Goal: Information Seeking & Learning: Compare options

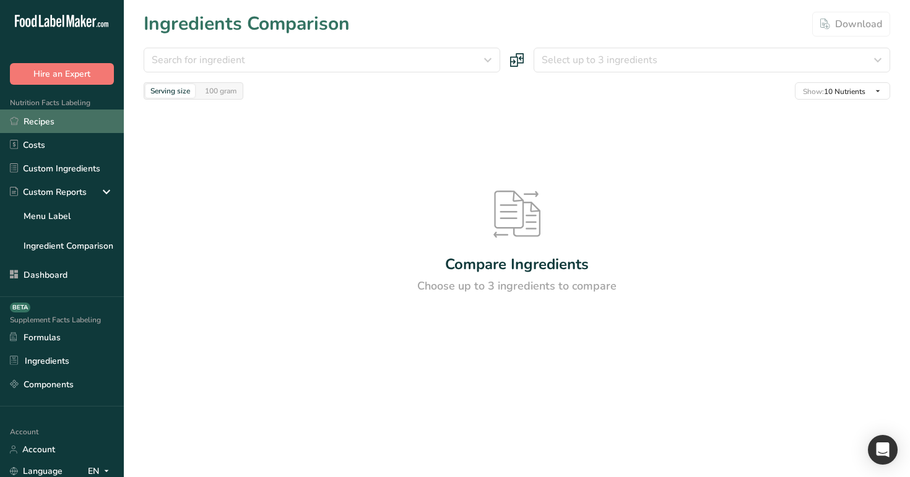
click at [114, 122] on link "Recipes" at bounding box center [62, 122] width 124 height 24
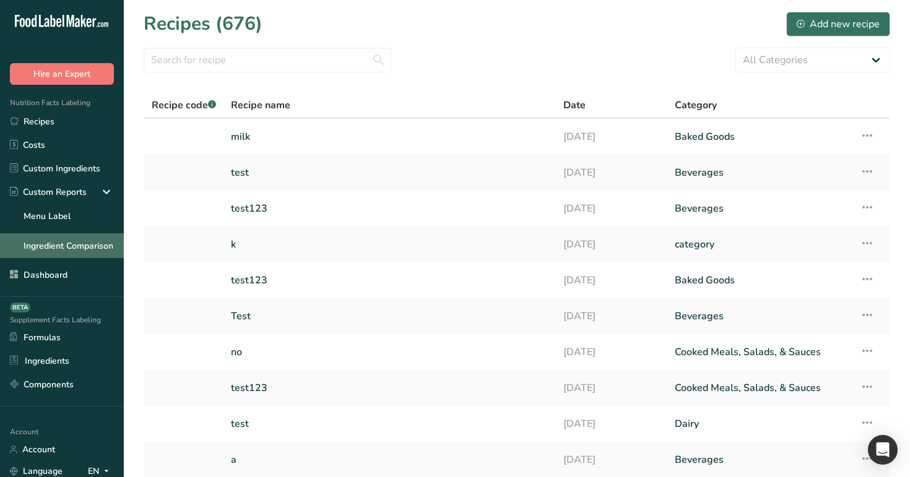
click at [87, 248] on link "Ingredient Comparison" at bounding box center [62, 245] width 124 height 25
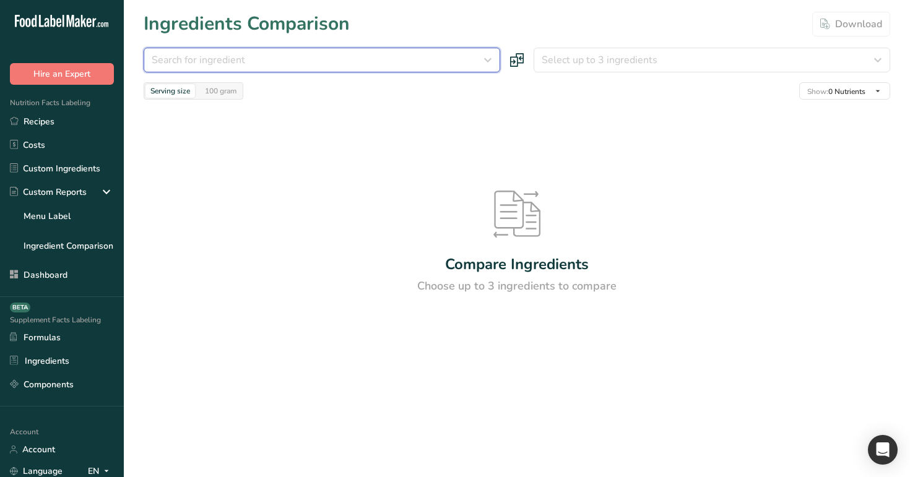
click at [423, 59] on div "Search for ingredient" at bounding box center [318, 60] width 333 height 15
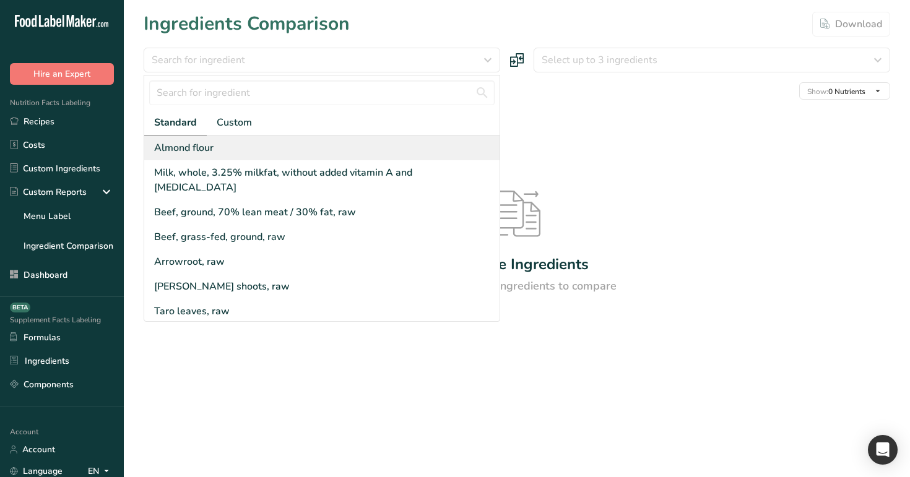
click at [363, 152] on div "Almond flour" at bounding box center [321, 148] width 355 height 25
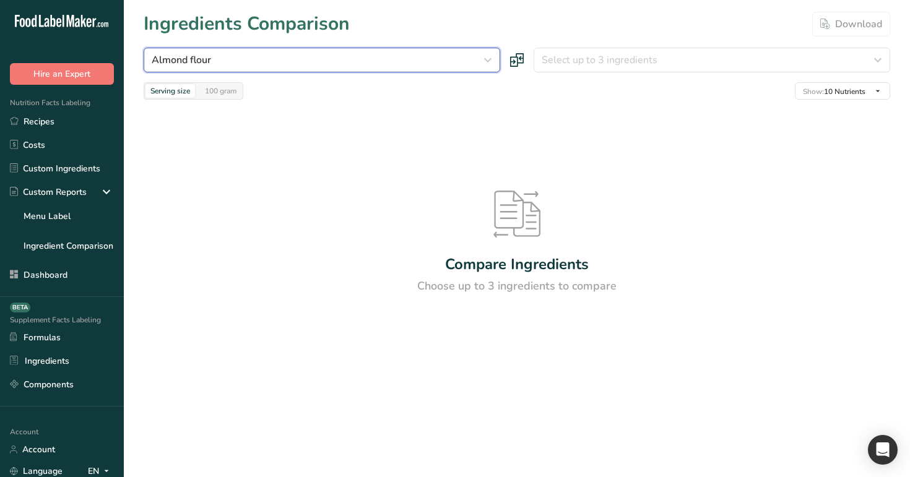
click at [371, 56] on div "Almond flour" at bounding box center [318, 60] width 333 height 15
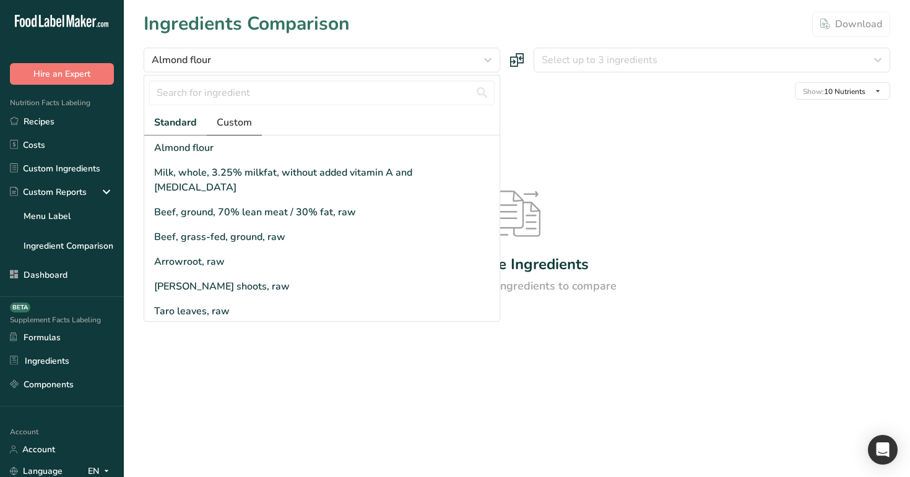
click at [243, 124] on span "Custom" at bounding box center [234, 122] width 35 height 15
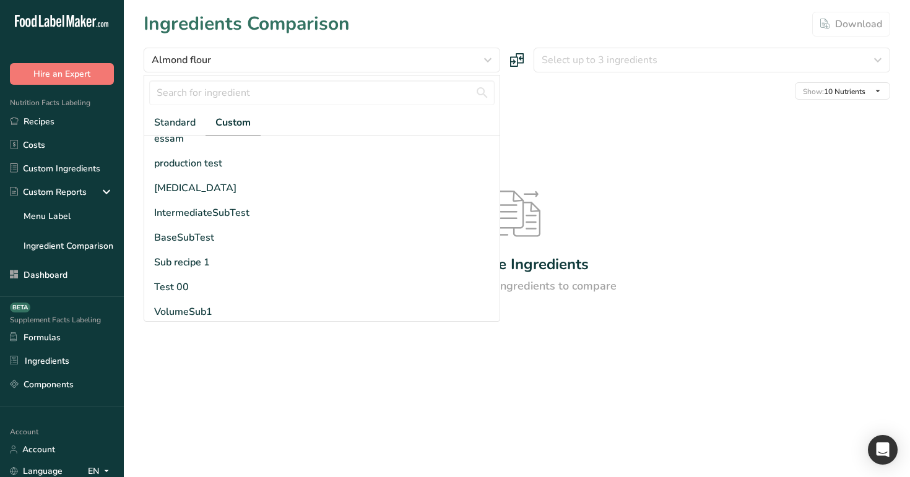
scroll to position [333, 0]
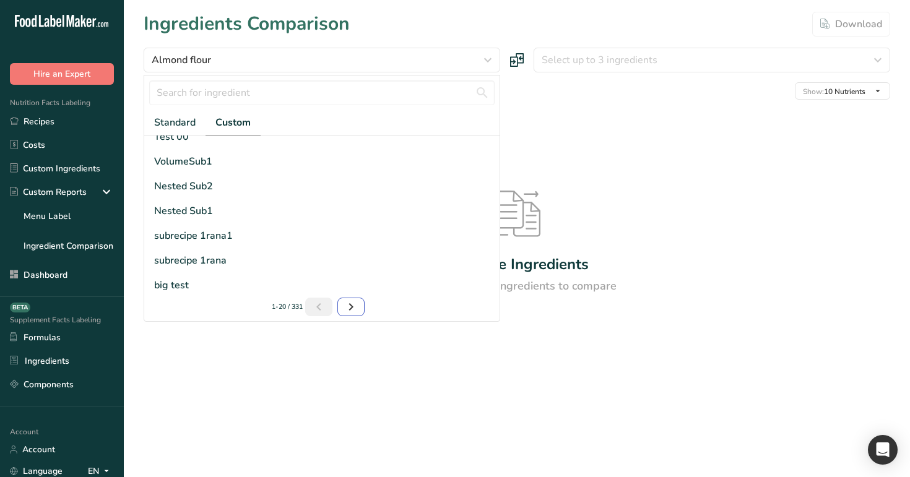
click at [352, 301] on icon "Next page" at bounding box center [350, 307] width 15 height 22
click at [315, 309] on icon "Page 1." at bounding box center [320, 307] width 15 height 22
click at [176, 116] on span "Standard" at bounding box center [174, 122] width 41 height 15
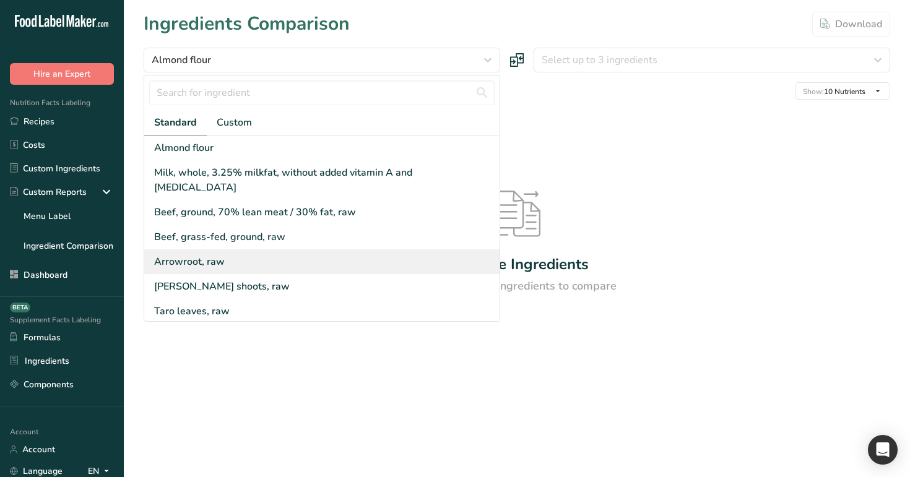
scroll to position [348, 0]
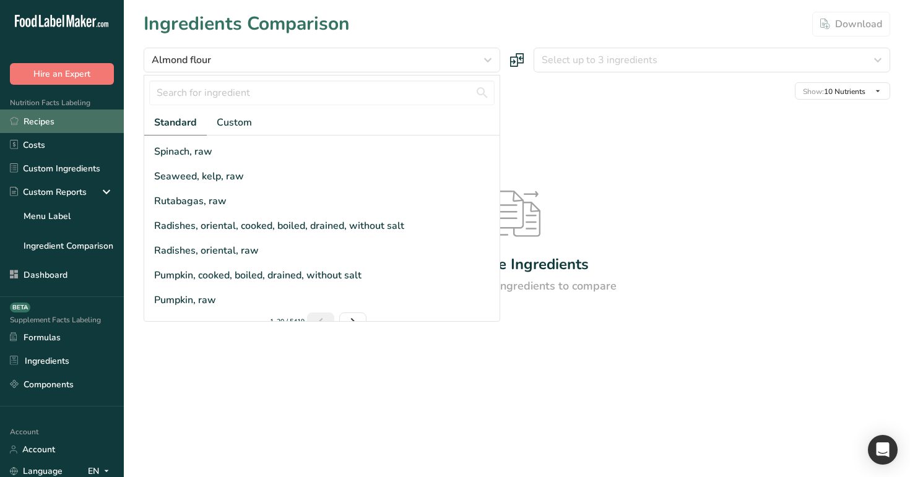
click at [52, 126] on link "Recipes" at bounding box center [62, 122] width 124 height 24
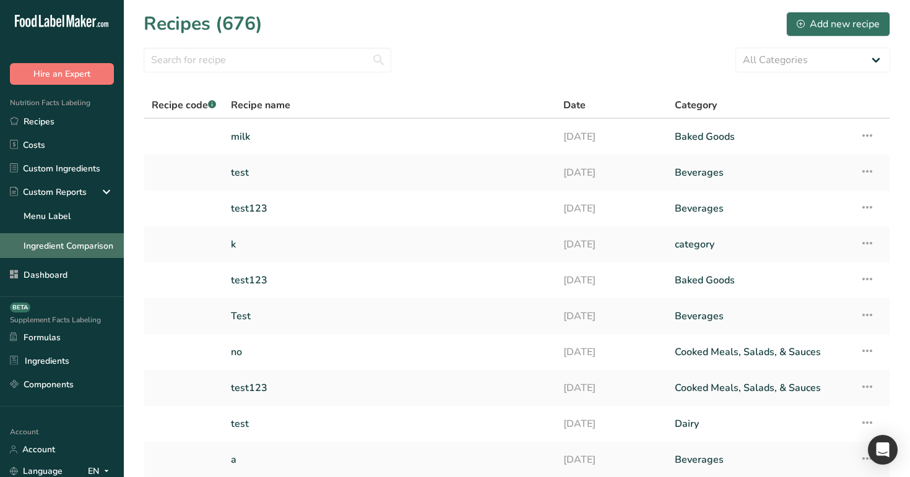
click at [82, 241] on link "Ingredient Comparison" at bounding box center [62, 245] width 124 height 25
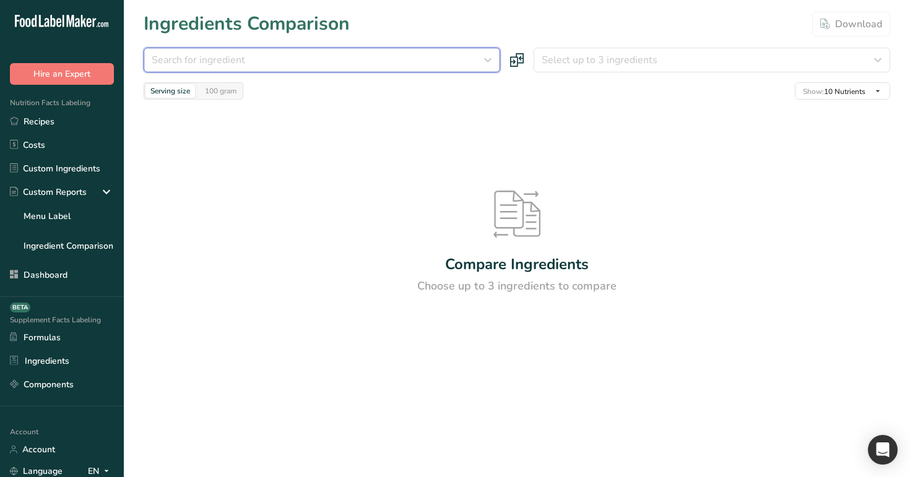
click at [411, 53] on div "Search for ingredient" at bounding box center [318, 60] width 333 height 15
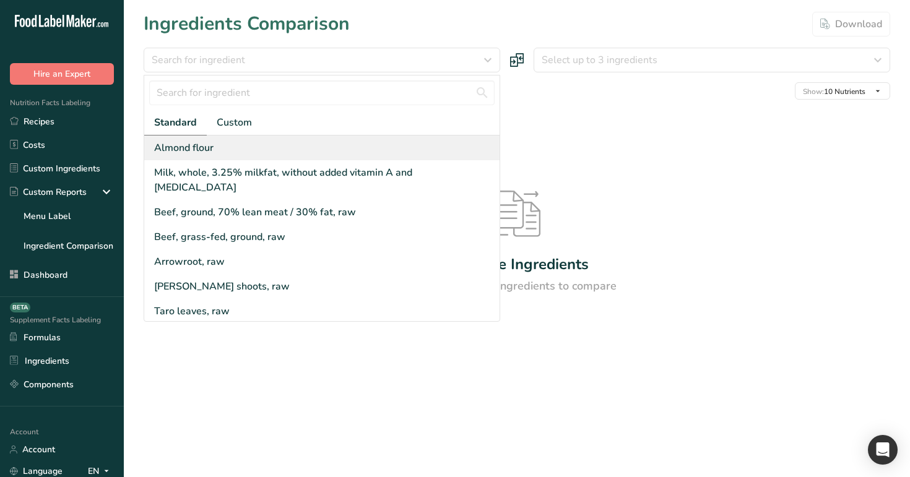
click at [318, 147] on div "Almond flour" at bounding box center [321, 148] width 355 height 25
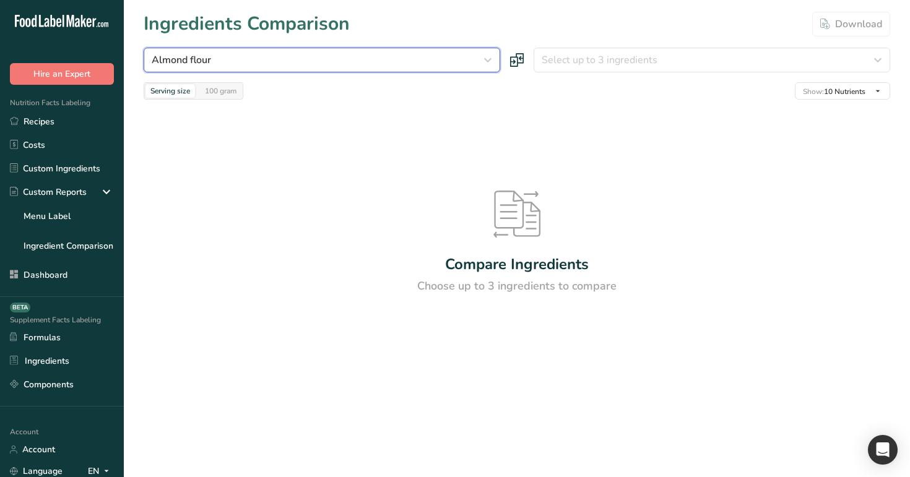
click at [256, 58] on div "Almond flour" at bounding box center [318, 60] width 333 height 15
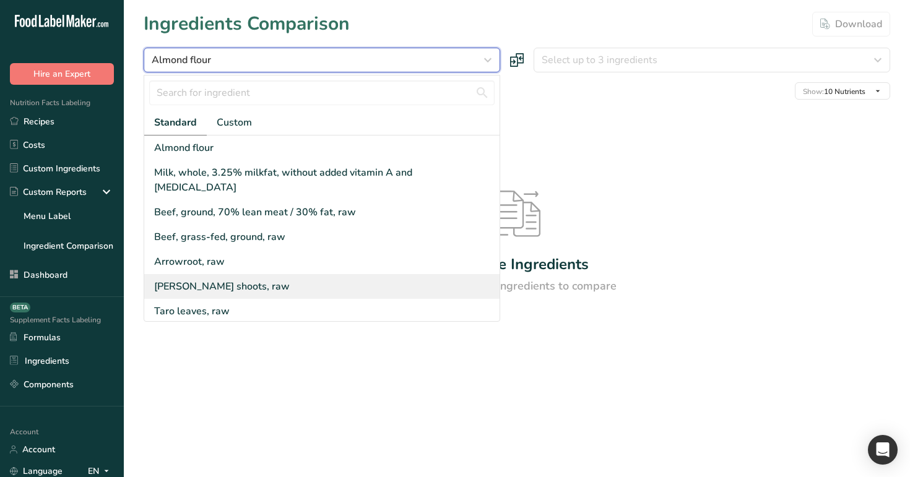
scroll to position [348, 0]
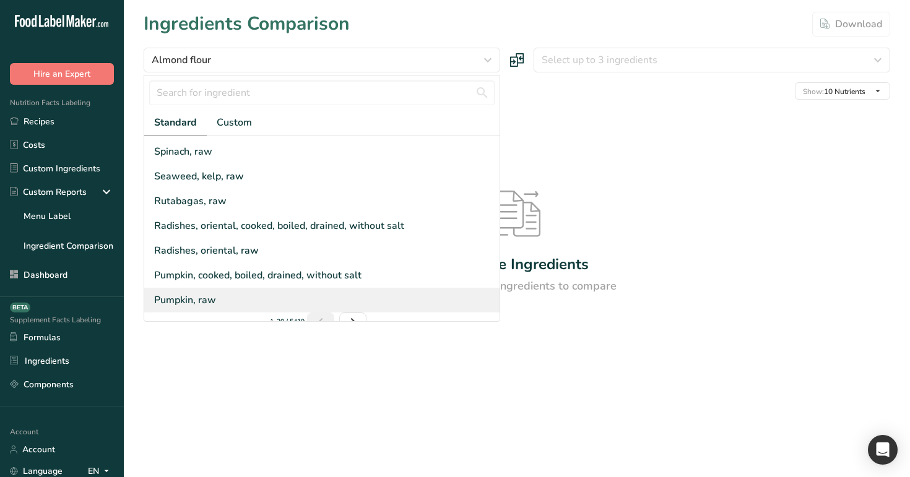
click at [233, 288] on div "Pumpkin, raw" at bounding box center [321, 300] width 355 height 25
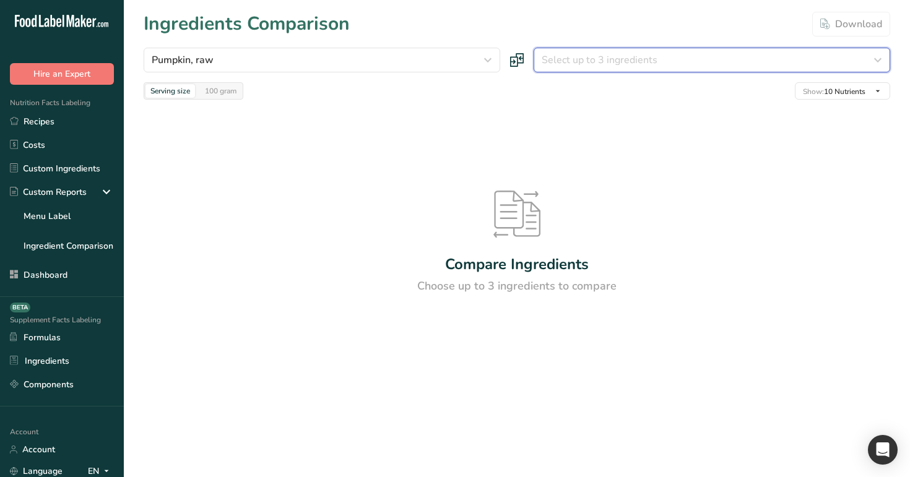
click at [617, 64] on span "Select up to 3 ingredients" at bounding box center [599, 60] width 116 height 15
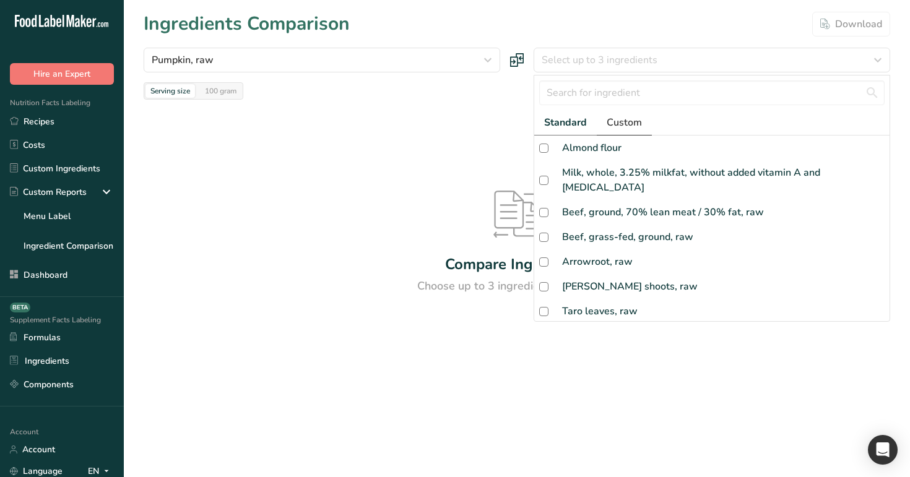
click at [625, 126] on span "Custom" at bounding box center [623, 122] width 35 height 15
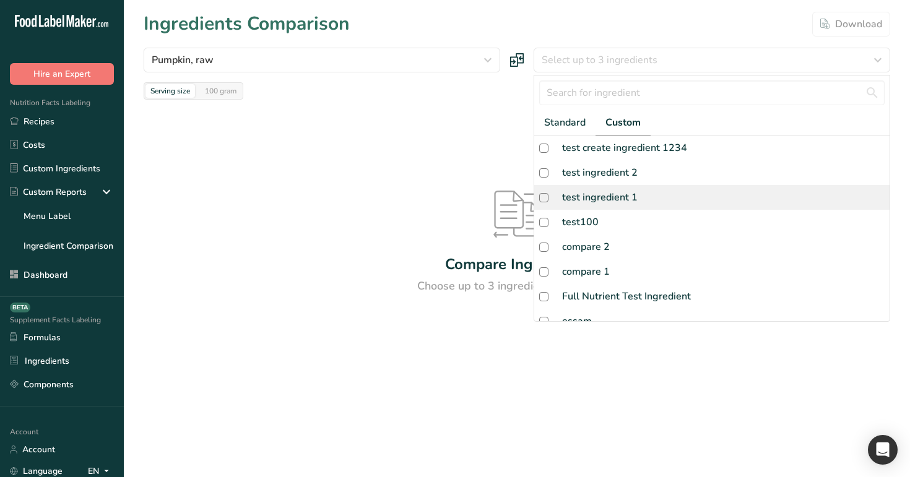
click at [621, 194] on div "test ingredient 1" at bounding box center [599, 197] width 75 height 15
checkbox input "true"
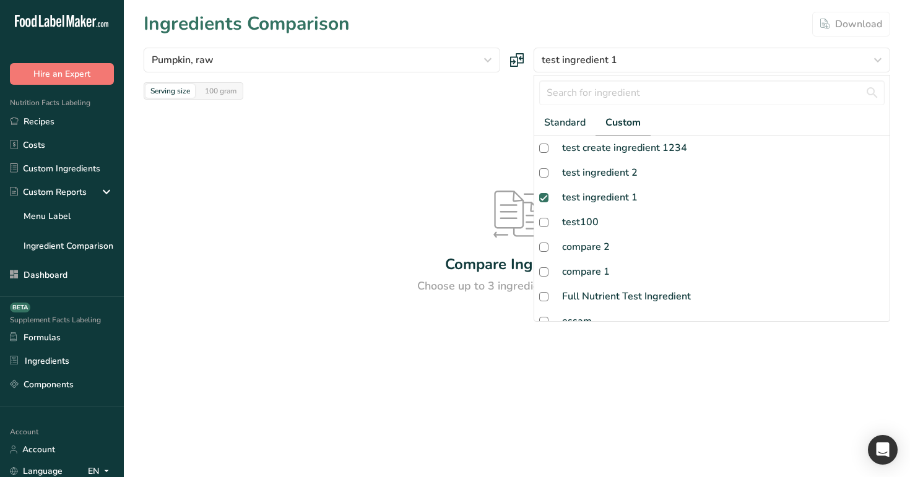
click at [452, 170] on div "Compare Ingredients Choose up to 3 ingredients to compare" at bounding box center [517, 243] width 746 height 287
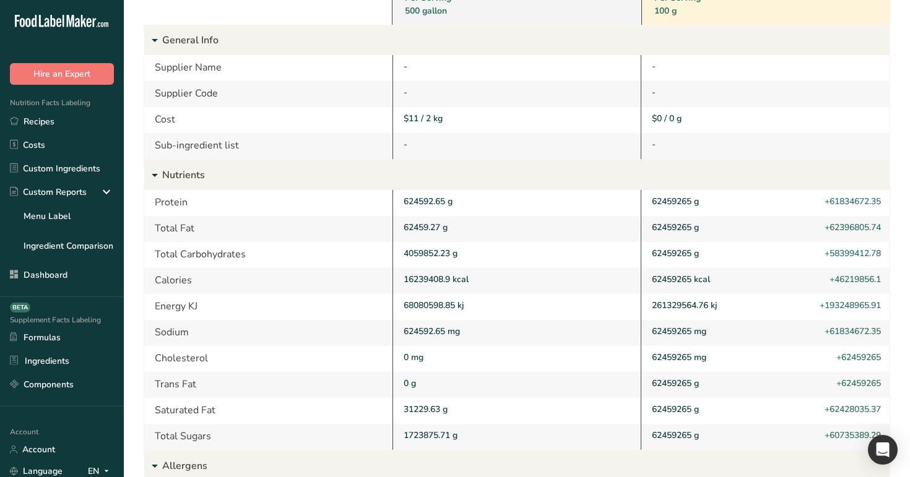
scroll to position [0, 0]
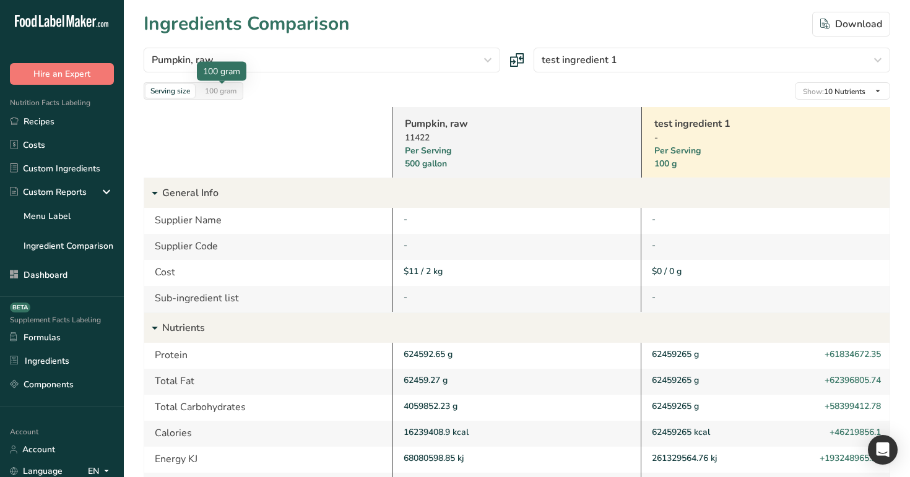
click at [218, 90] on div "100 gram" at bounding box center [220, 91] width 41 height 14
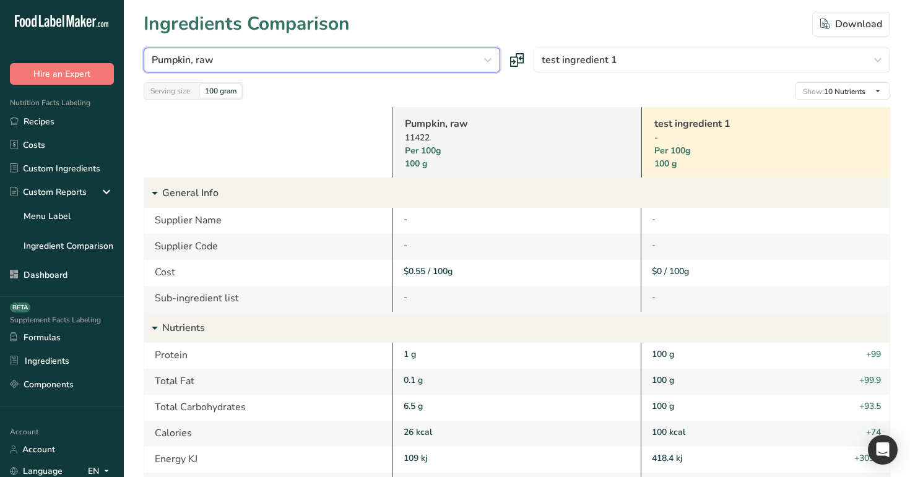
click at [386, 64] on div "Pumpkin, raw" at bounding box center [318, 60] width 333 height 15
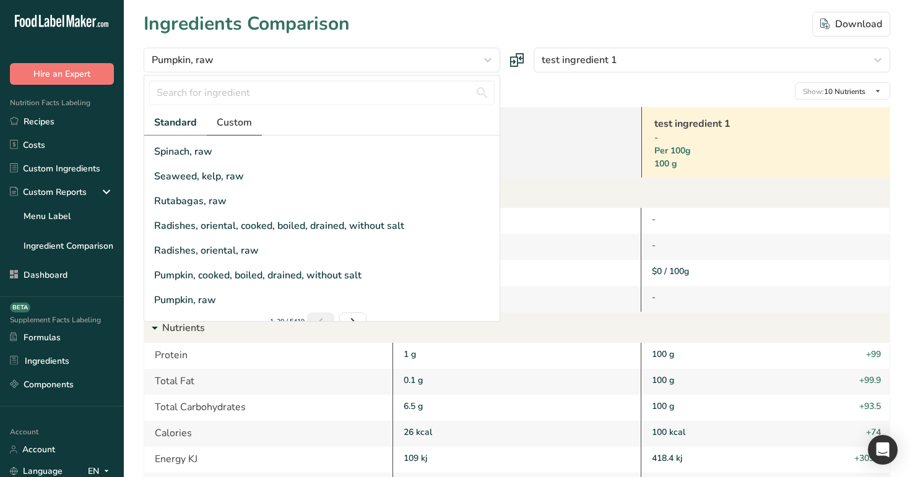
click at [236, 124] on span "Custom" at bounding box center [234, 122] width 35 height 15
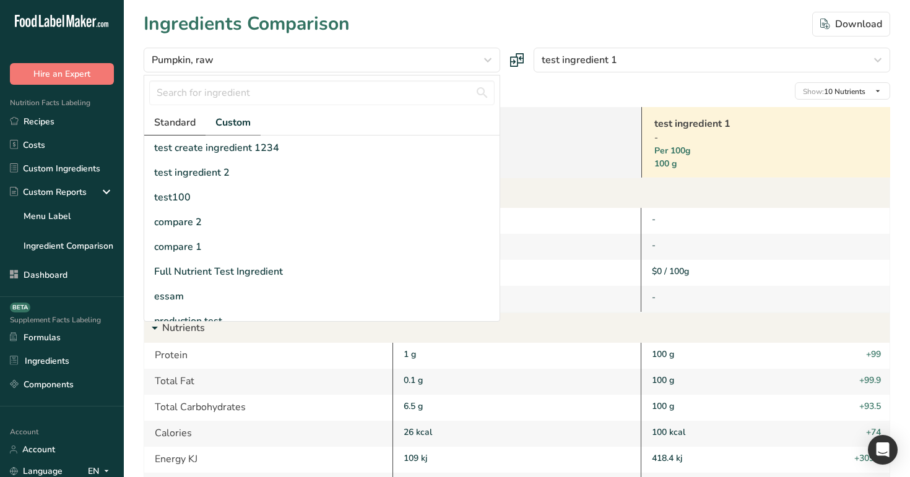
click at [167, 124] on span "Standard" at bounding box center [174, 122] width 41 height 15
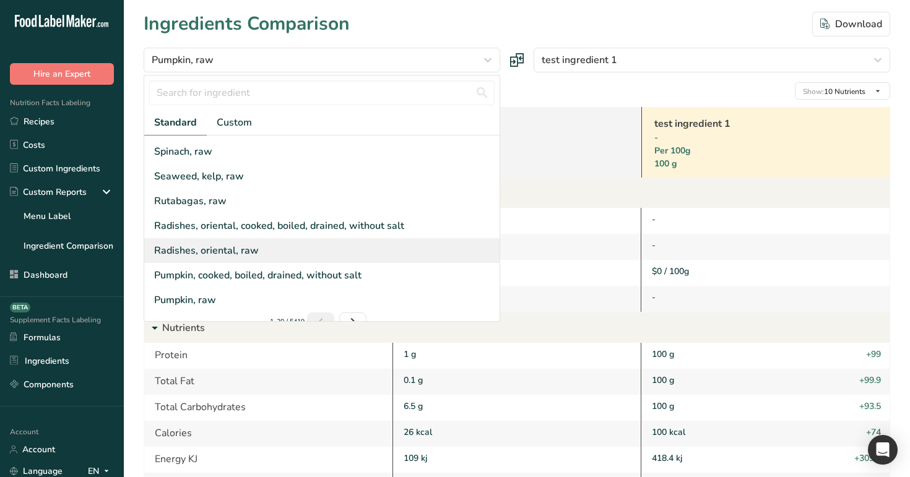
scroll to position [5, 0]
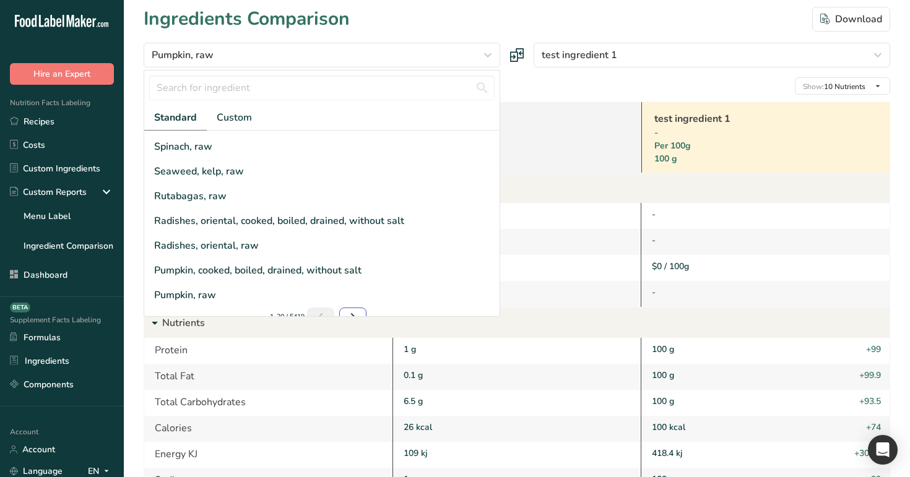
click at [344, 308] on link "Next page" at bounding box center [352, 317] width 27 height 19
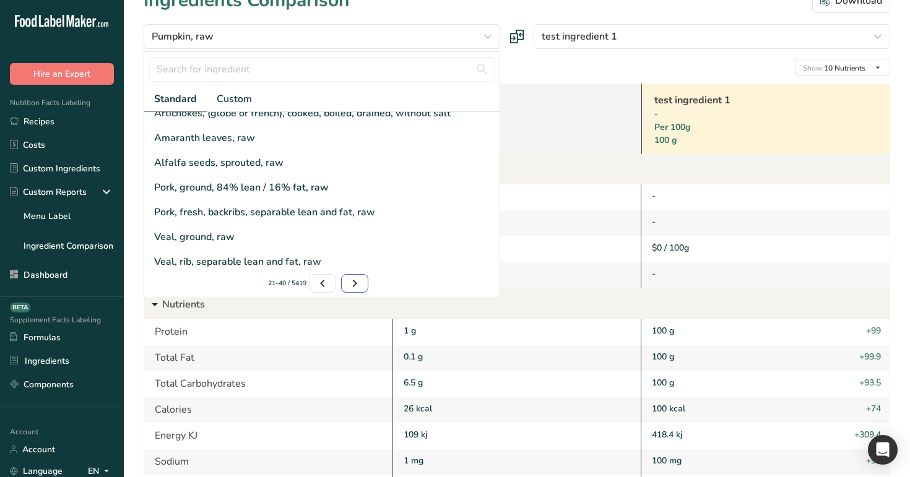
scroll to position [27, 0]
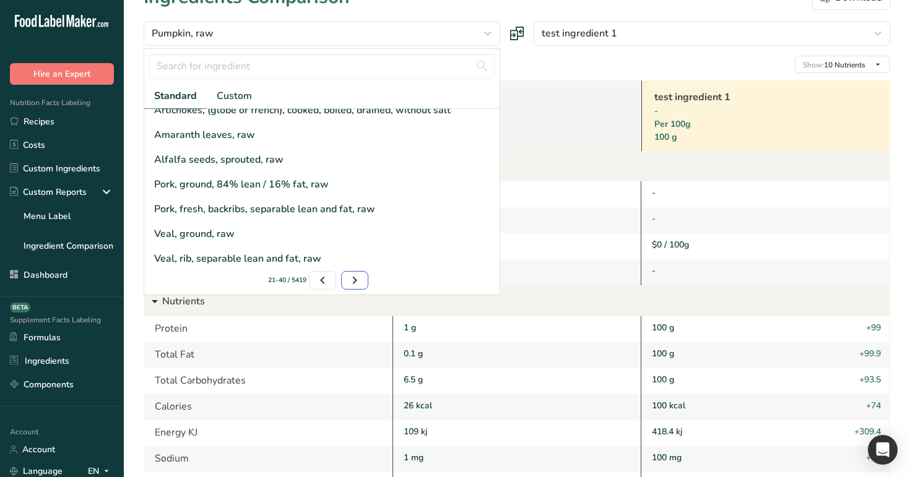
click at [358, 275] on icon "Page 3." at bounding box center [354, 280] width 15 height 22
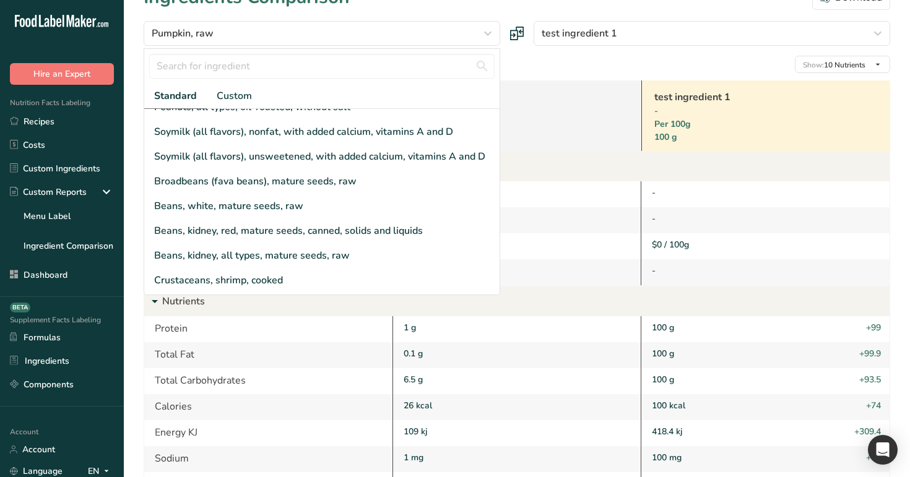
scroll to position [0, 0]
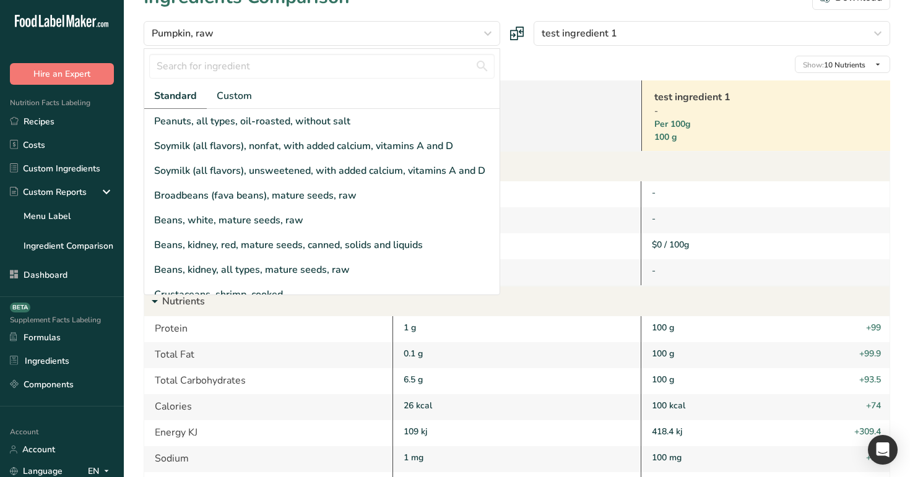
click at [525, 59] on div "Serving size 100 gram Show: 10 Nutrients All Nutrients Standard Components Calo…" at bounding box center [517, 64] width 746 height 17
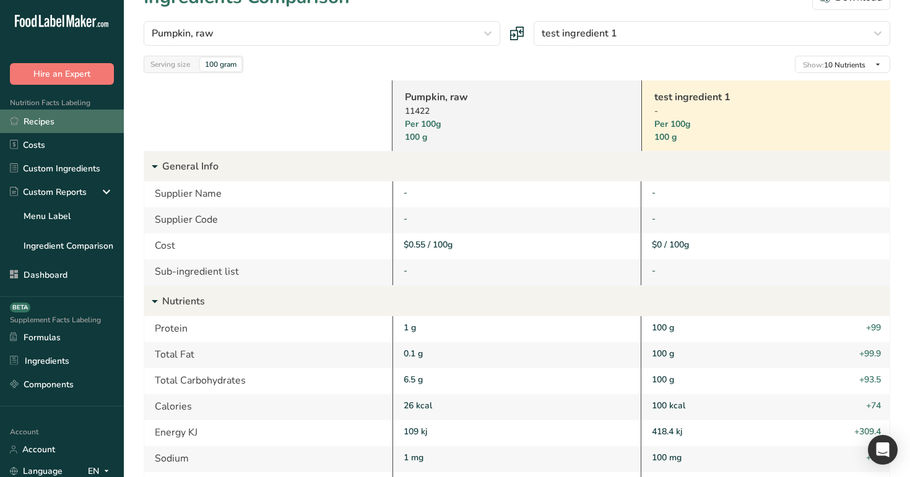
click at [83, 129] on link "Recipes" at bounding box center [62, 122] width 124 height 24
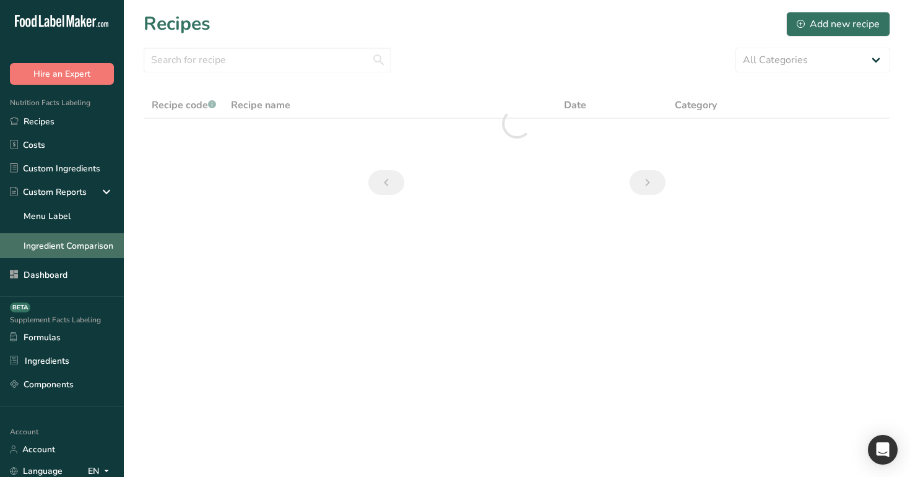
click at [97, 251] on link "Ingredient Comparison" at bounding box center [62, 245] width 124 height 25
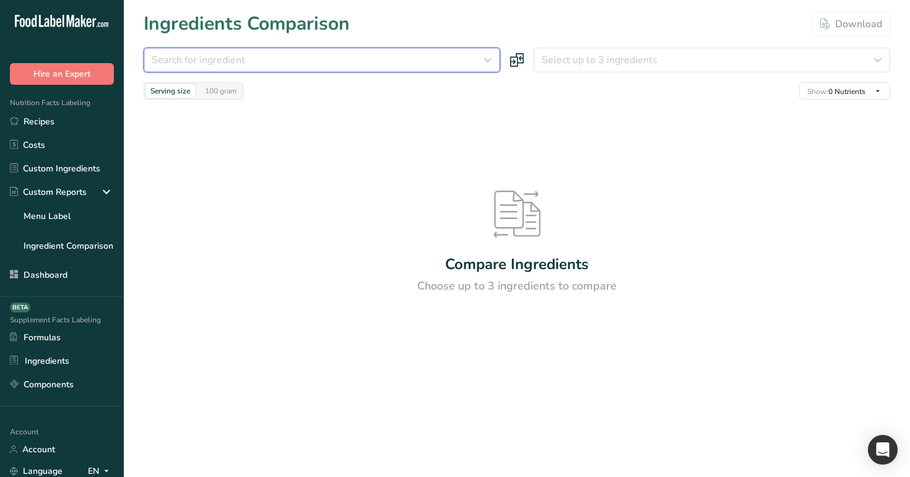
click at [295, 69] on button "Search for ingredient" at bounding box center [322, 60] width 356 height 25
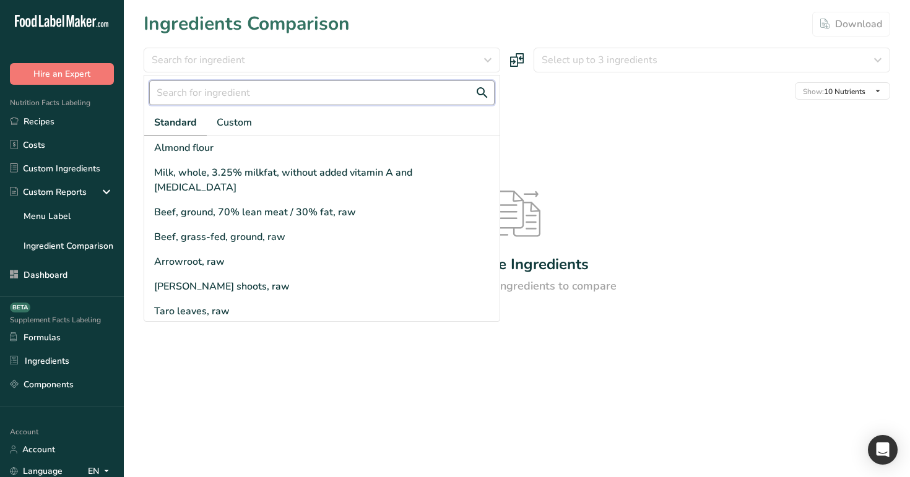
click at [286, 104] on input "text" at bounding box center [321, 92] width 345 height 25
paste input "custom ingredient rana"
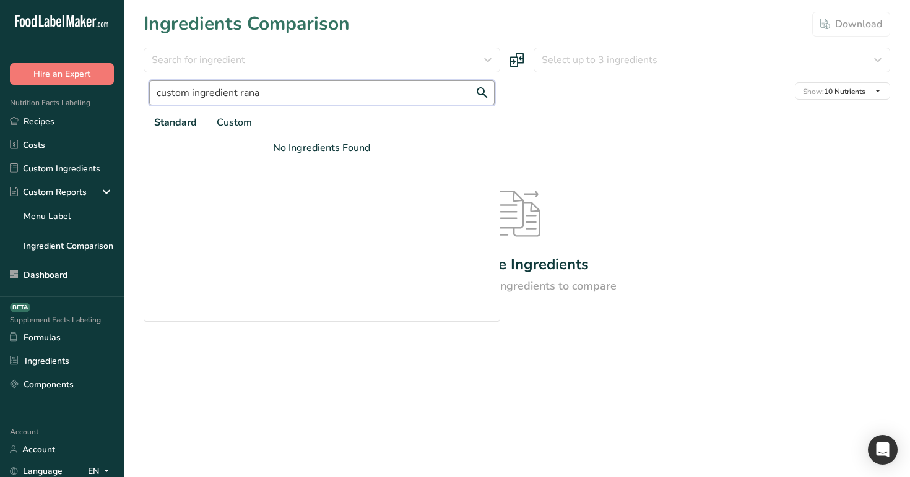
type input "custom ingredient rana"
click at [244, 124] on span "Custom" at bounding box center [234, 122] width 35 height 15
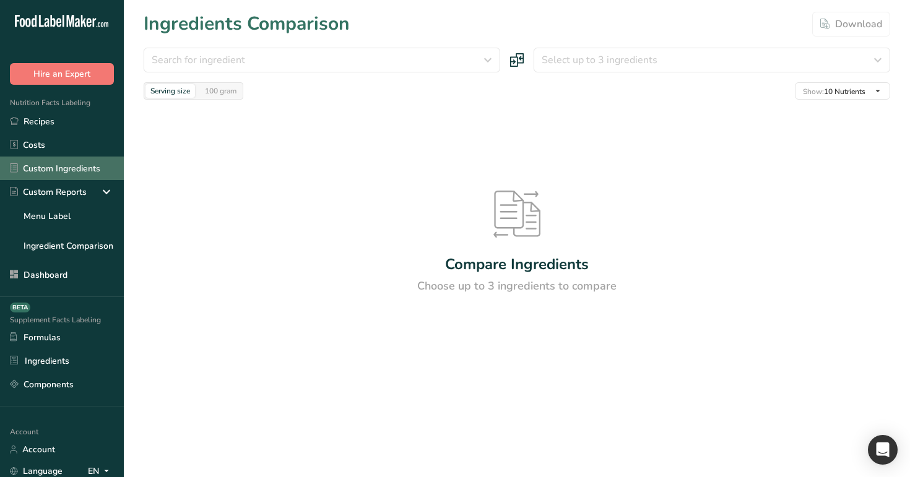
click at [82, 171] on link "Custom Ingredients" at bounding box center [62, 169] width 124 height 24
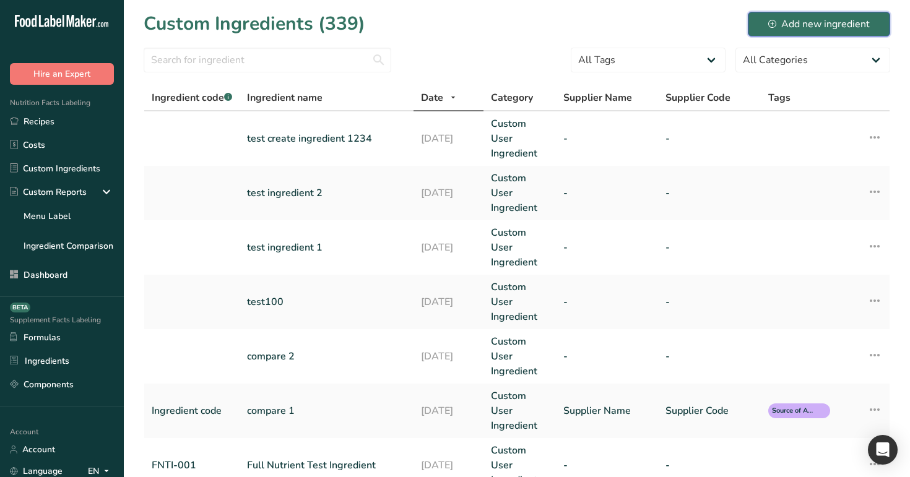
click at [818, 21] on div "Add new ingredient" at bounding box center [818, 24] width 101 height 15
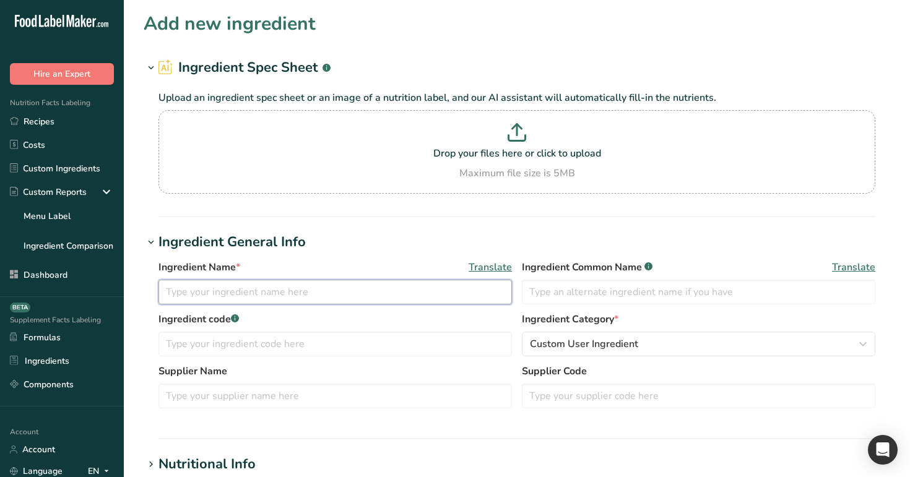
click at [345, 295] on input "text" at bounding box center [334, 292] width 353 height 25
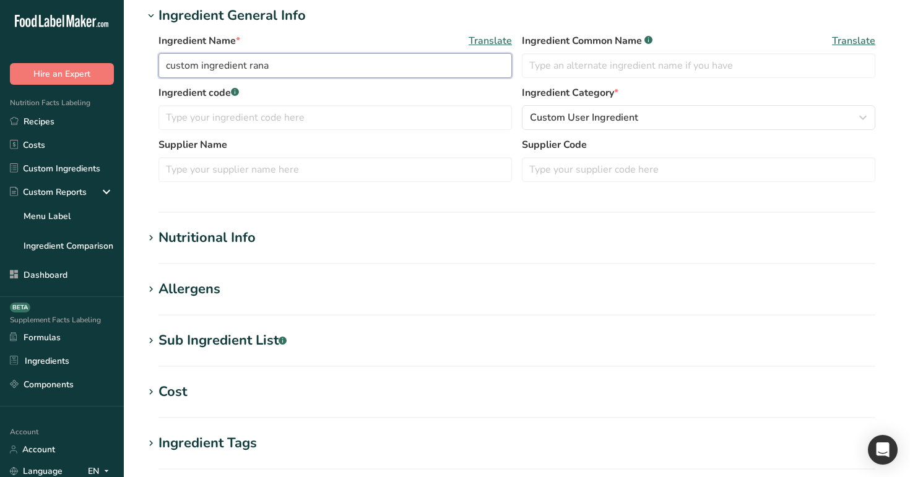
scroll to position [298, 0]
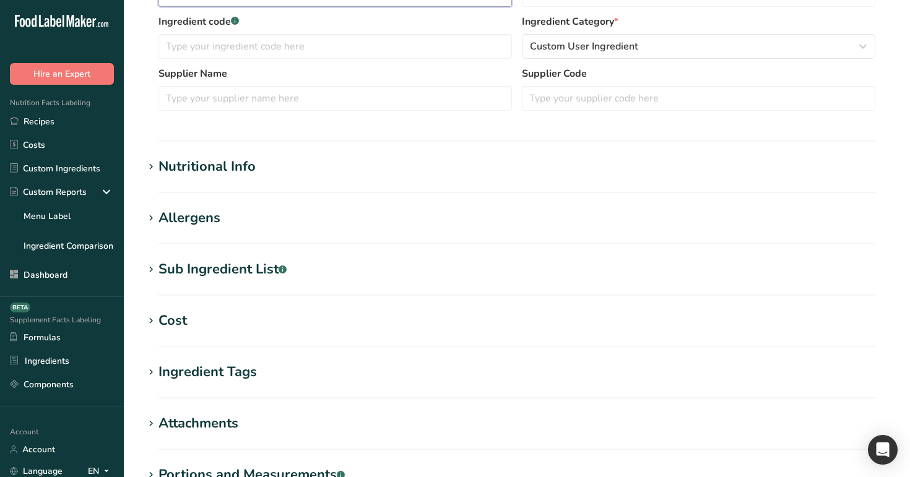
type input "custom ingredient rana"
click at [270, 166] on h1 "Nutritional Info" at bounding box center [517, 167] width 746 height 20
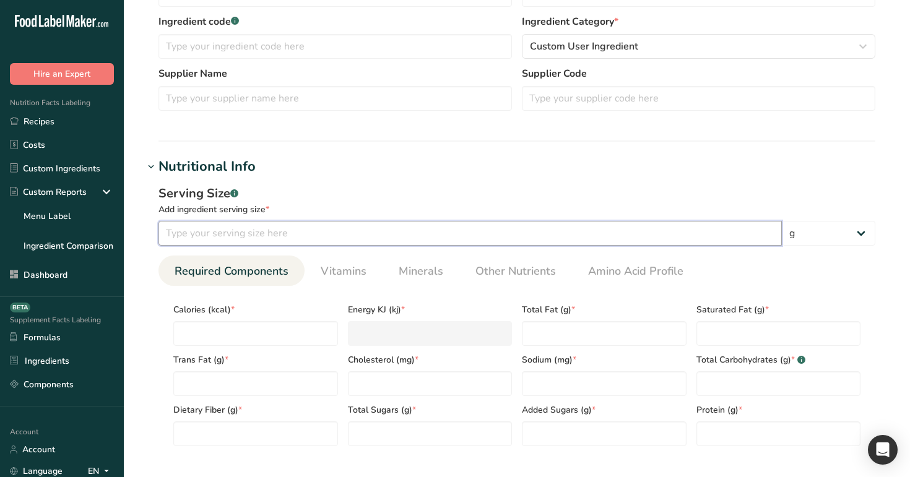
click at [283, 226] on input "number" at bounding box center [469, 233] width 623 height 25
type input "1000"
type input "1"
type KJ "4.2"
type input "1"
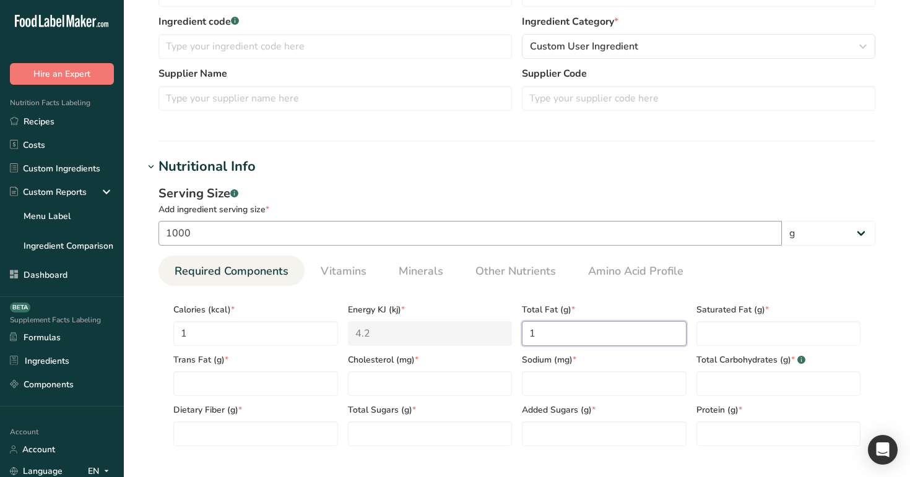
type Fat "1"
type input "1"
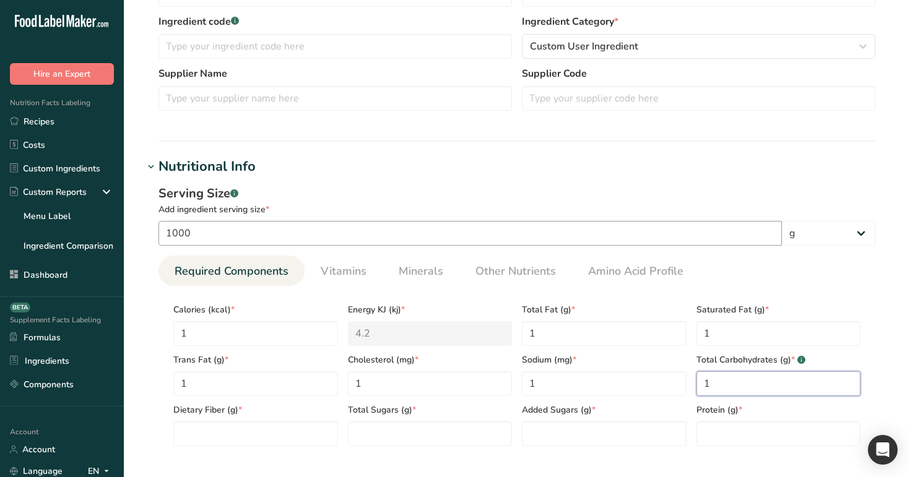
type Carbohydrates "1"
type Fiber "1"
type Sugars "1"
type input "1"
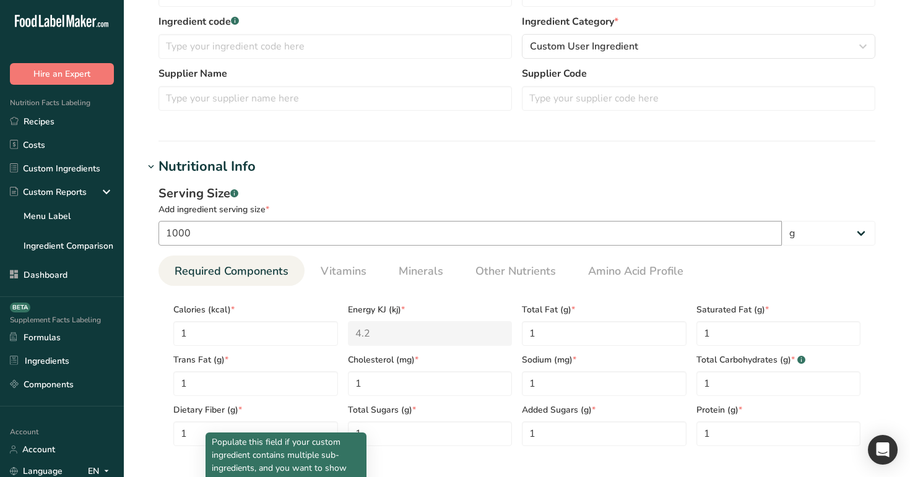
scroll to position [615, 0]
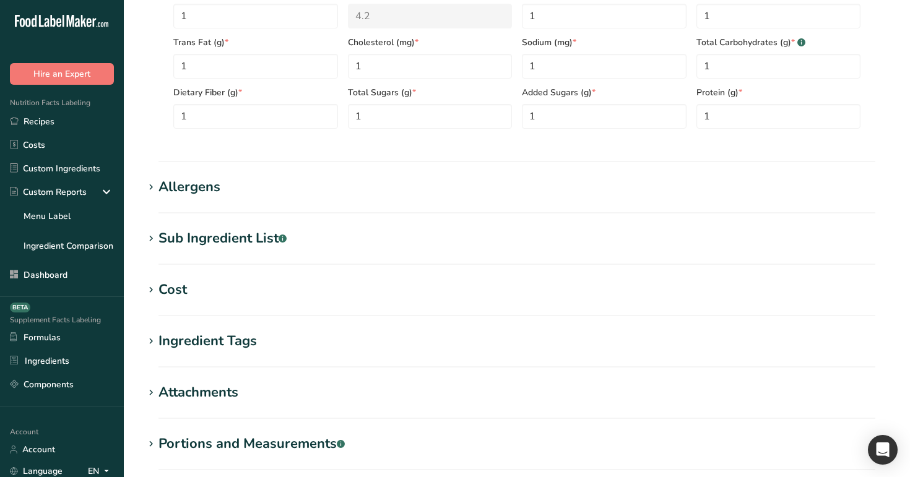
click at [196, 192] on div "Allergens" at bounding box center [189, 187] width 62 height 20
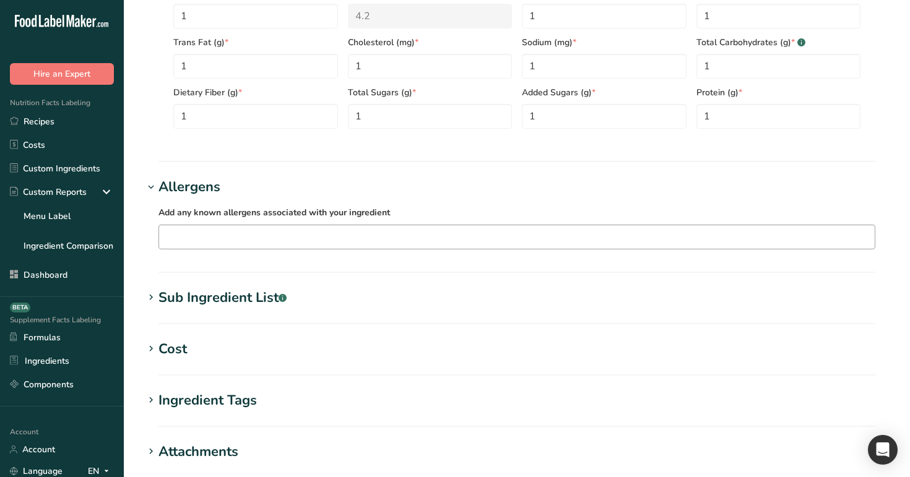
click at [228, 241] on input "text" at bounding box center [516, 236] width 715 height 19
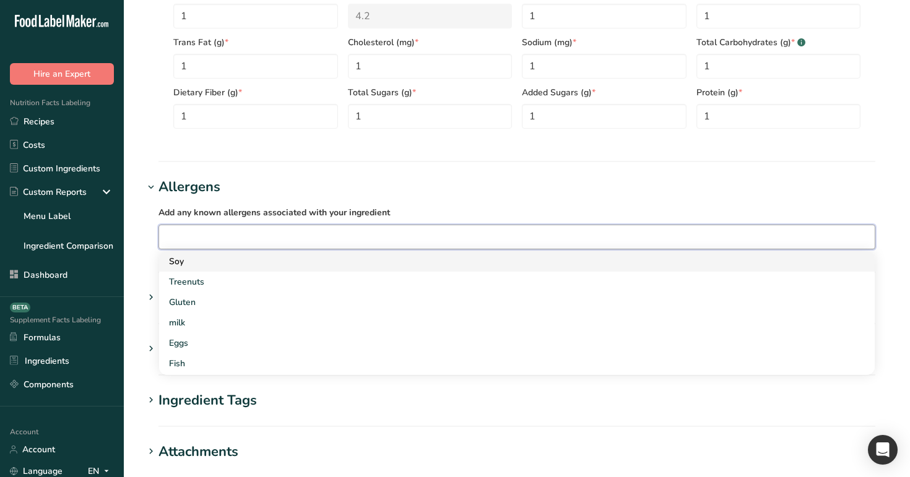
click at [222, 267] on link "Soy" at bounding box center [516, 261] width 715 height 20
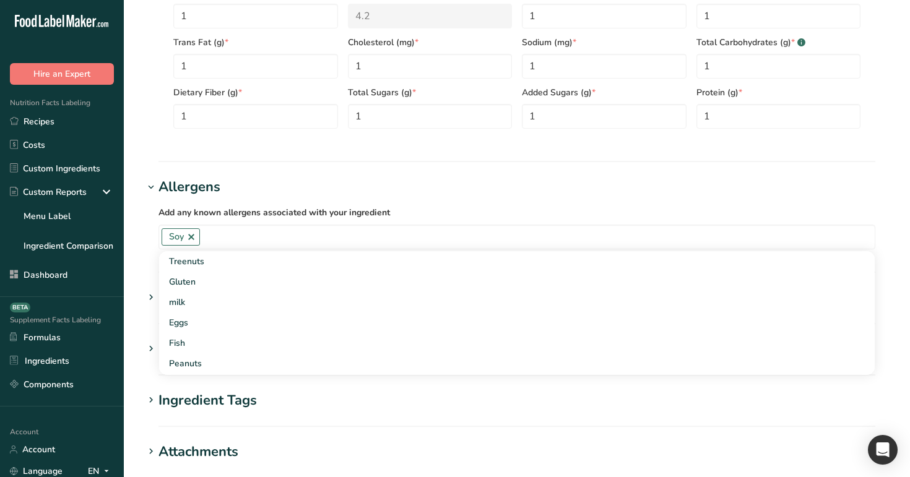
click at [131, 196] on section "Add new ingredient Ingredient Spec Sheet .a-a{fill:#347362;}.b-a{fill:#fff;} Up…" at bounding box center [517, 12] width 786 height 1255
click at [186, 302] on div "Sub Ingredient List .a-a{fill:#347362;}.b-a{fill:#fff;}" at bounding box center [222, 298] width 128 height 20
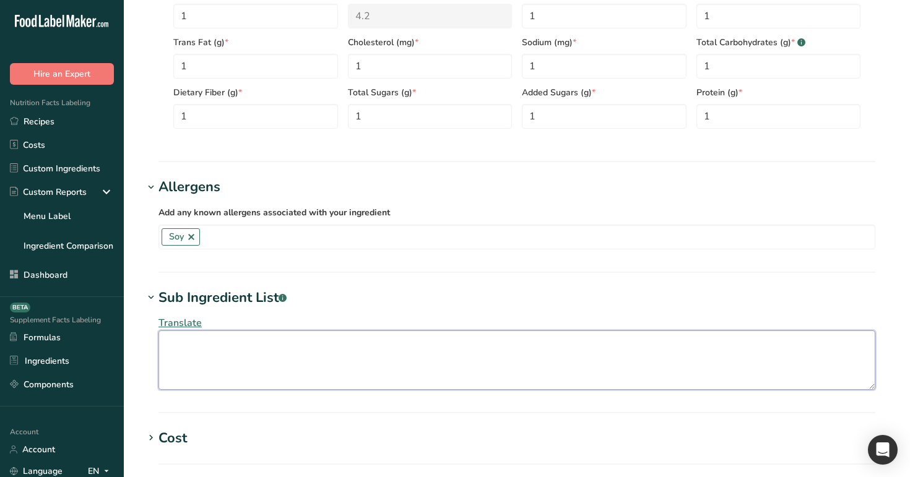
click at [213, 360] on textarea at bounding box center [516, 359] width 717 height 59
paste textarea "custom ingredient rana"
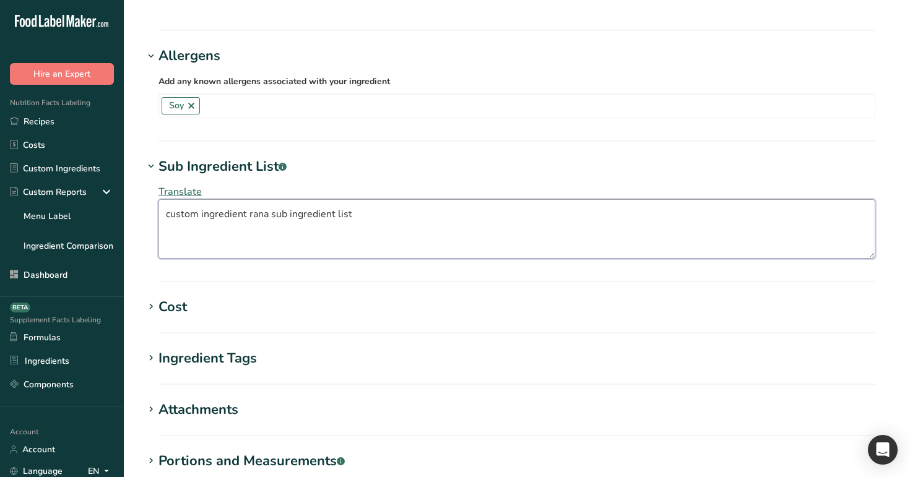
scroll to position [799, 0]
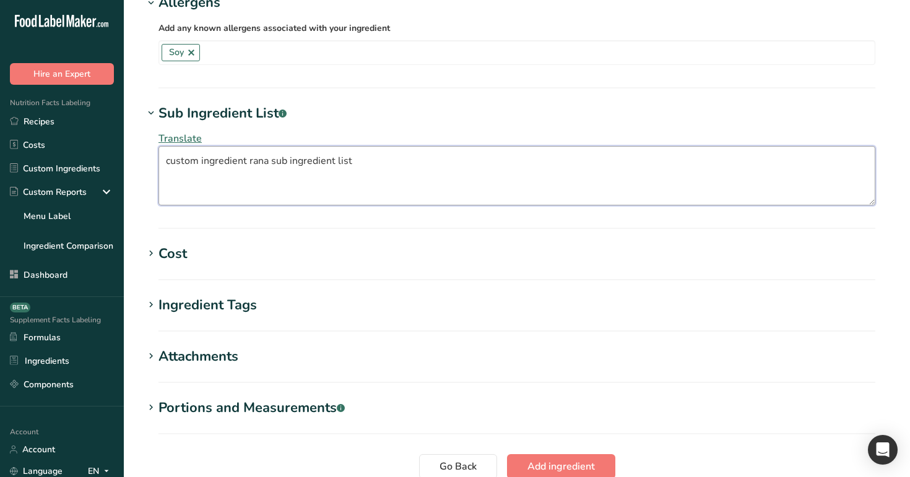
type textarea "custom ingredient rana sub ingredient list"
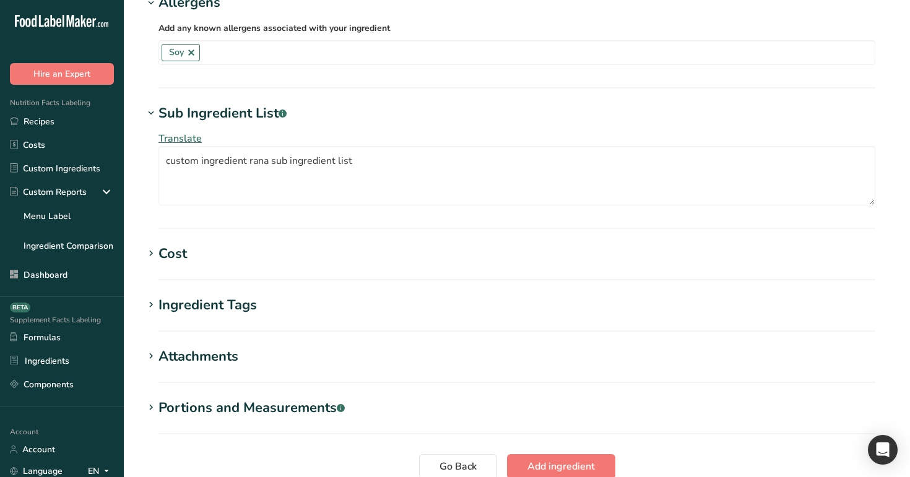
click at [185, 255] on div "Cost" at bounding box center [172, 254] width 28 height 20
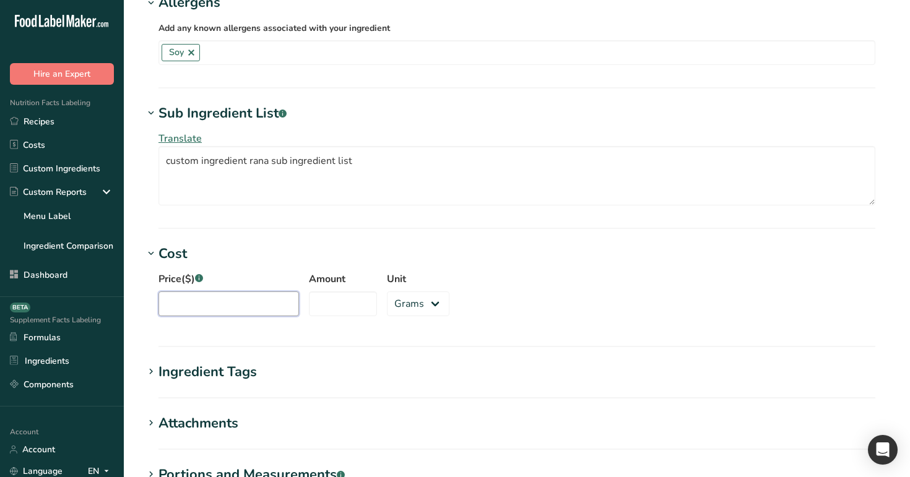
click at [223, 310] on input "Price($) .a-a{fill:#347362;}.b-a{fill:#fff;}" at bounding box center [228, 303] width 140 height 25
type input "100"
click at [325, 310] on input "Amount" at bounding box center [343, 303] width 68 height 25
click at [325, 310] on input "1" at bounding box center [343, 303] width 68 height 25
type input "100"
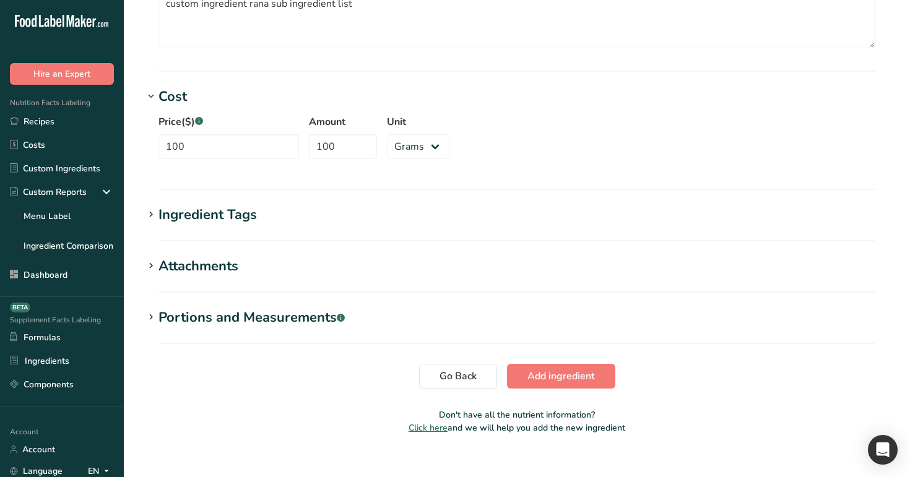
scroll to position [961, 0]
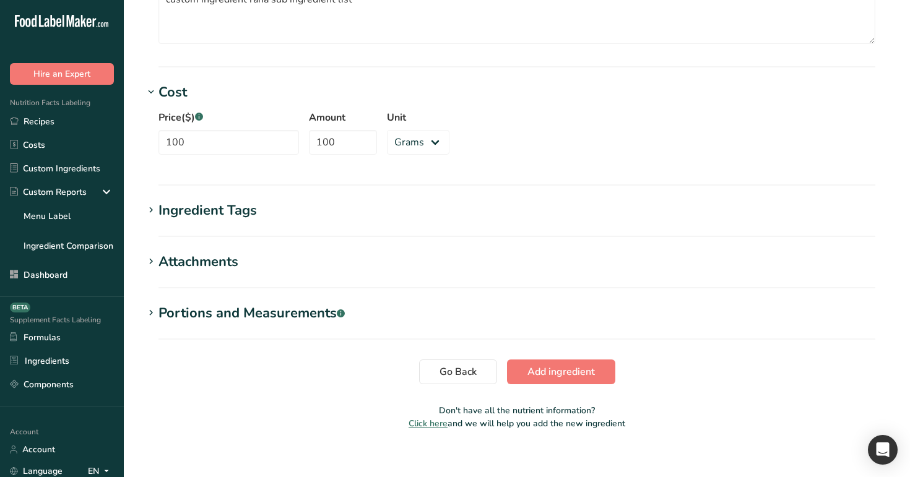
click at [219, 210] on div "Ingredient Tags" at bounding box center [207, 210] width 98 height 20
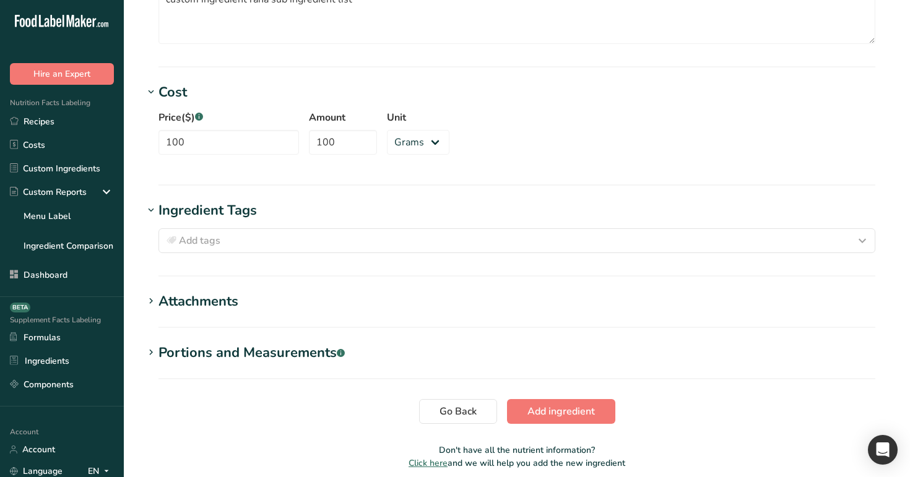
click at [219, 210] on div "Ingredient Tags" at bounding box center [207, 210] width 98 height 20
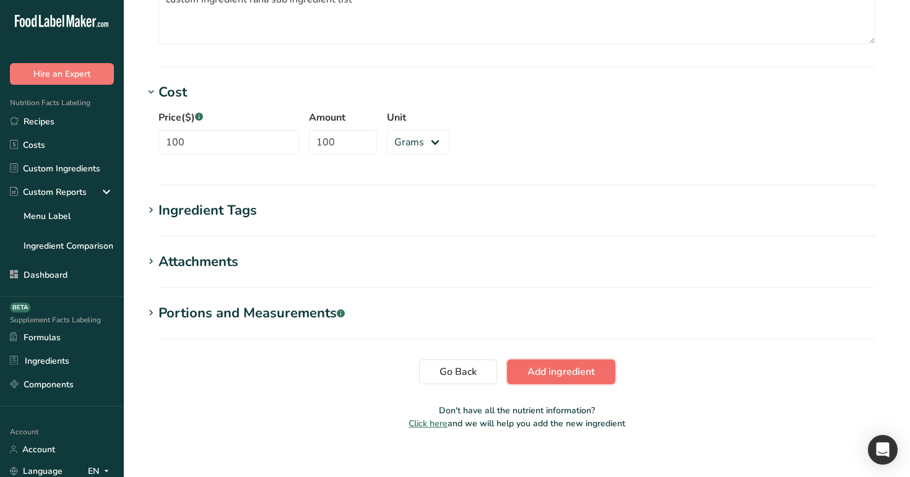
click at [540, 373] on span "Add ingredient" at bounding box center [560, 371] width 67 height 15
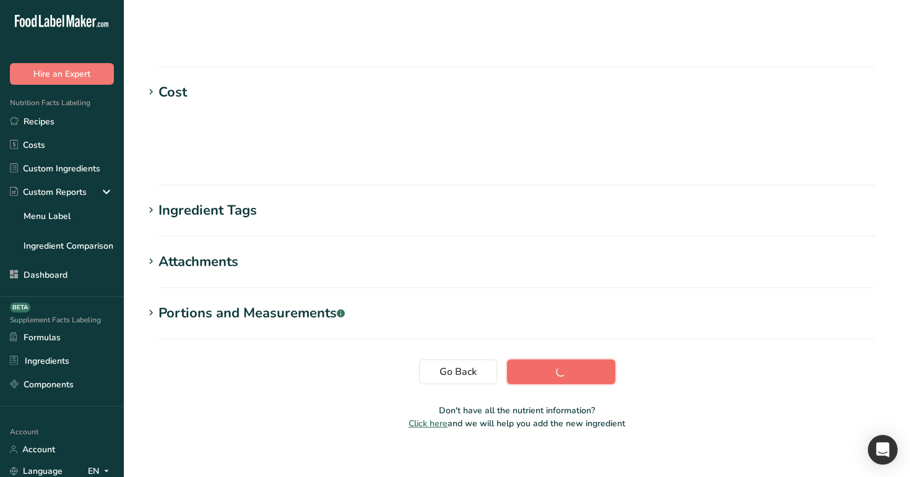
scroll to position [178, 0]
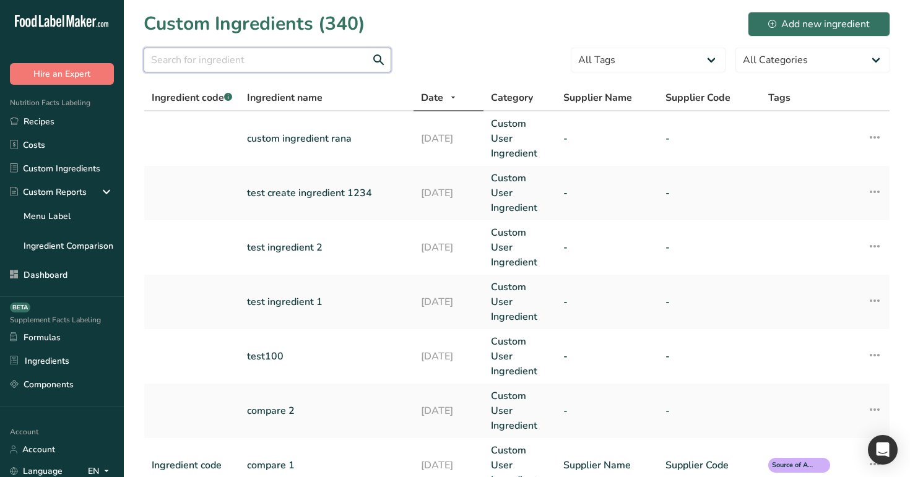
click at [287, 65] on input "text" at bounding box center [268, 60] width 248 height 25
paste input "custom ingredient rana"
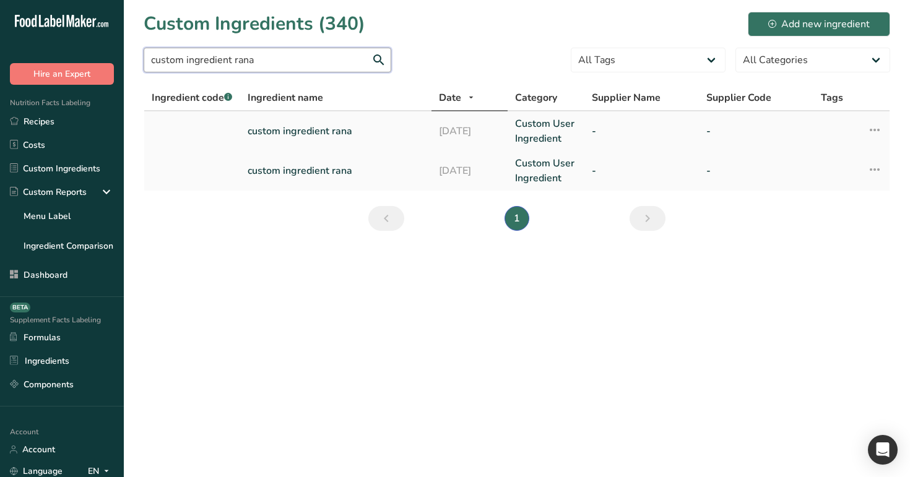
type input "custom ingredient rana"
click at [321, 138] on link "custom ingredient rana" at bounding box center [336, 131] width 176 height 15
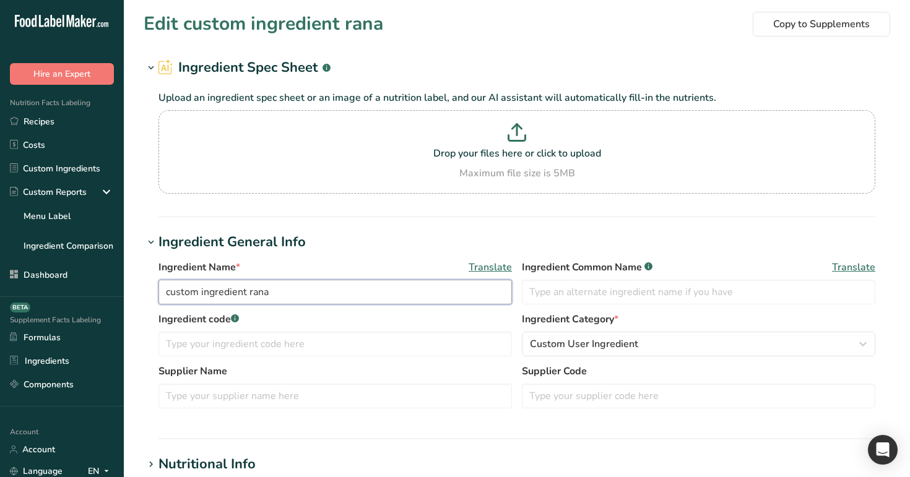
click at [305, 285] on input "custom ingredient rana" at bounding box center [334, 292] width 353 height 25
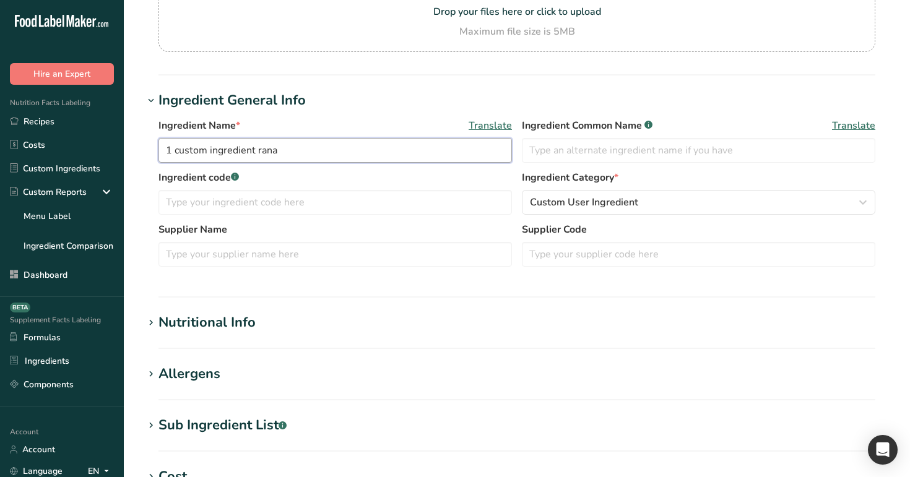
scroll to position [472, 0]
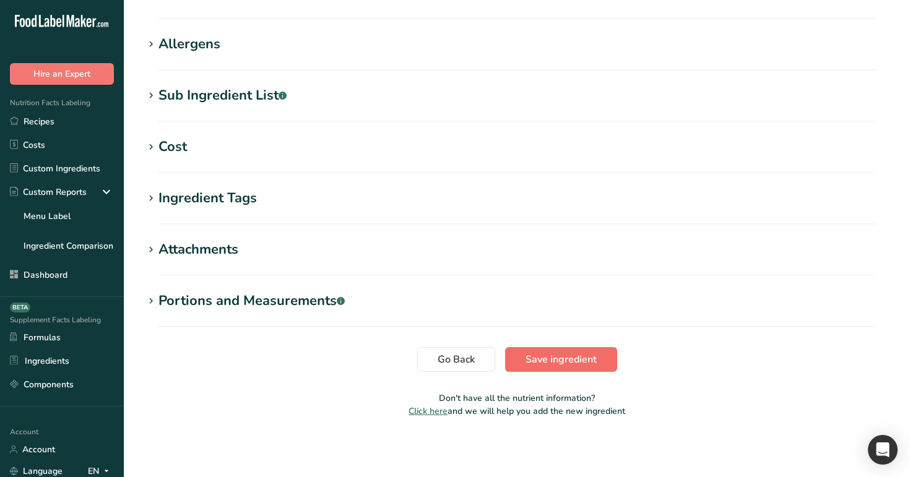
type input "1 custom ingredient rana"
click at [561, 355] on span "Save ingredient" at bounding box center [560, 359] width 71 height 15
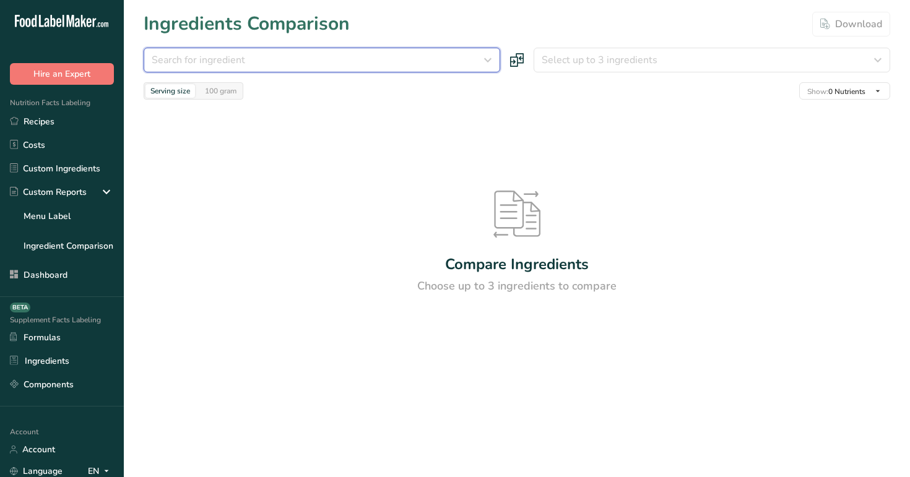
click at [307, 62] on div "Search for ingredient" at bounding box center [318, 60] width 333 height 15
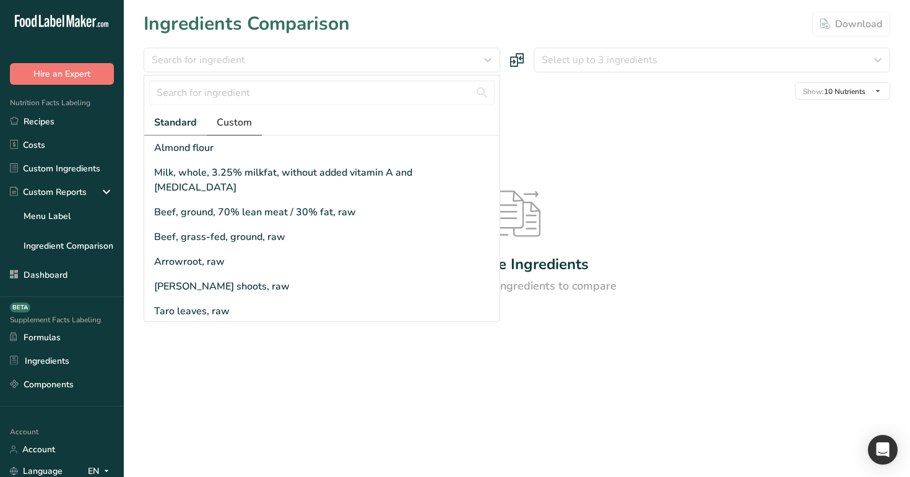
click at [234, 124] on span "Custom" at bounding box center [234, 122] width 35 height 15
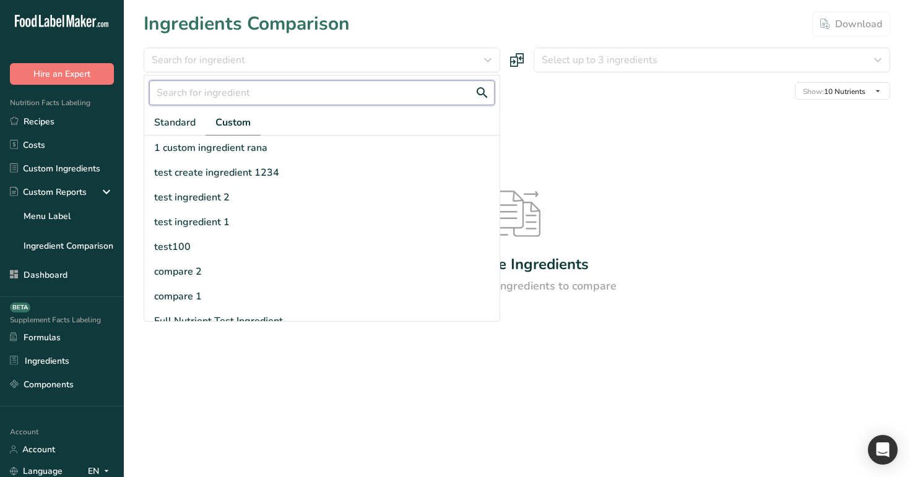
click at [260, 93] on input "text" at bounding box center [321, 92] width 345 height 25
paste input "1 custom ingredient rana"
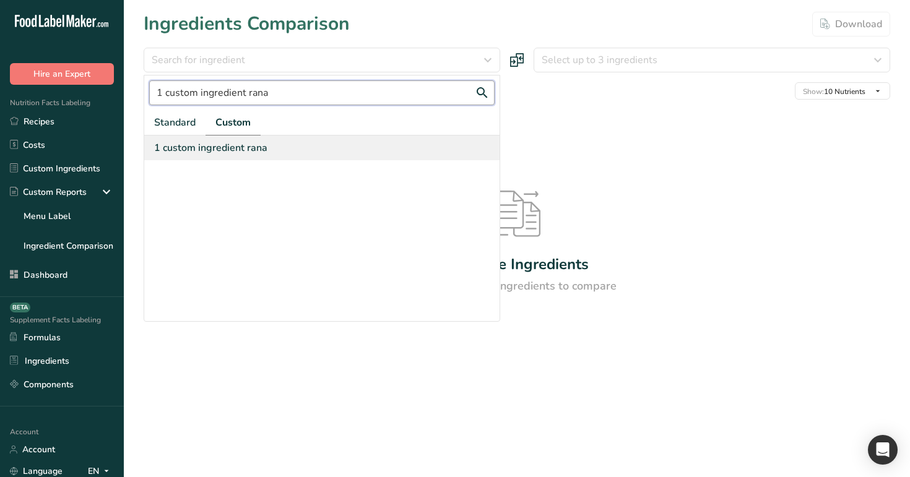
type input "1 custom ingredient rana"
click at [259, 147] on div "1 custom ingredient rana" at bounding box center [210, 147] width 113 height 15
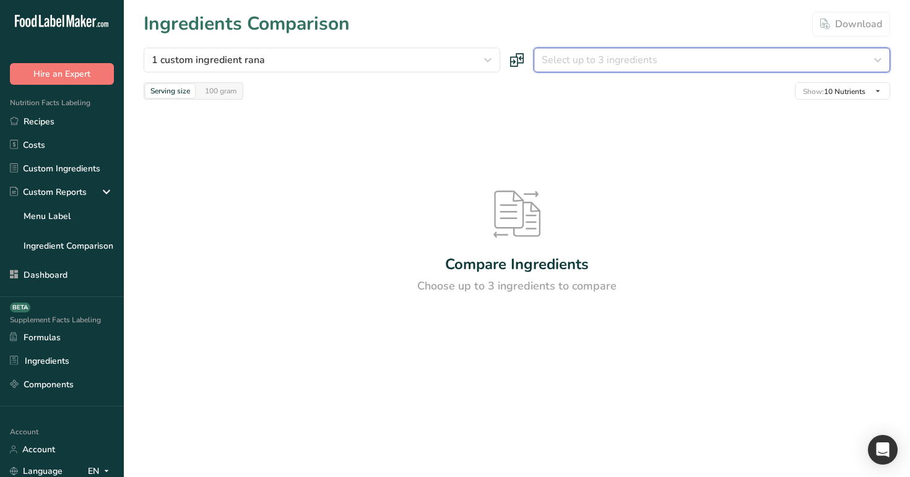
click at [551, 64] on span "Select up to 3 ingredients" at bounding box center [599, 60] width 116 height 15
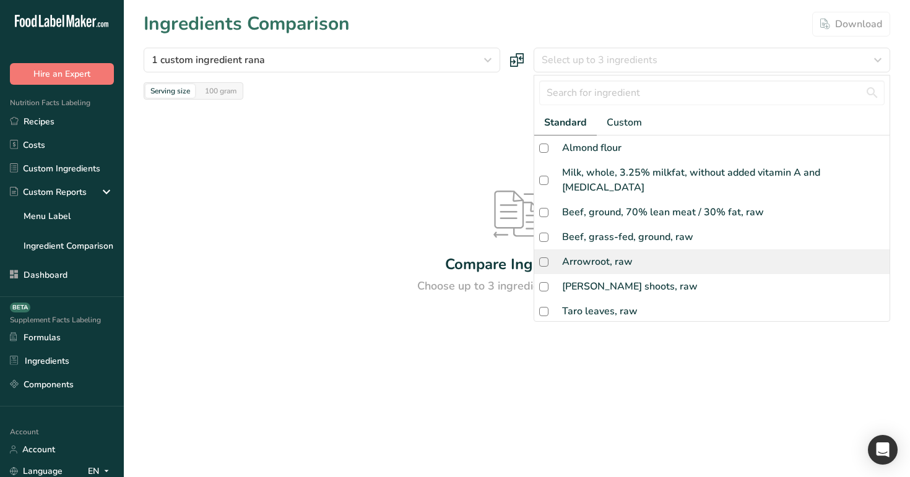
click at [624, 249] on div "Arrowroot, raw" at bounding box center [711, 261] width 355 height 25
checkbox input "true"
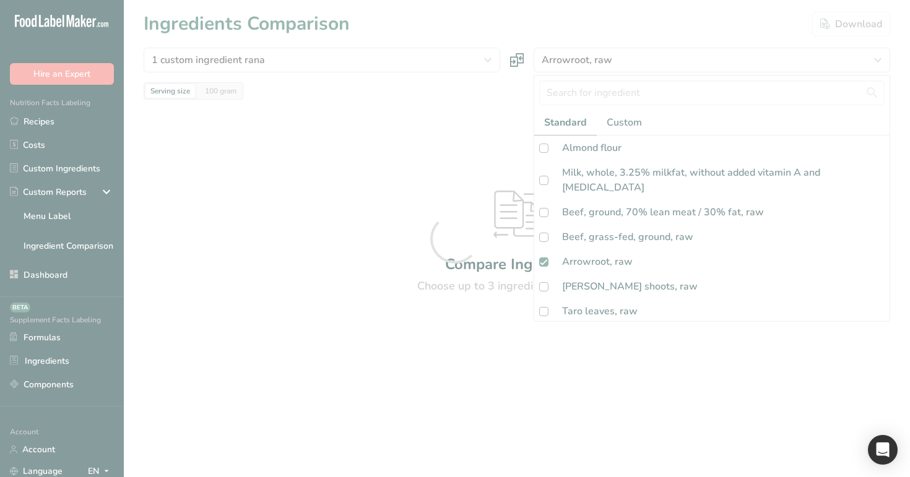
click at [491, 126] on div at bounding box center [455, 238] width 910 height 477
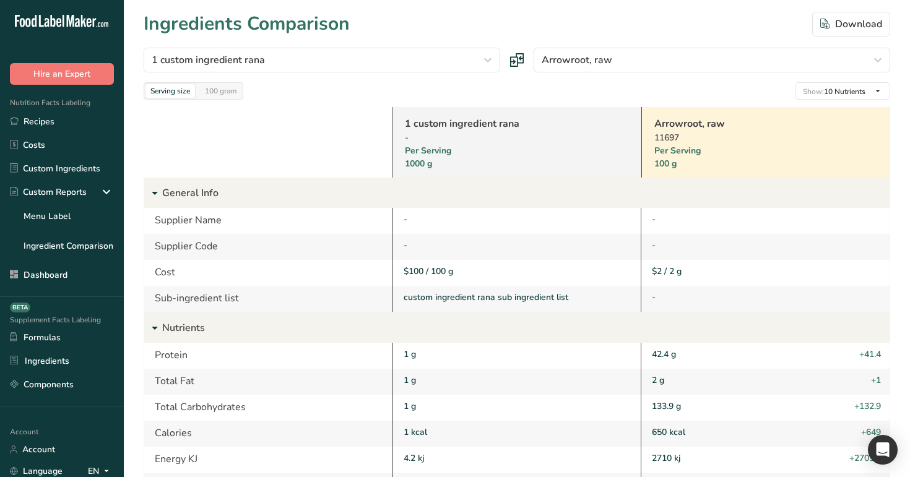
click at [438, 116] on link "1 custom ingredient rana" at bounding box center [500, 123] width 191 height 15
click at [224, 87] on div "100 gram" at bounding box center [220, 91] width 41 height 14
click at [170, 90] on div "Serving size" at bounding box center [170, 91] width 50 height 14
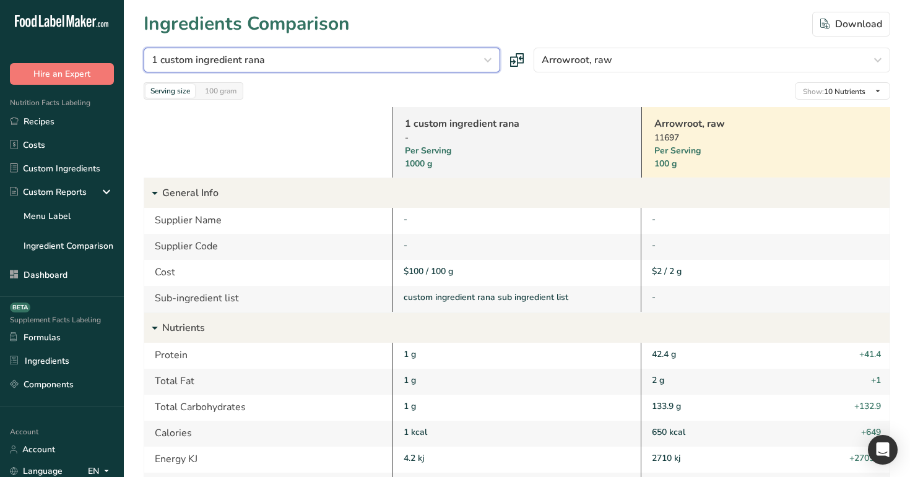
click at [337, 66] on div "1 custom ingredient rana" at bounding box center [318, 60] width 333 height 15
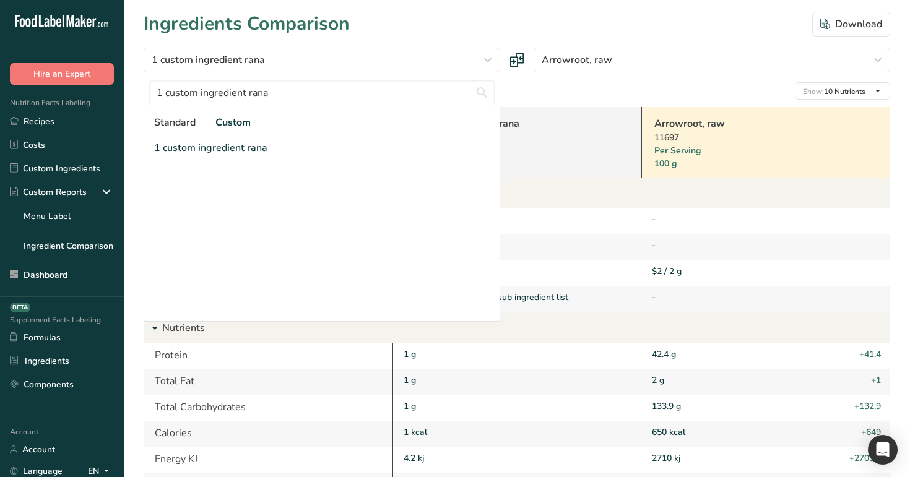
click at [177, 130] on link "Standard" at bounding box center [174, 122] width 61 height 25
click at [230, 121] on span "Custom" at bounding box center [234, 122] width 35 height 15
click at [175, 123] on span "Standard" at bounding box center [174, 122] width 41 height 15
click at [238, 119] on span "Custom" at bounding box center [234, 122] width 35 height 15
click at [301, 93] on input "1 custom ingredient rana" at bounding box center [321, 92] width 345 height 25
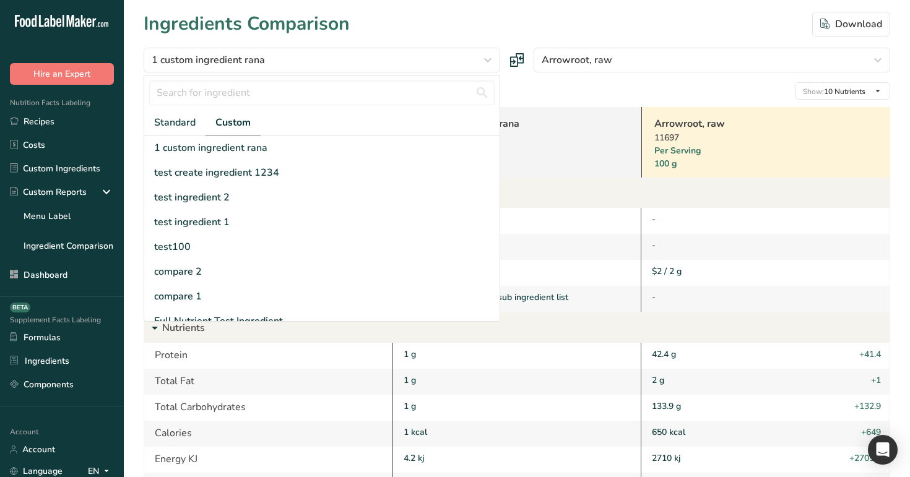
click at [439, 34] on div "Ingredients Comparison Download" at bounding box center [517, 24] width 746 height 28
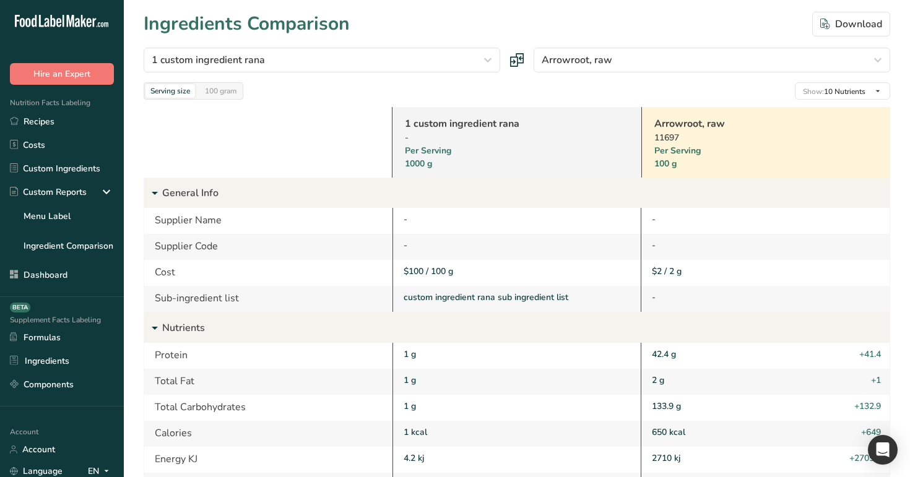
click at [519, 59] on icon at bounding box center [517, 60] width 14 height 14
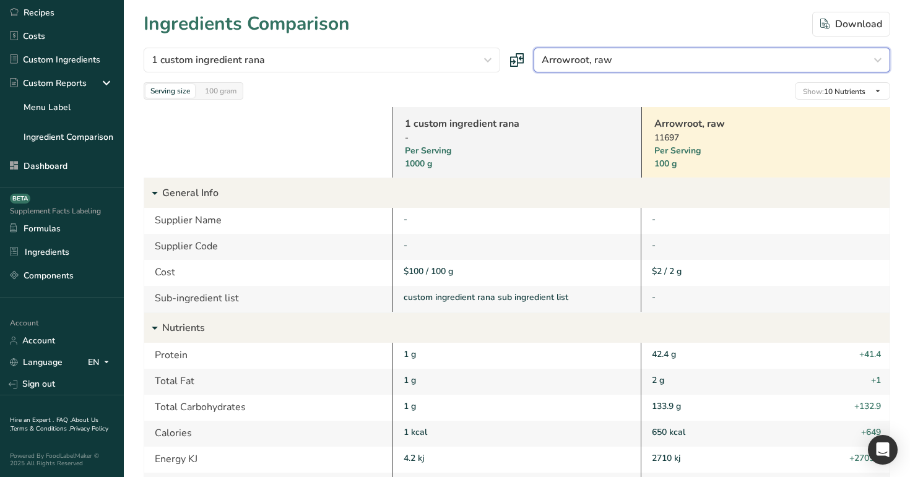
click at [689, 64] on div "Arrowroot, raw" at bounding box center [707, 60] width 333 height 15
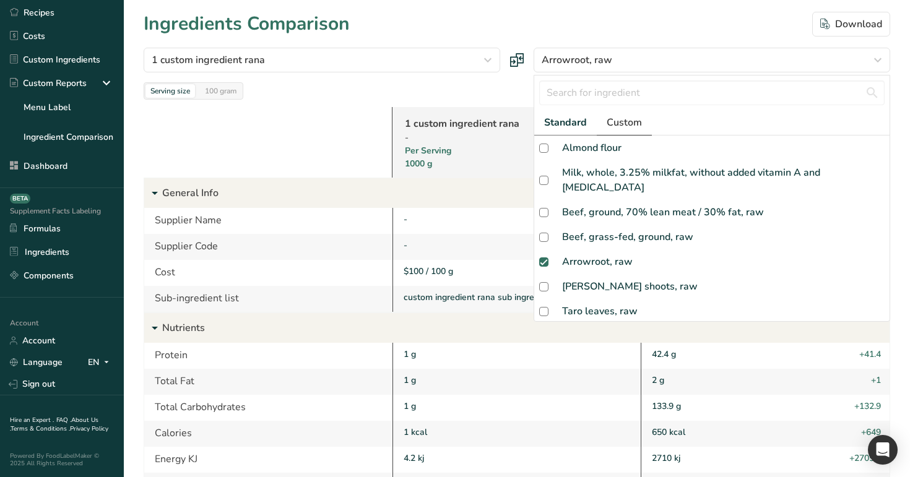
click at [603, 126] on link "Custom" at bounding box center [624, 122] width 55 height 25
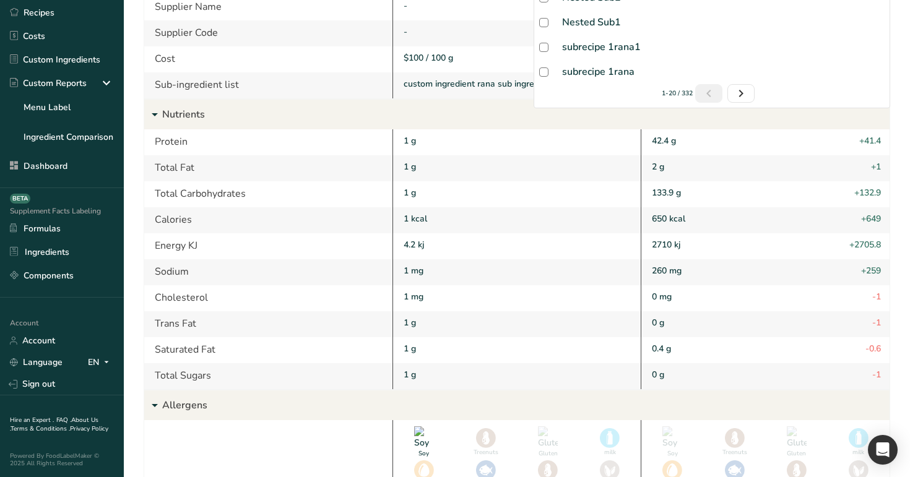
scroll to position [0, 0]
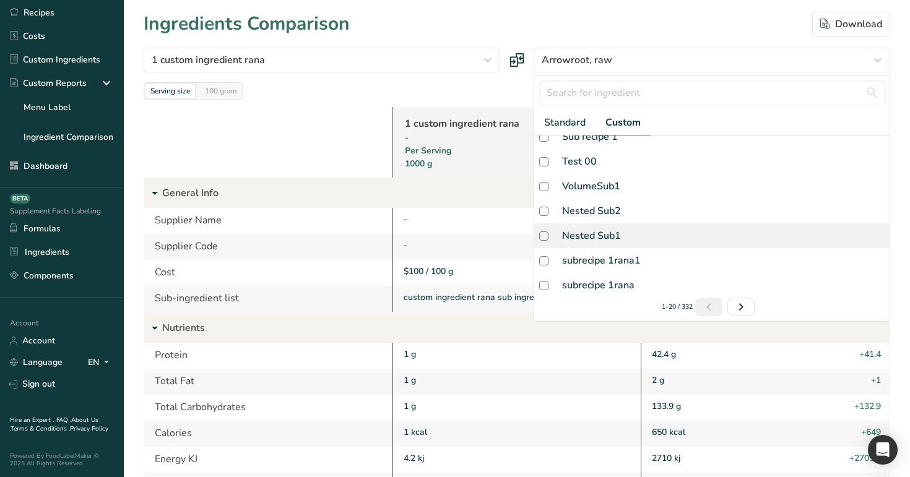
click at [582, 244] on div "Nested Sub1" at bounding box center [711, 235] width 355 height 25
checkbox input "true"
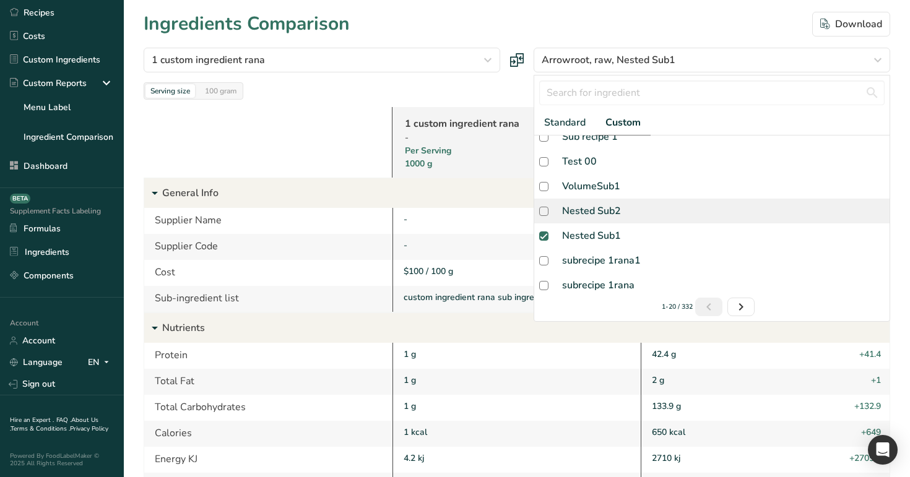
click at [594, 212] on div "Nested Sub2" at bounding box center [591, 211] width 59 height 15
checkbox input "true"
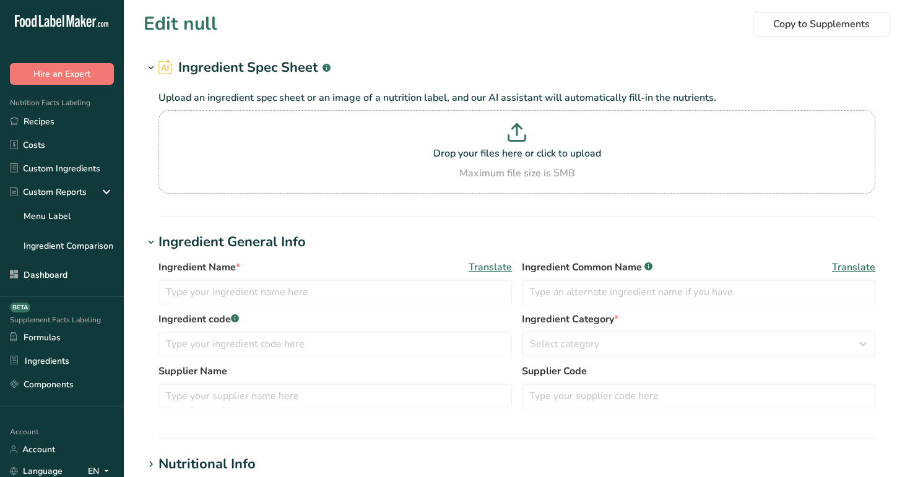
type input "1 custom ingredient rana"
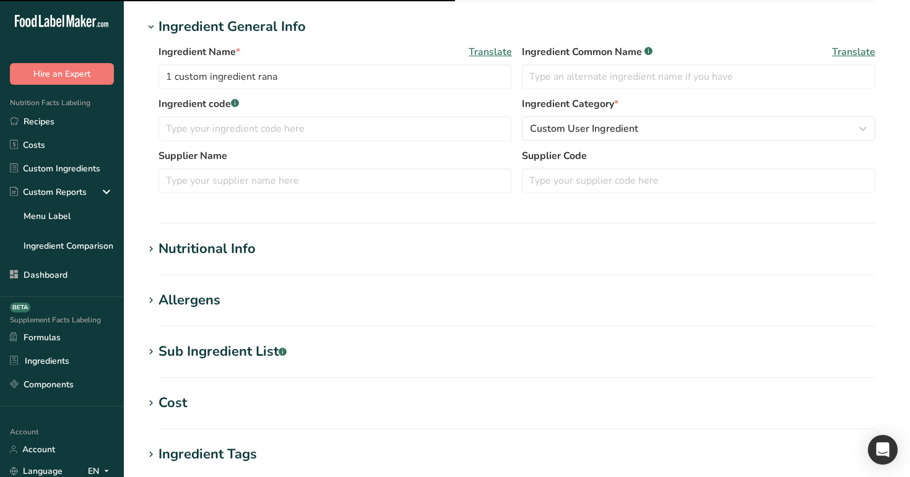
scroll to position [216, 0]
click at [188, 248] on div "Nutritional Info" at bounding box center [206, 248] width 97 height 20
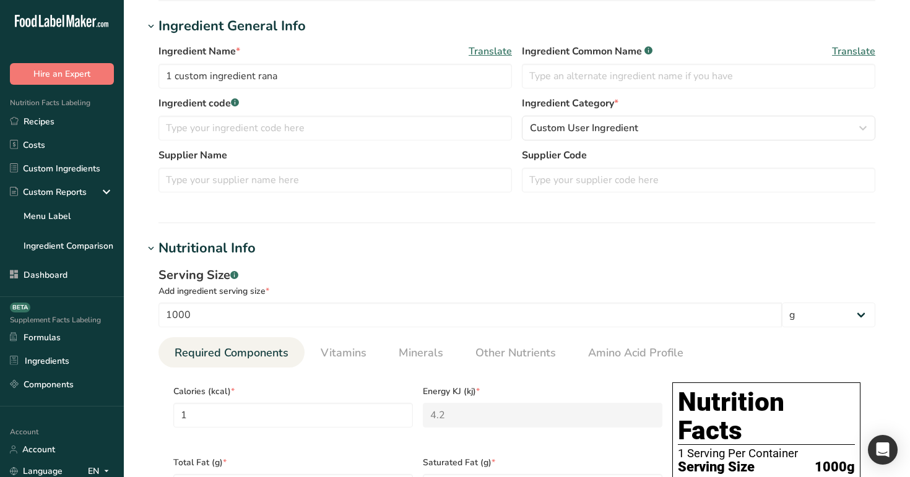
click at [188, 248] on div "Nutritional Info" at bounding box center [206, 248] width 97 height 20
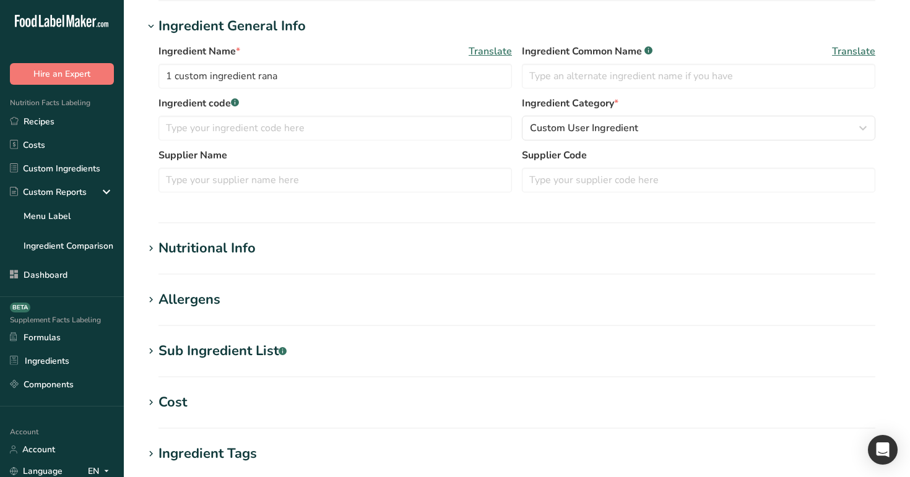
click at [257, 240] on h1 "Nutritional Info" at bounding box center [517, 248] width 746 height 20
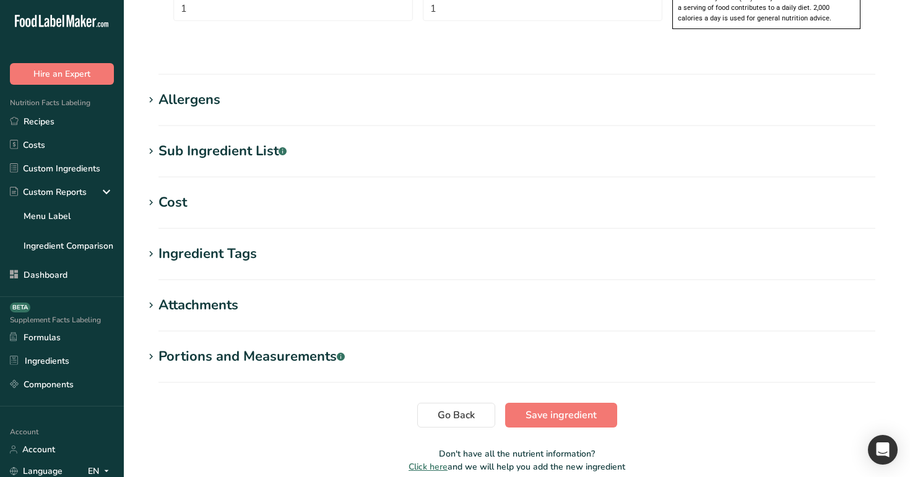
scroll to position [1005, 0]
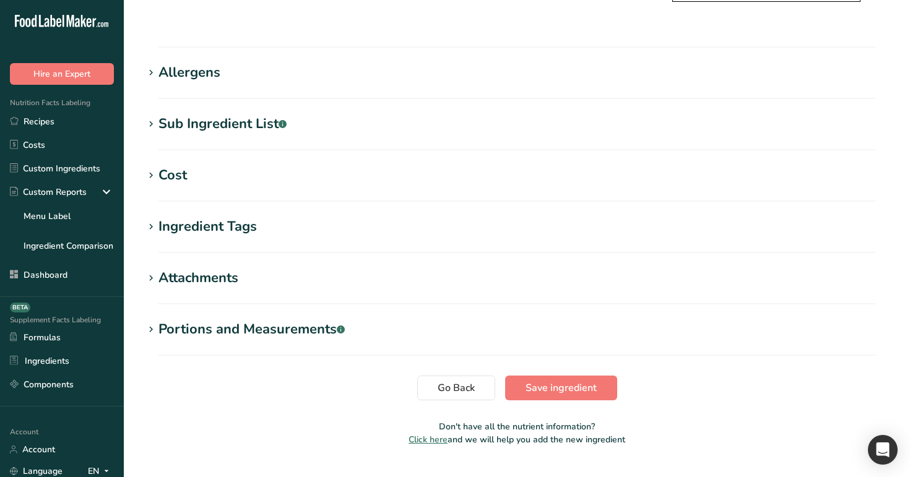
click at [222, 165] on h1 "Cost" at bounding box center [517, 175] width 746 height 20
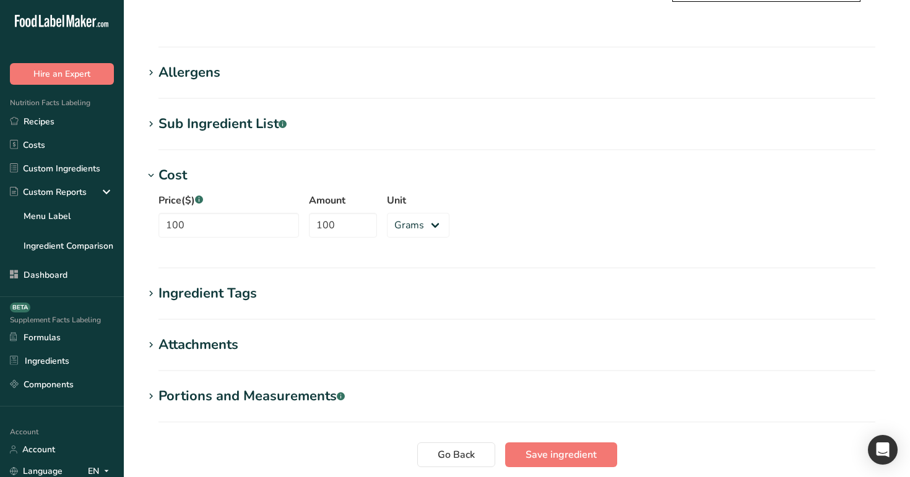
scroll to position [1000, 0]
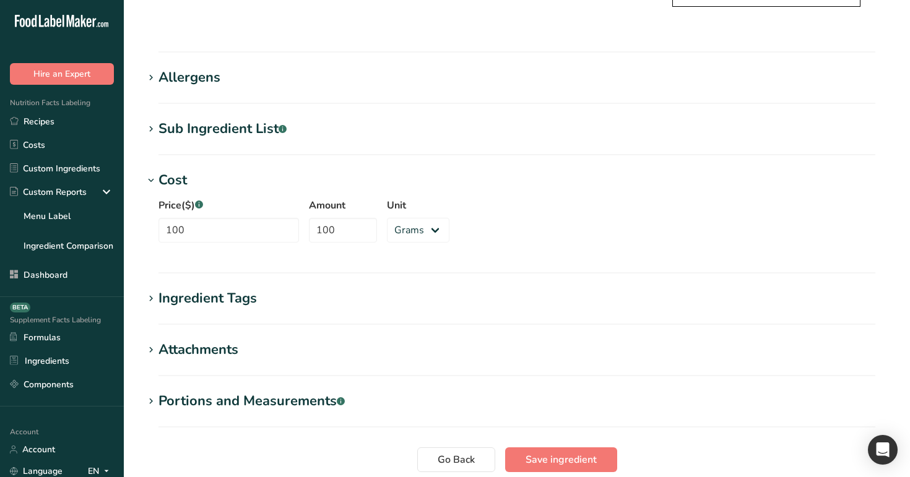
click at [244, 288] on div "Ingredient Tags" at bounding box center [207, 298] width 98 height 20
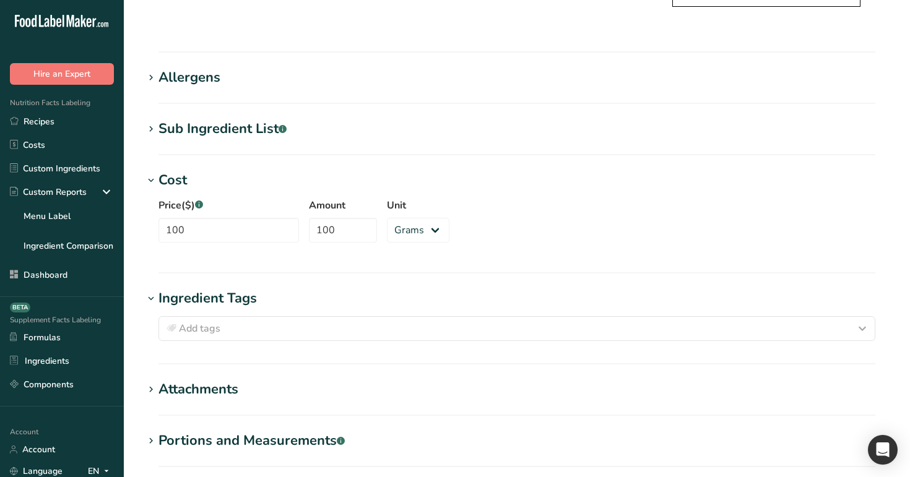
click at [202, 379] on div "Attachments" at bounding box center [198, 389] width 80 height 20
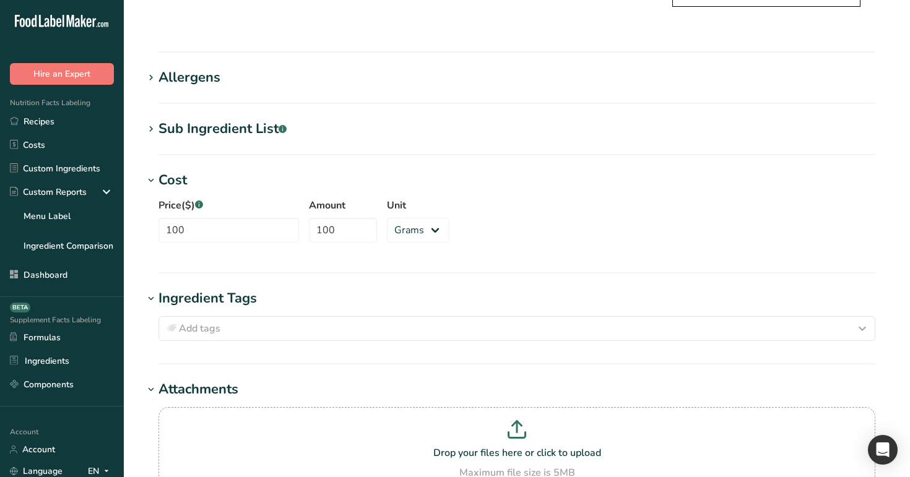
click at [202, 379] on div "Attachments" at bounding box center [198, 389] width 80 height 20
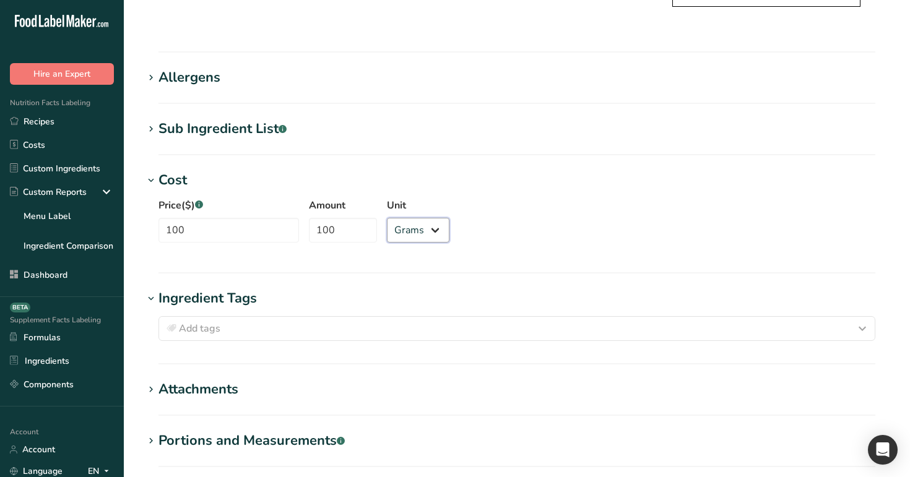
click at [397, 218] on select "Grams ppm ug kg mg mcg lb oz" at bounding box center [418, 230] width 62 height 25
click at [411, 218] on select "Grams ppm ug kg mg mcg lb oz" at bounding box center [418, 230] width 62 height 25
select select "12"
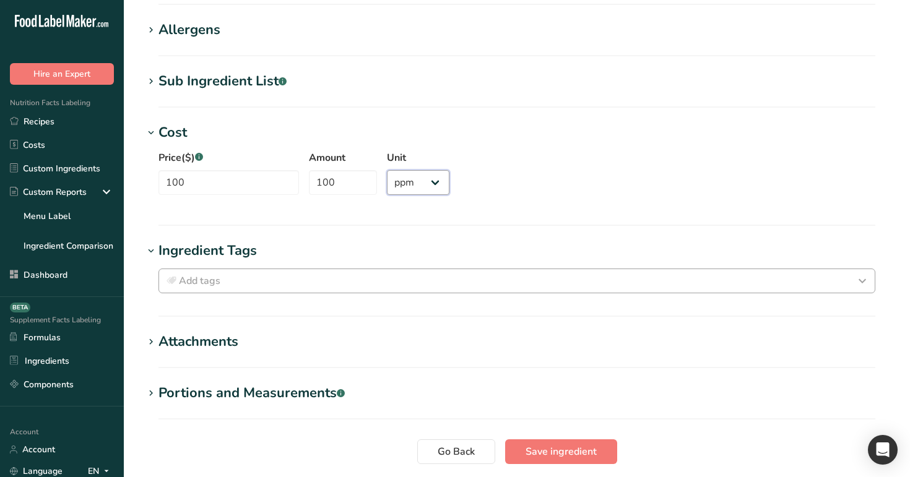
scroll to position [1111, 0]
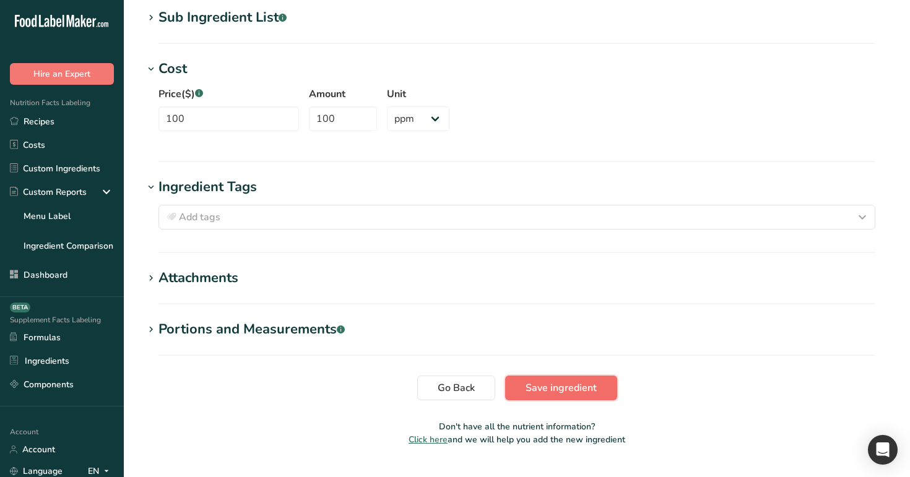
click at [569, 381] on span "Save ingredient" at bounding box center [560, 388] width 71 height 15
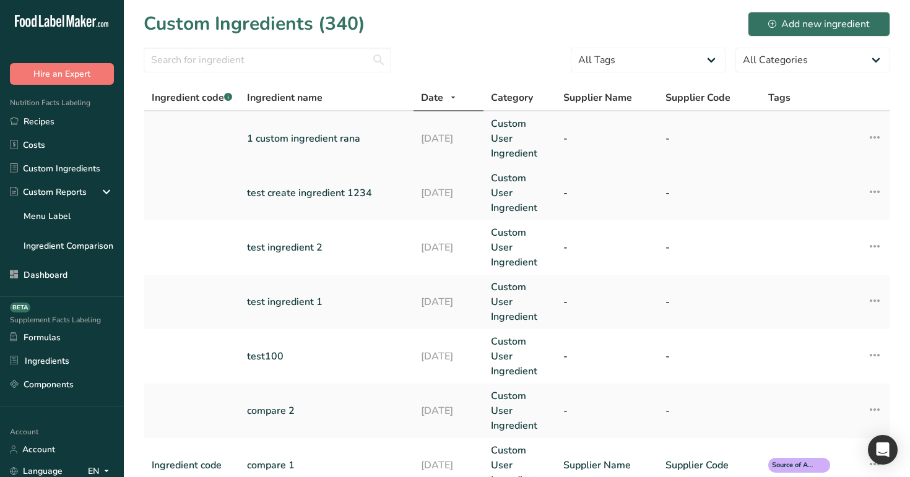
click at [368, 135] on link "1 custom ingredient rana" at bounding box center [326, 138] width 159 height 15
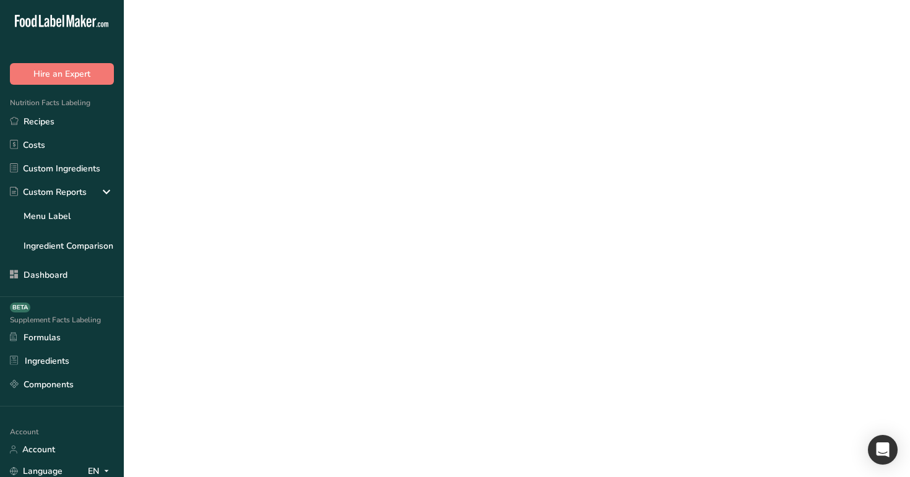
select select "12"
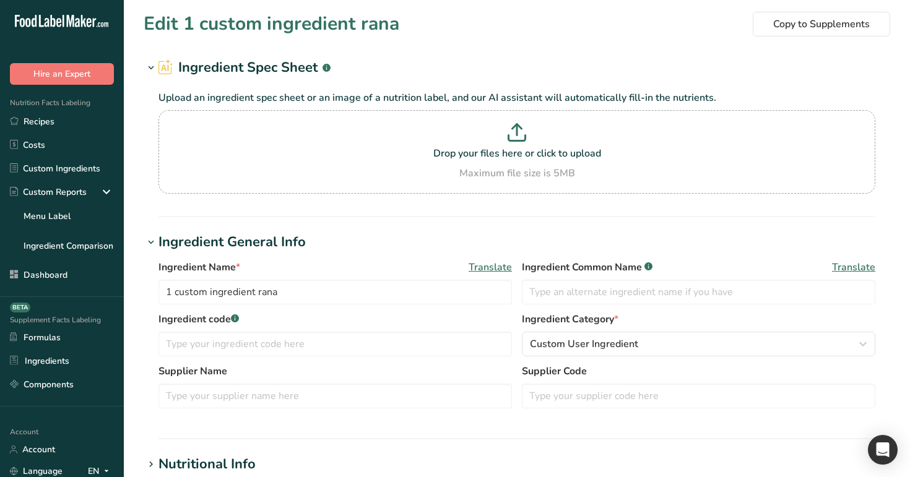
scroll to position [472, 0]
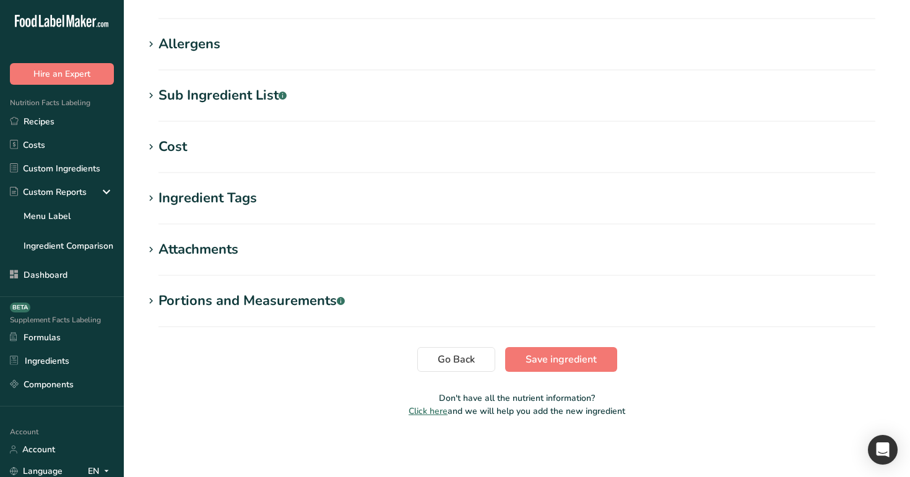
click at [208, 145] on h1 "Cost" at bounding box center [517, 147] width 746 height 20
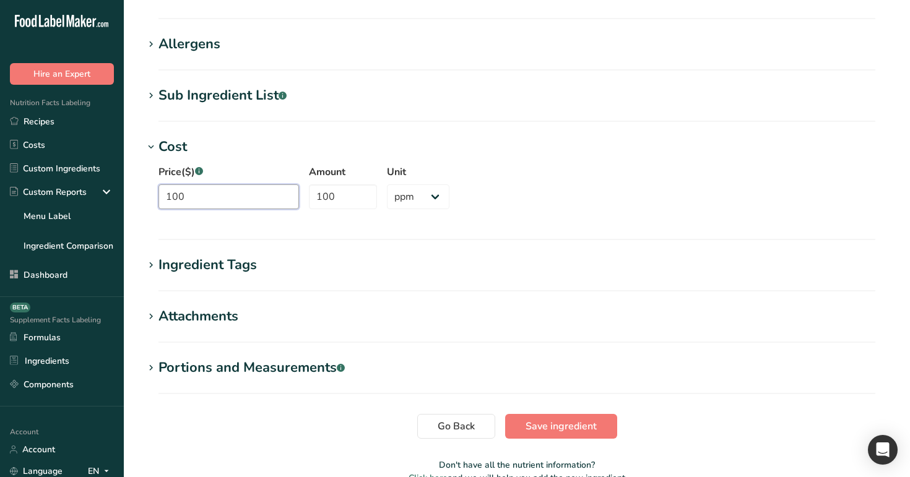
click at [243, 197] on input "100" at bounding box center [228, 196] width 140 height 25
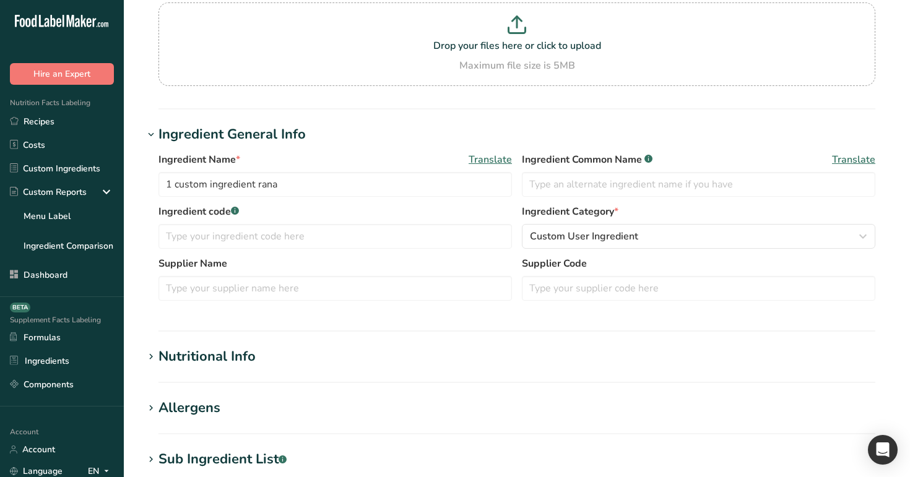
scroll to position [126, 0]
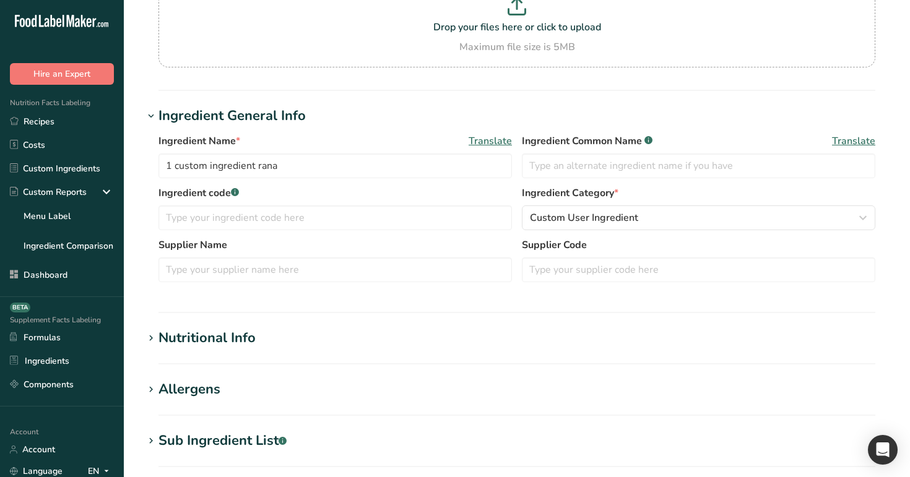
click at [220, 338] on div "Nutritional Info" at bounding box center [206, 338] width 97 height 20
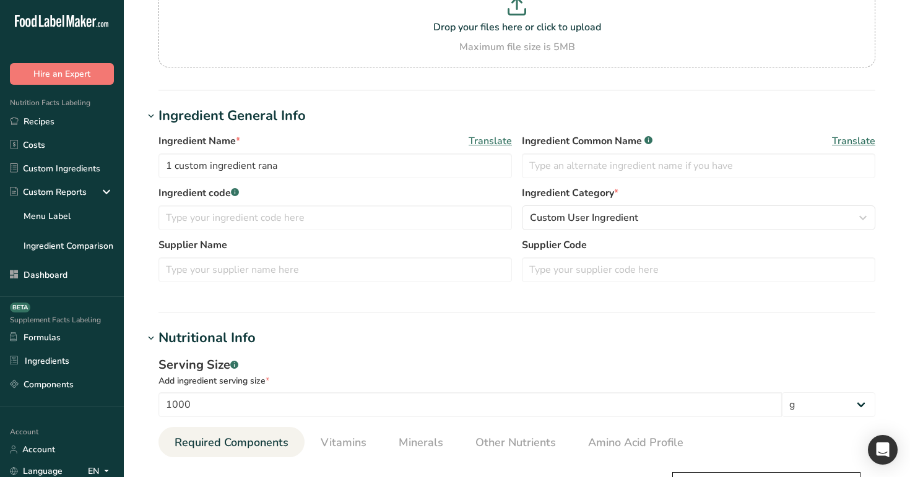
scroll to position [211, 0]
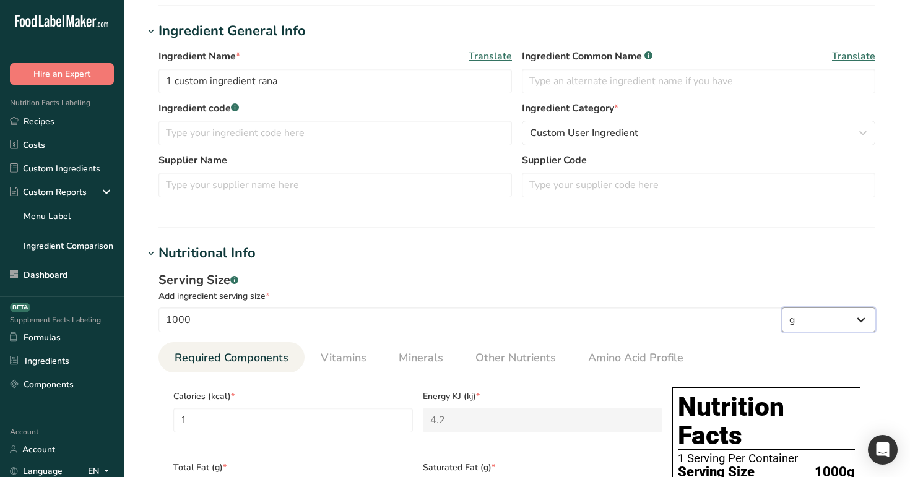
click at [801, 308] on select "g ppm ug kg mg mcg lb oz quarter cup half cup l ml fl oz tbsp tsp cup qt gallon" at bounding box center [828, 320] width 93 height 25
select select "23"
type input "59.147"
type KJ "248.4174"
type Fat "59.147"
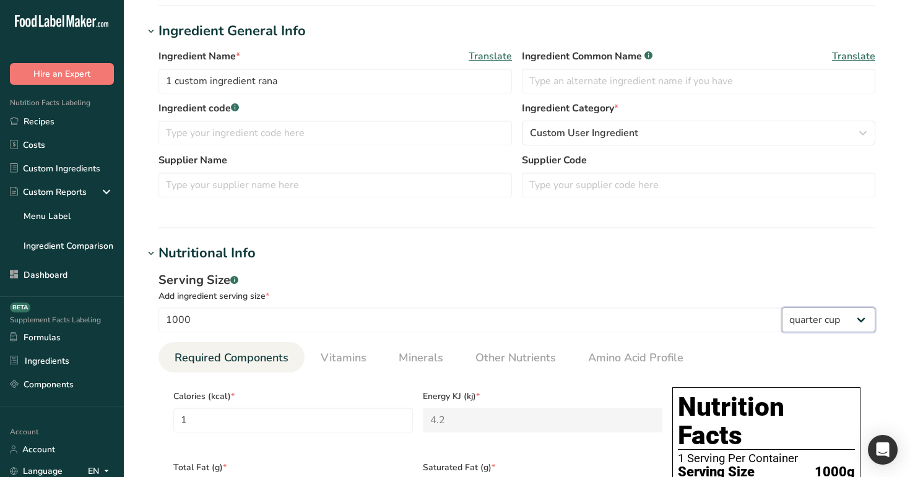
type Fat "59.147"
type input "59.147"
type Carbohydrates "59.147"
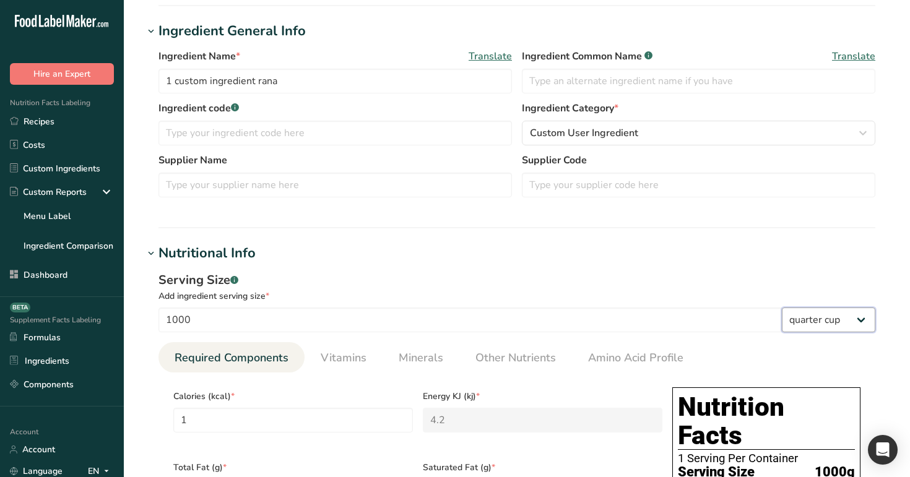
type Fiber "59.147"
type Sugars "59.147"
type input "59.147"
select select "29"
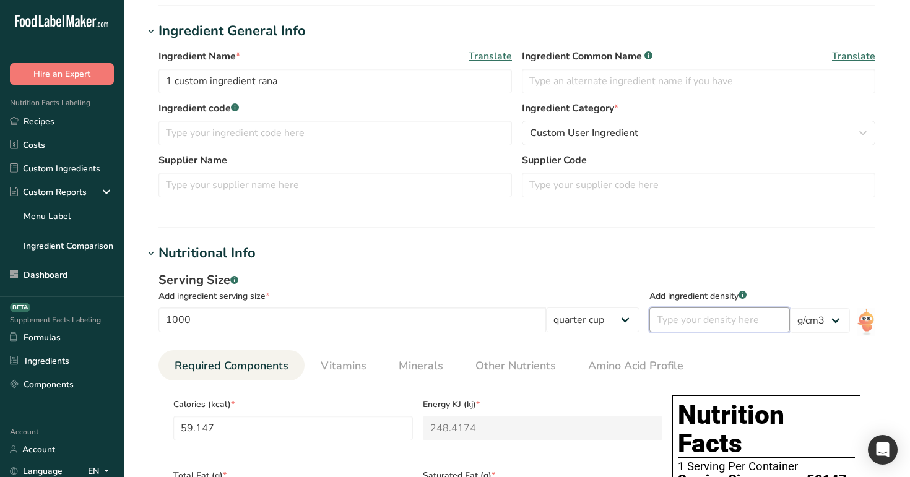
click at [724, 323] on input "number" at bounding box center [719, 320] width 140 height 25
type input "1"
click at [547, 290] on div "Add ingredient serving size *" at bounding box center [398, 296] width 481 height 13
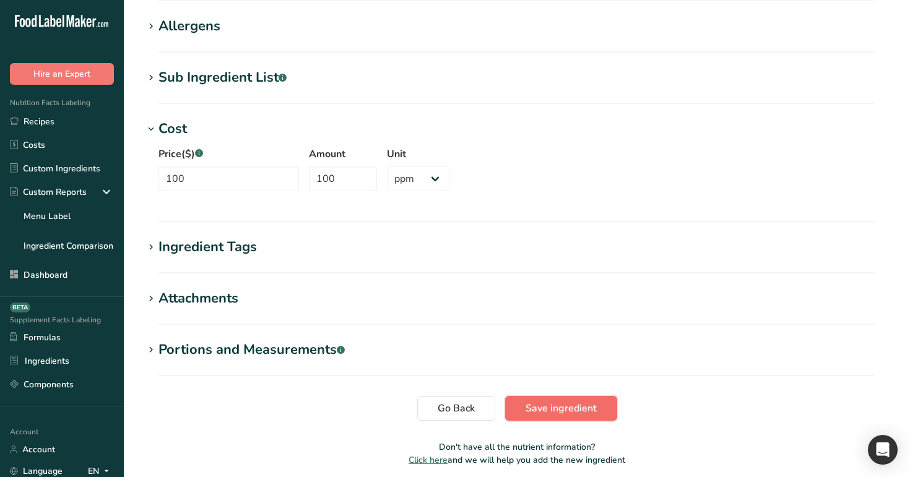
click at [576, 396] on button "Save ingredient" at bounding box center [561, 408] width 112 height 25
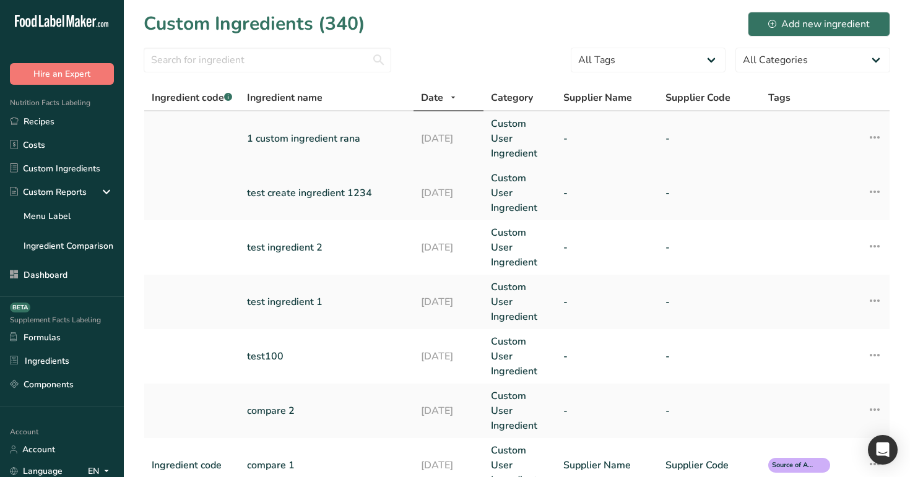
click at [306, 140] on link "1 custom ingredient rana" at bounding box center [326, 138] width 159 height 15
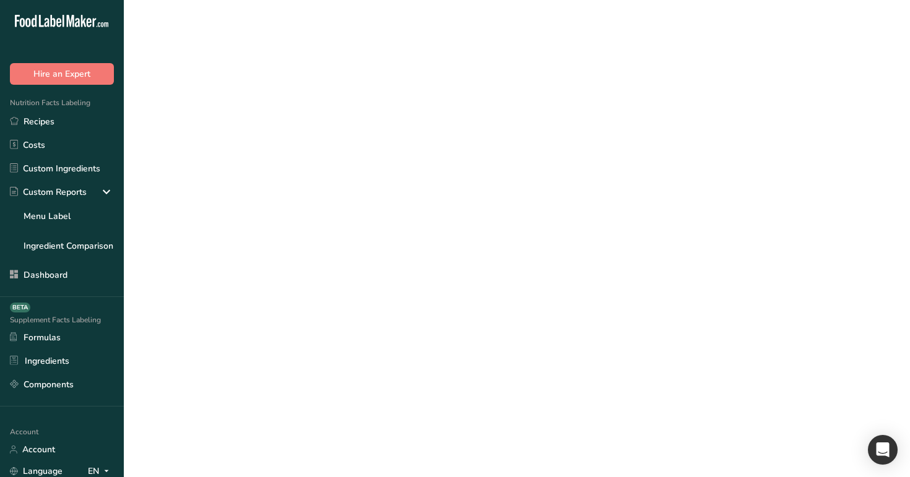
select select "23"
select select "29"
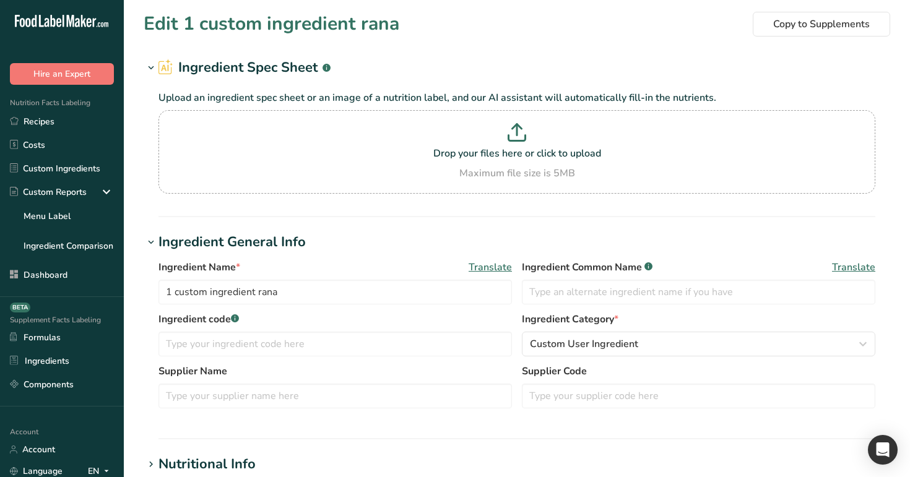
type input "59.147"
type KJ "248.417"
type Fat "59.147"
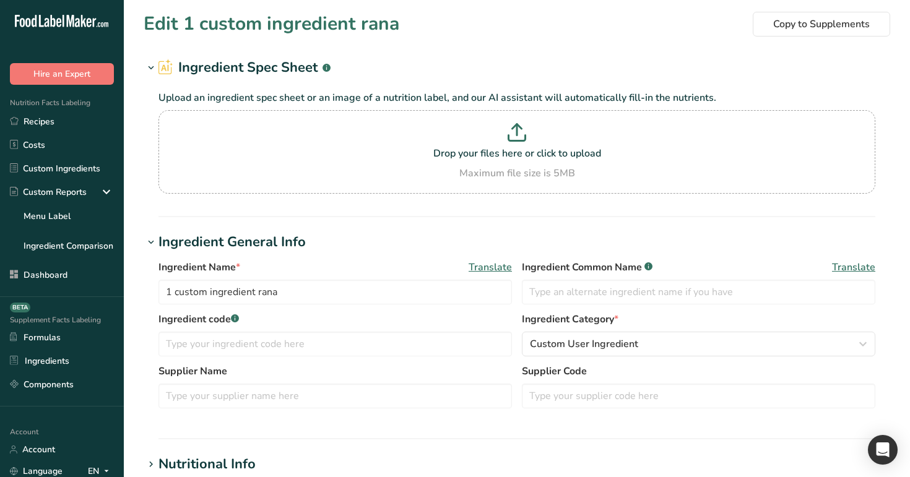
type input "59.147"
type Carbohydrates "59.147"
type Fiber "59.147"
type Sugars "59.147"
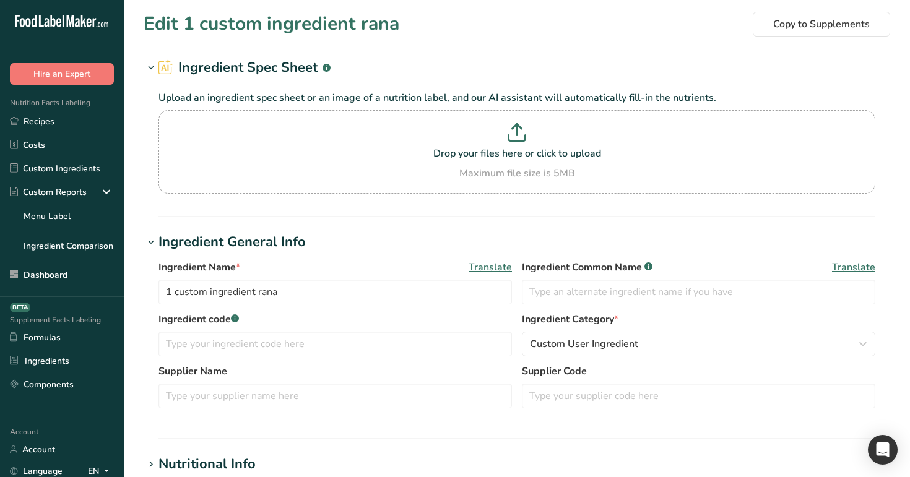
type Sugars "59.147"
type input "59.147"
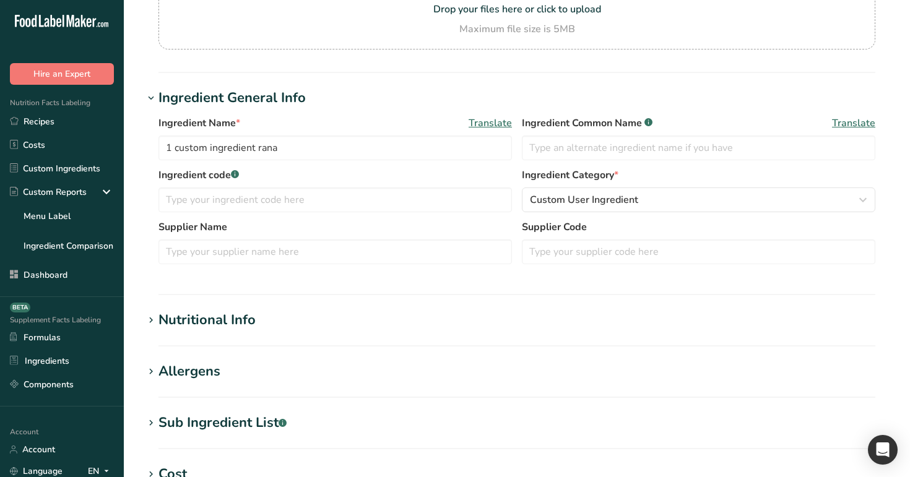
scroll to position [290, 0]
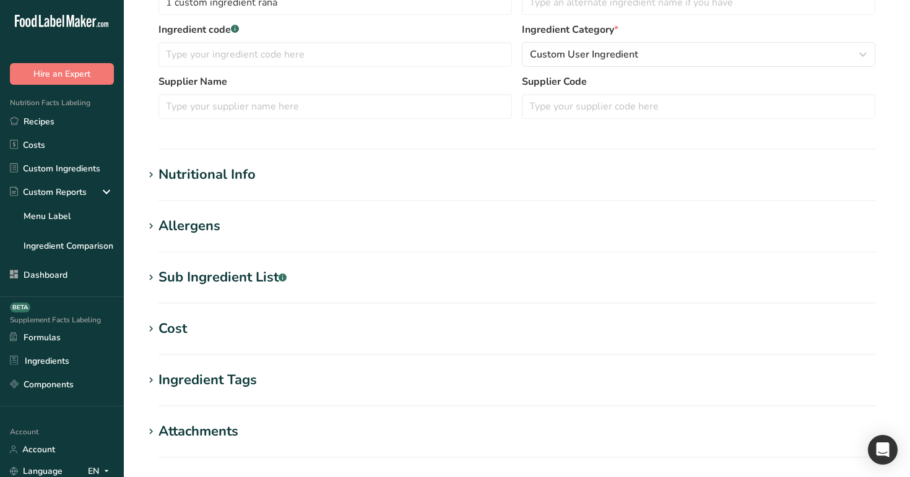
click at [245, 177] on div "Nutritional Info" at bounding box center [206, 175] width 97 height 20
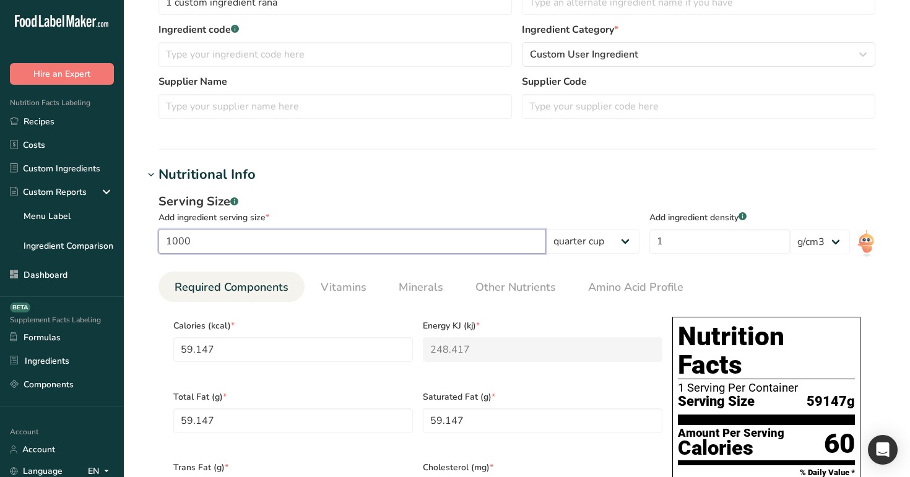
click at [210, 245] on input "1000" at bounding box center [351, 241] width 387 height 25
click at [603, 254] on div "Serving Size .a-a{fill:#347362;}.b-a{fill:#fff;} Add ingredient serving size * …" at bounding box center [398, 226] width 481 height 69
click at [621, 234] on select "g ppm ug kg mg mcg lb oz quarter cup half cup l ml fl oz tbsp tsp cup qt gallon" at bounding box center [592, 241] width 93 height 25
select select "0"
type input "1"
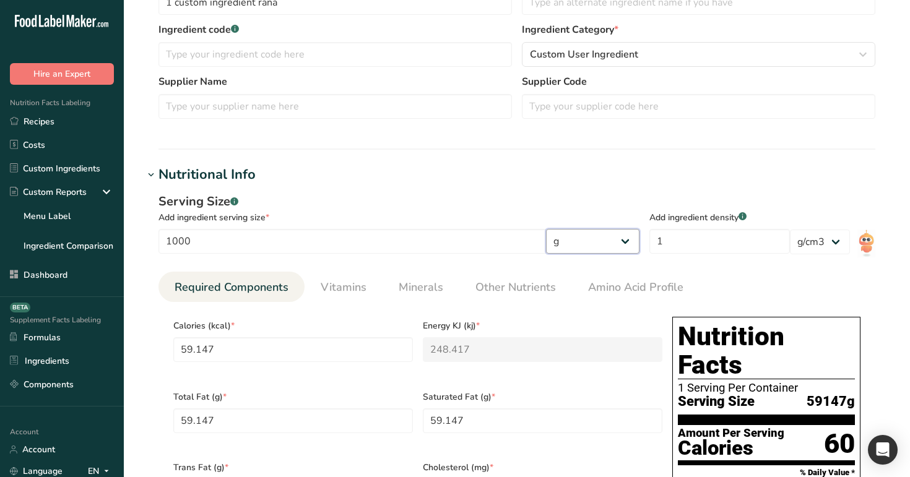
type KJ "4.2"
type Fat "1"
type input "1"
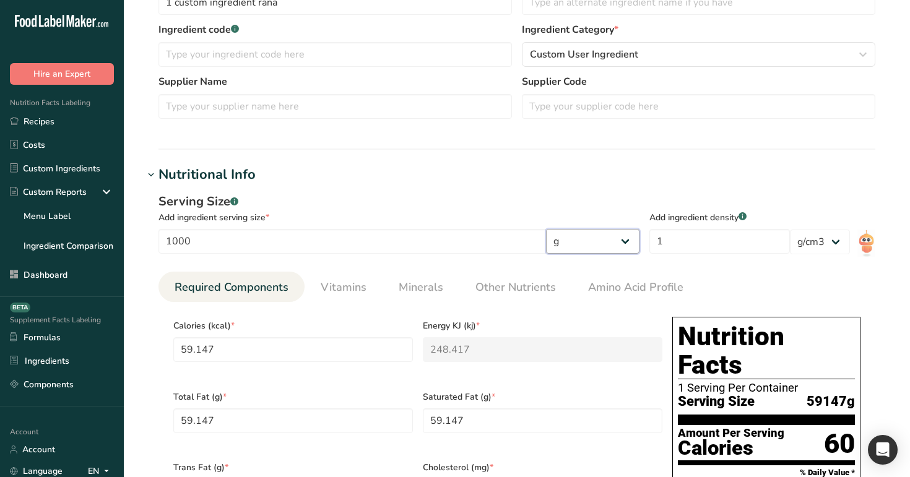
type input "1"
type Carbohydrates "1"
type Fiber "1"
type Sugars "1"
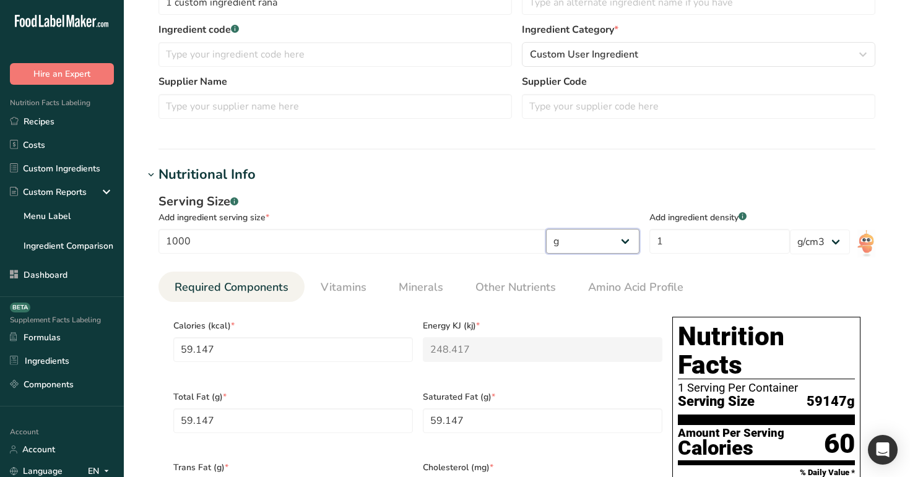
type input "1"
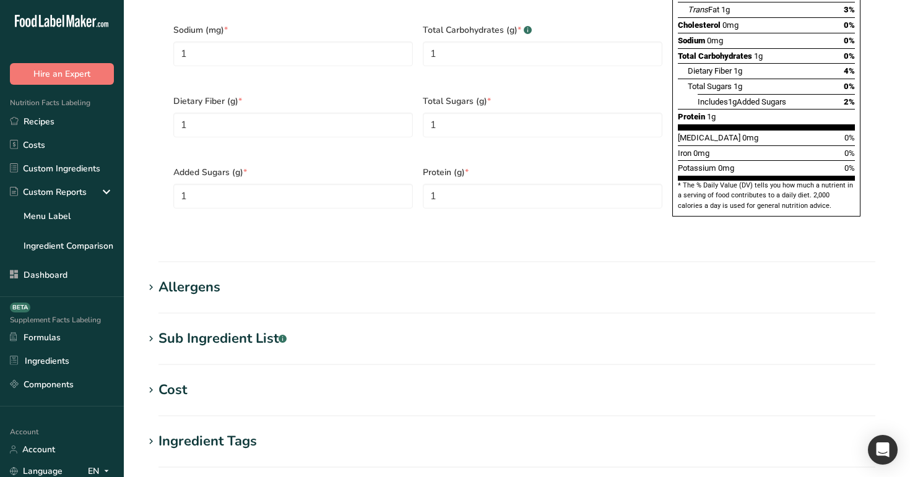
scroll to position [1005, 0]
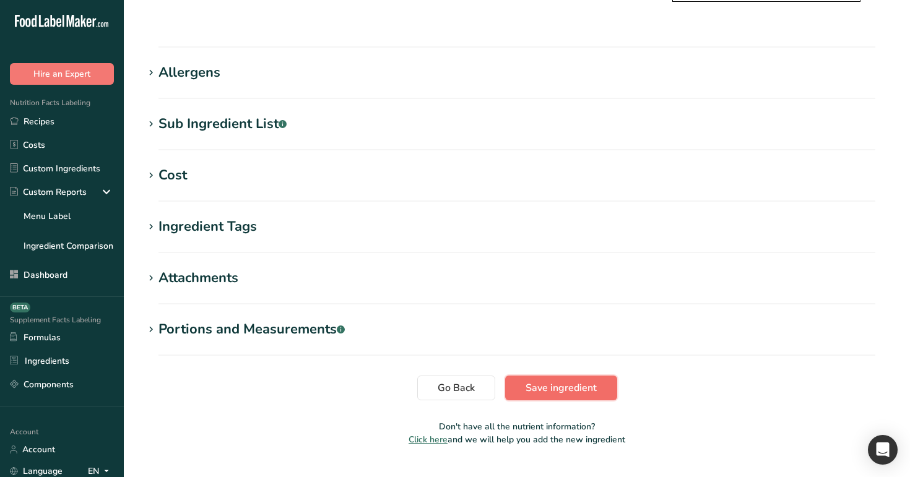
click at [567, 376] on button "Save ingredient" at bounding box center [561, 388] width 112 height 25
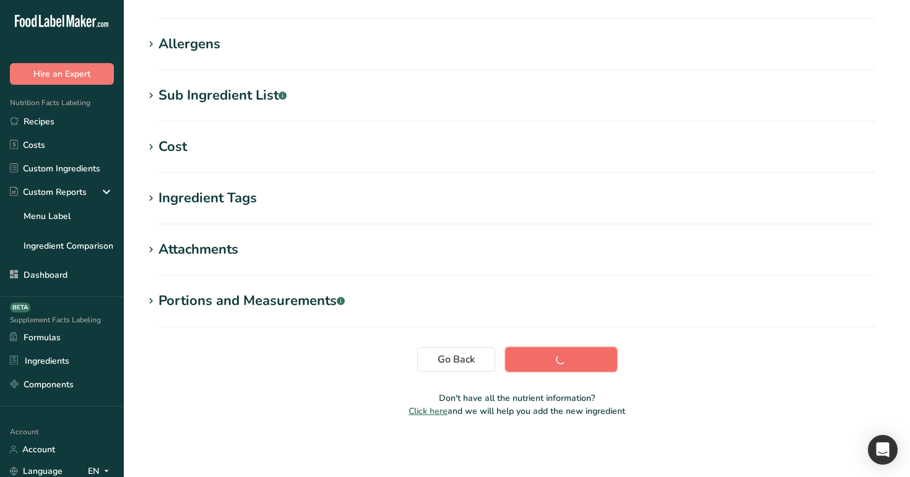
scroll to position [178, 0]
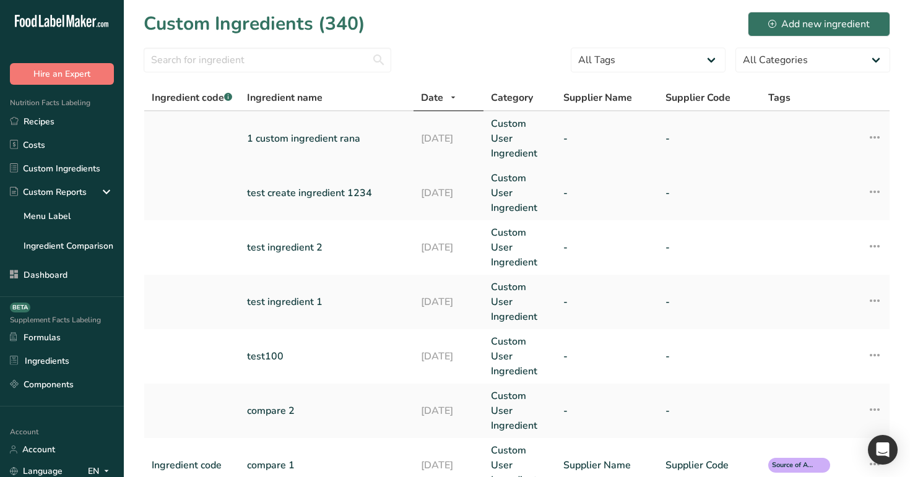
click at [282, 142] on link "1 custom ingredient rana" at bounding box center [326, 138] width 159 height 15
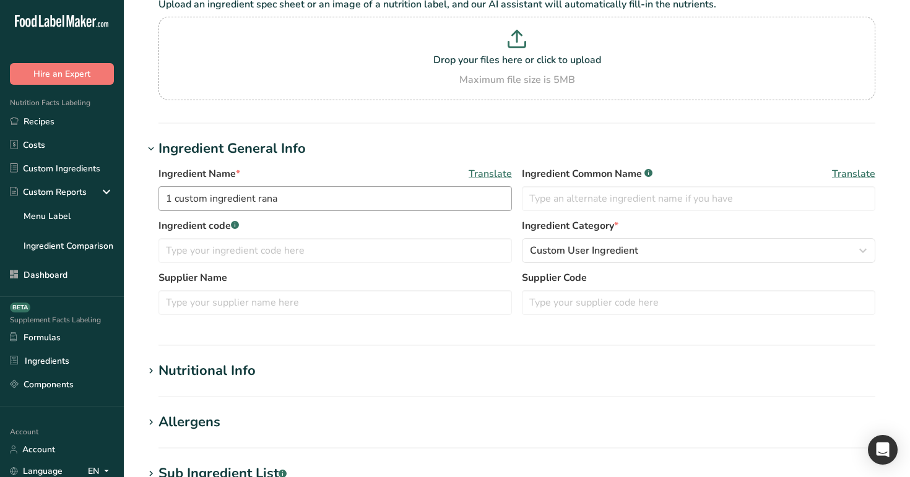
type input "1"
type KJ "4.2"
type Fat "1"
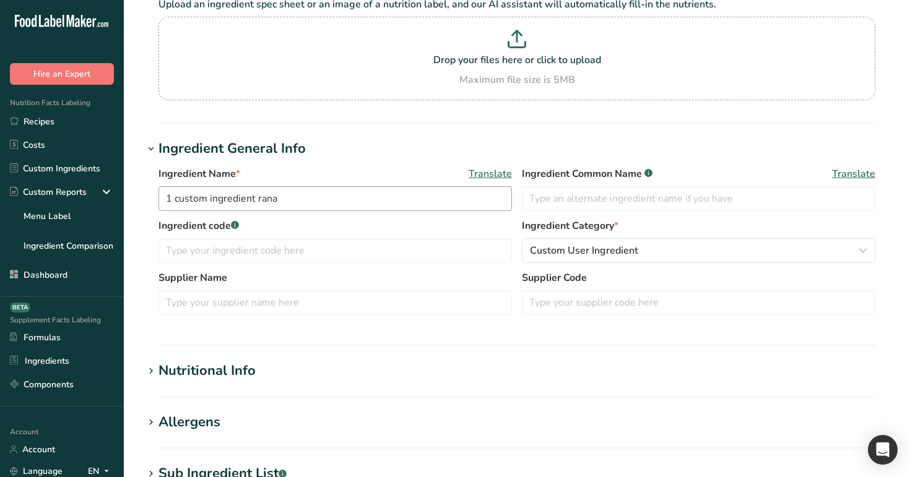
type input "1"
type Carbohydrates "1"
type Fiber "1"
type Sugars "1"
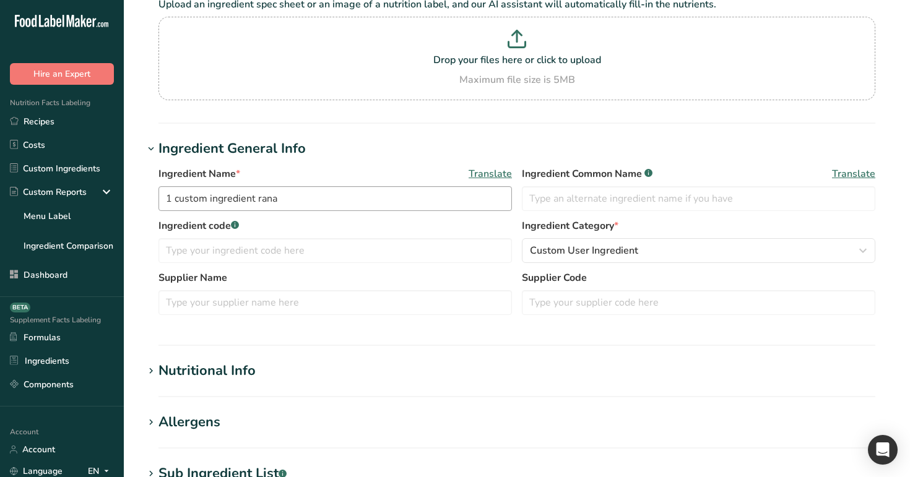
type Sugars "1"
type input "1"
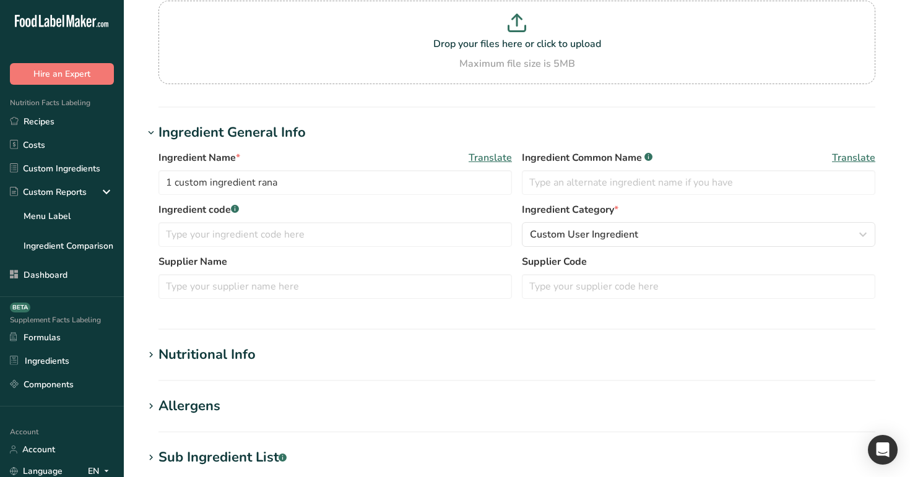
click at [222, 369] on section "Nutritional Info Serving Size .a-a{fill:#347362;}.b-a{fill:#fff;} Add ingredien…" at bounding box center [517, 363] width 746 height 37
click at [239, 348] on div "Nutritional Info" at bounding box center [206, 355] width 97 height 20
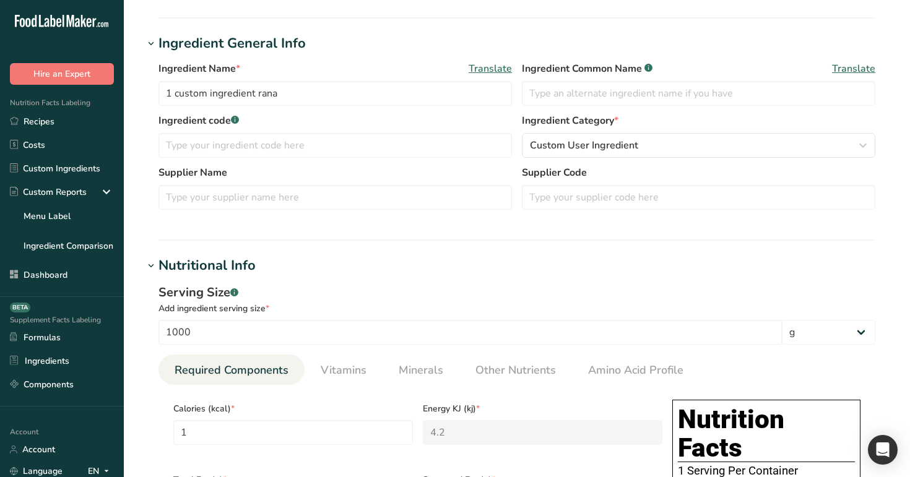
scroll to position [235, 0]
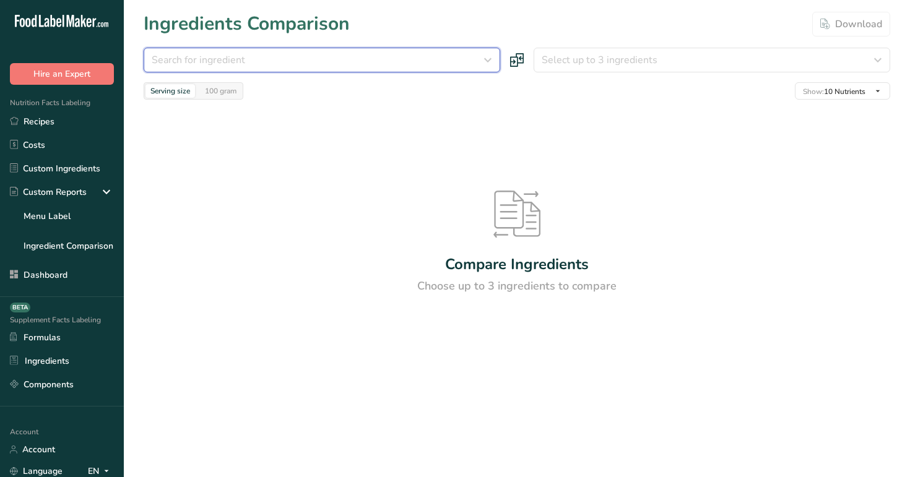
click at [290, 62] on div "Search for ingredient" at bounding box center [318, 60] width 333 height 15
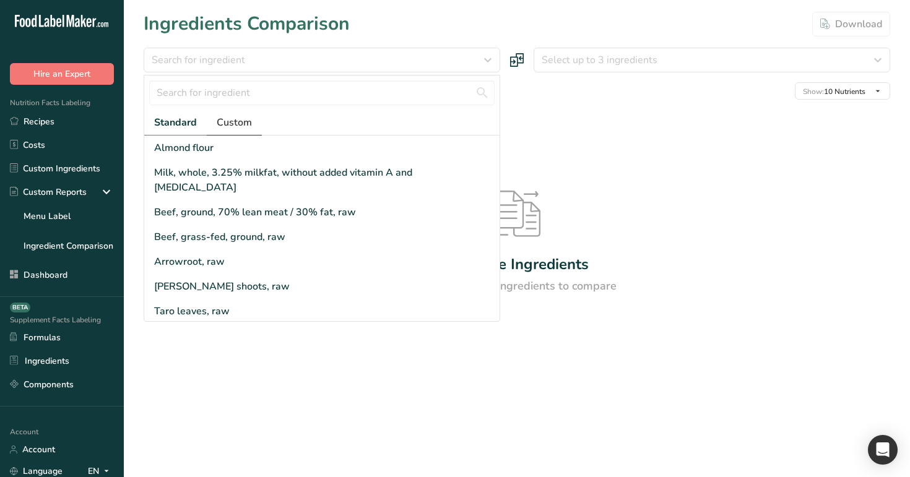
click at [248, 132] on link "Custom" at bounding box center [234, 122] width 55 height 25
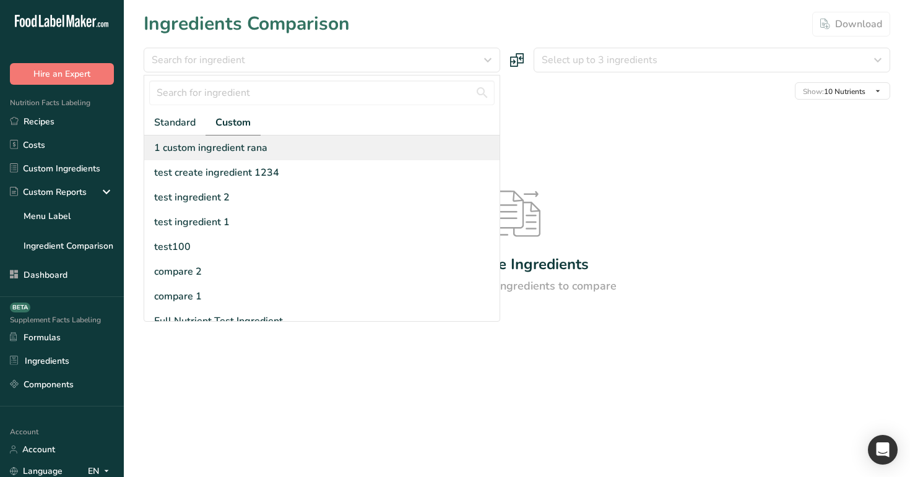
click at [239, 150] on div "1 custom ingredient rana" at bounding box center [210, 147] width 113 height 15
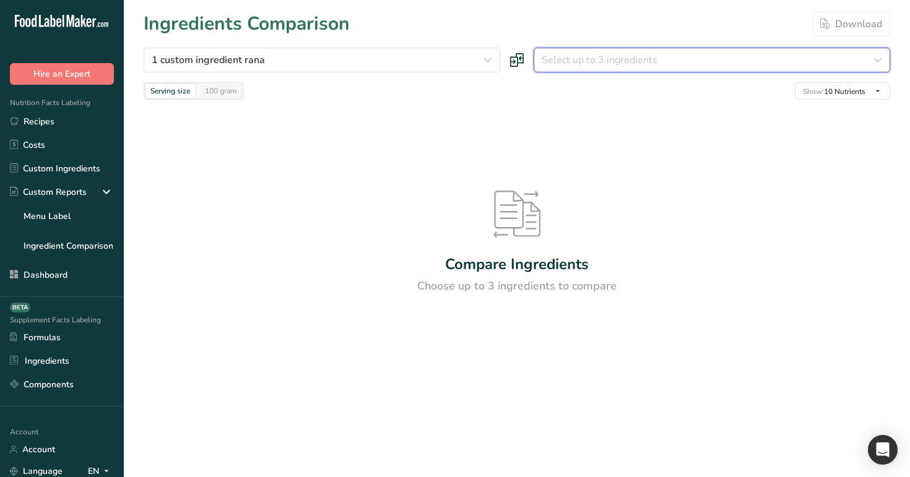
click at [647, 49] on button "Select up to 3 ingredients" at bounding box center [711, 60] width 356 height 25
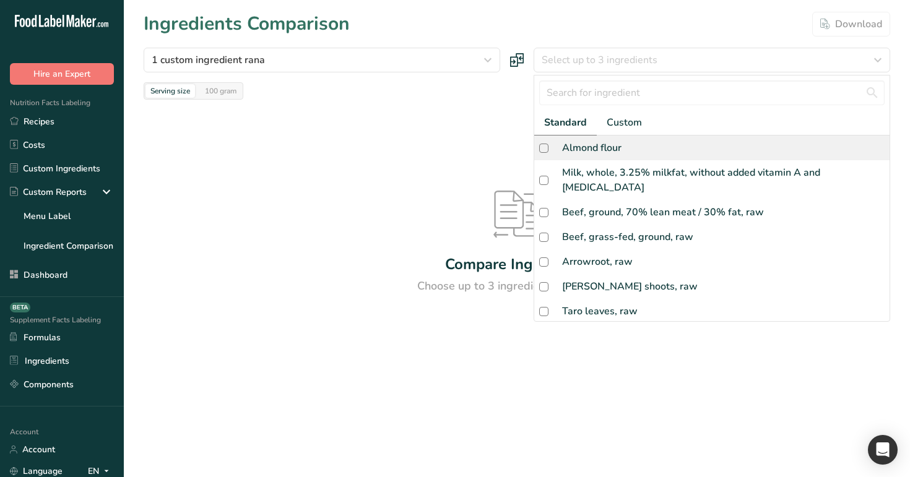
click at [636, 155] on div "Almond flour" at bounding box center [711, 148] width 355 height 25
checkbox input "true"
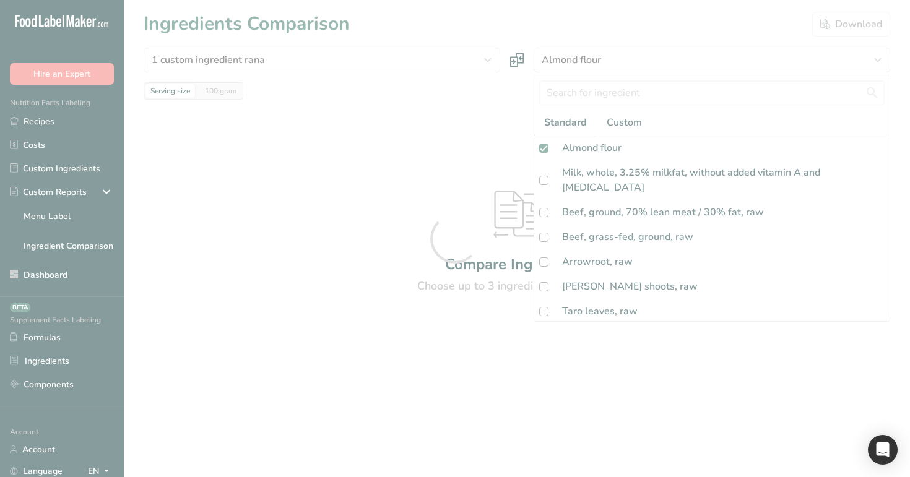
click at [522, 22] on div at bounding box center [455, 238] width 910 height 477
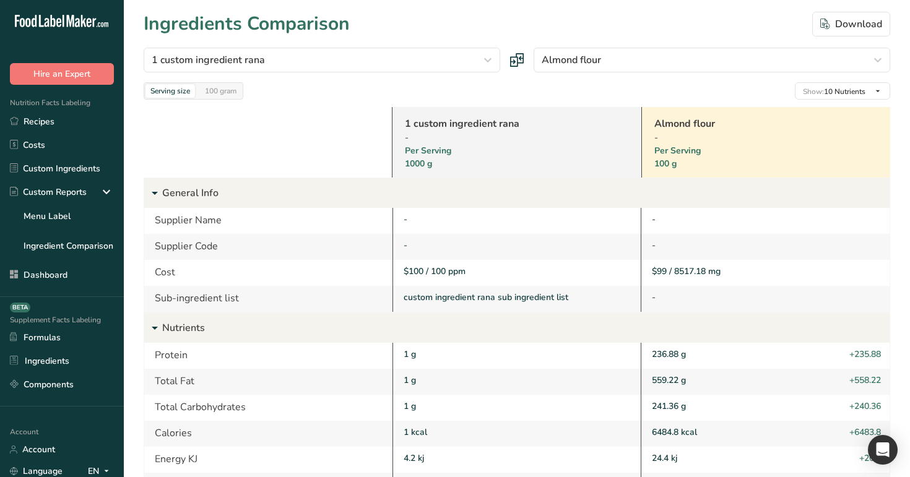
scroll to position [4, 0]
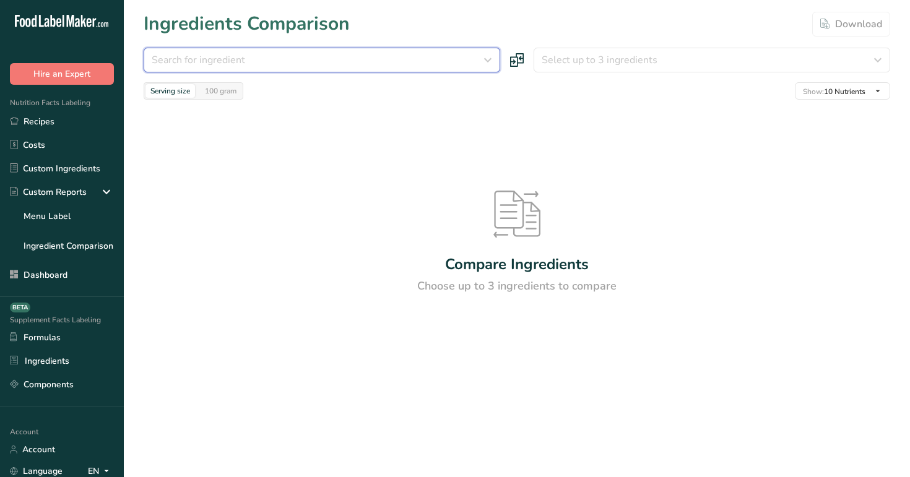
click at [324, 67] on div "Search for ingredient" at bounding box center [318, 60] width 333 height 15
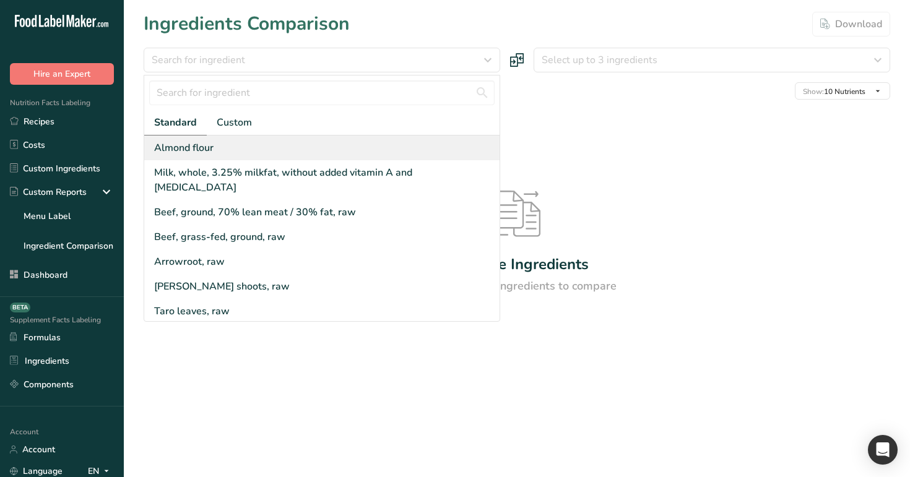
click at [278, 144] on div "Almond flour" at bounding box center [321, 148] width 355 height 25
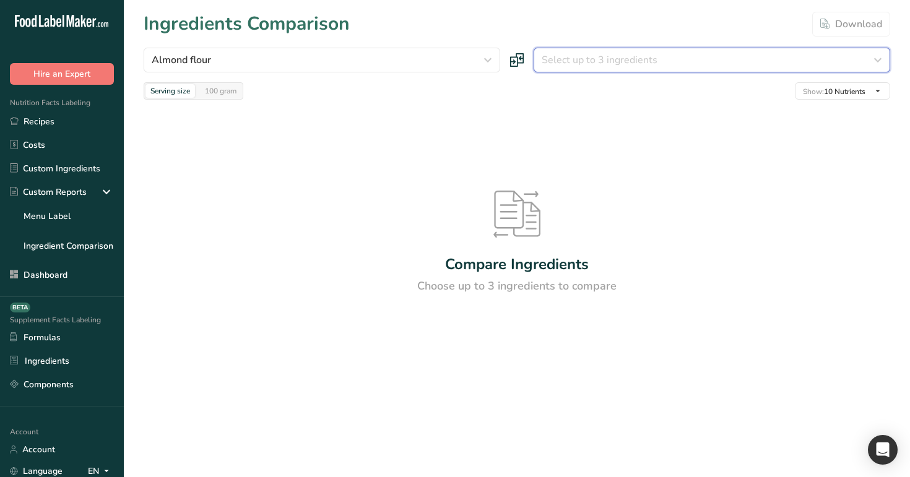
click at [558, 59] on span "Select up to 3 ingredients" at bounding box center [599, 60] width 116 height 15
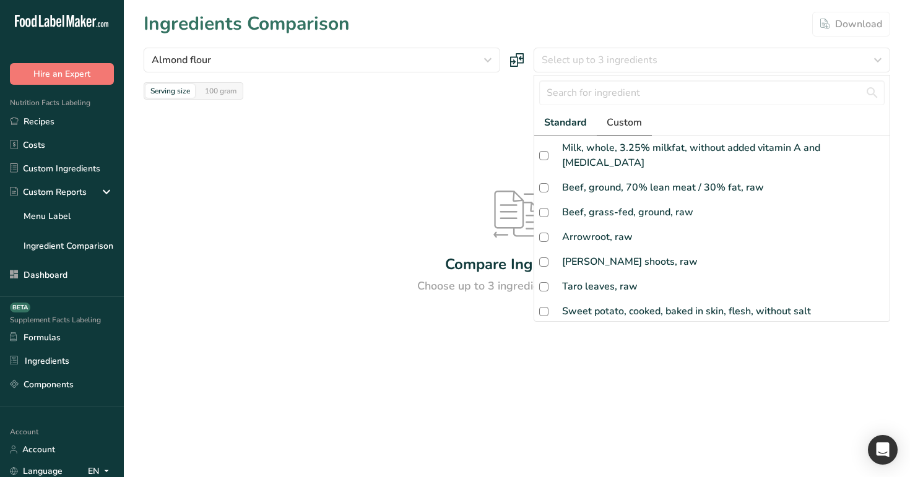
click at [619, 124] on span "Custom" at bounding box center [623, 122] width 35 height 15
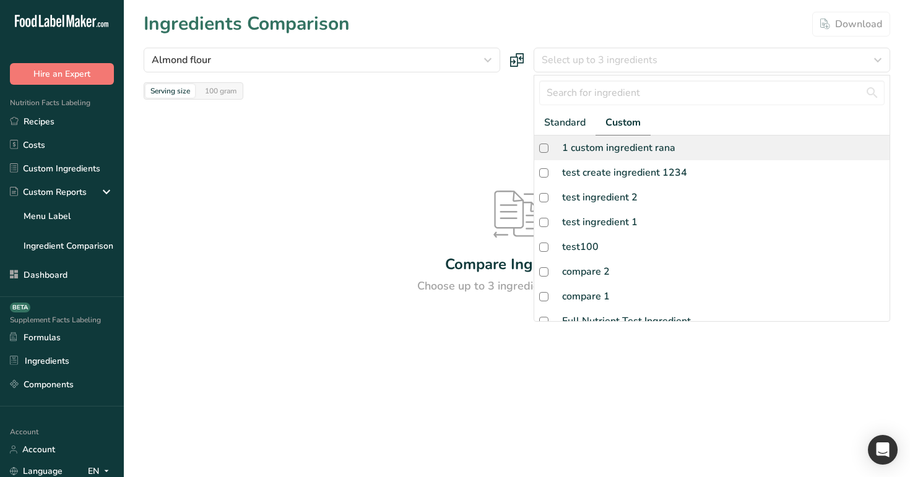
click at [621, 155] on div "1 custom ingredient rana" at bounding box center [711, 148] width 355 height 25
checkbox input "true"
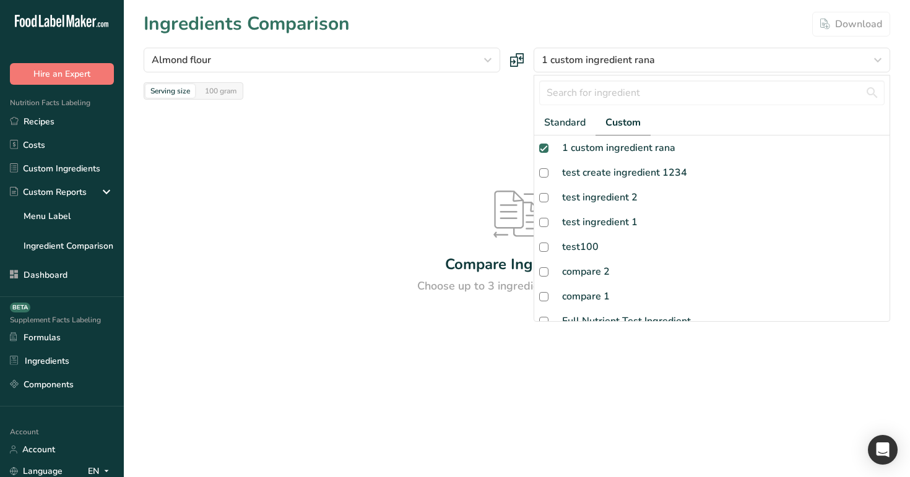
click at [552, 14] on div "Ingredients Comparison Download" at bounding box center [517, 24] width 746 height 28
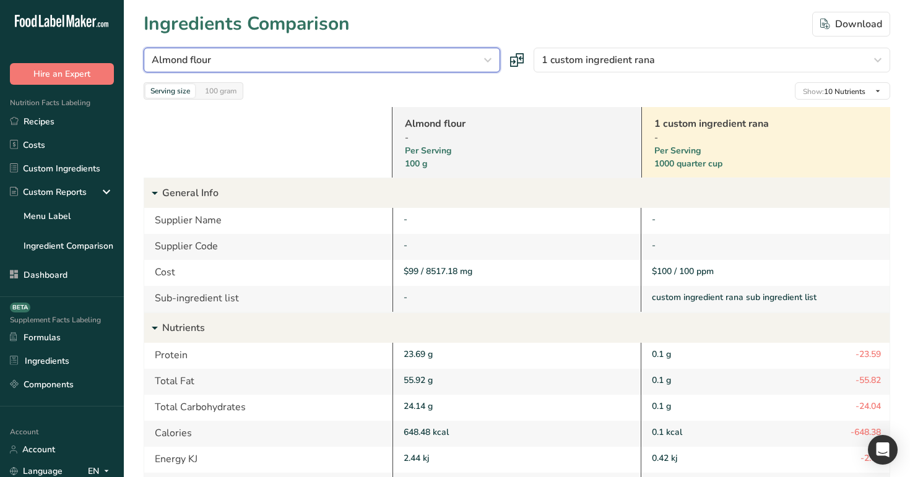
click at [483, 65] on icon "button" at bounding box center [487, 60] width 15 height 22
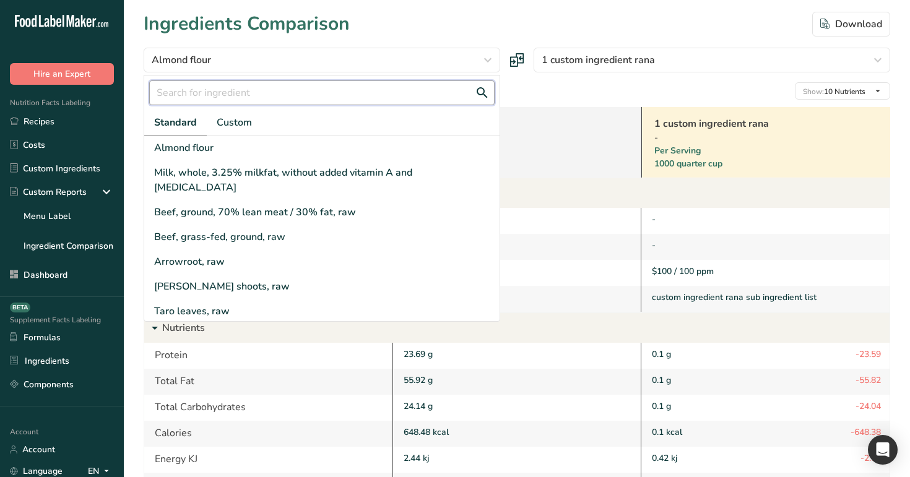
click at [312, 93] on input "text" at bounding box center [321, 92] width 345 height 25
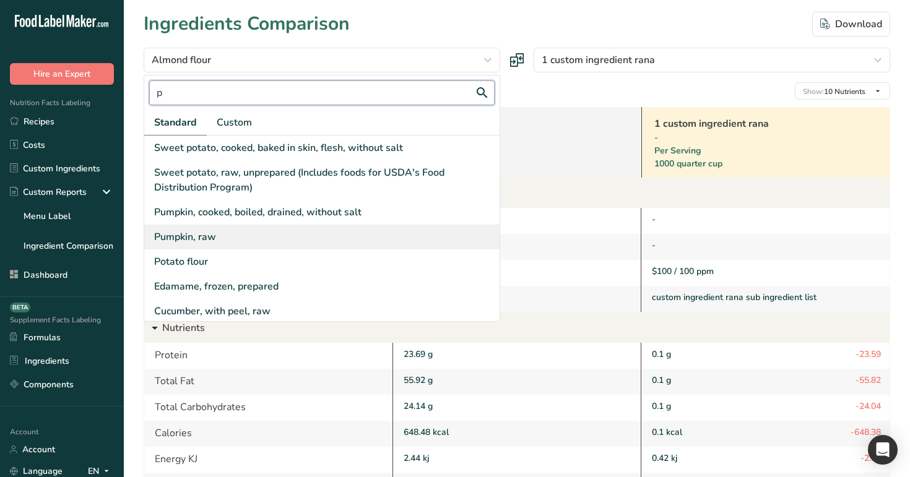
type input "p"
click at [309, 235] on div "Pumpkin, raw" at bounding box center [321, 237] width 355 height 25
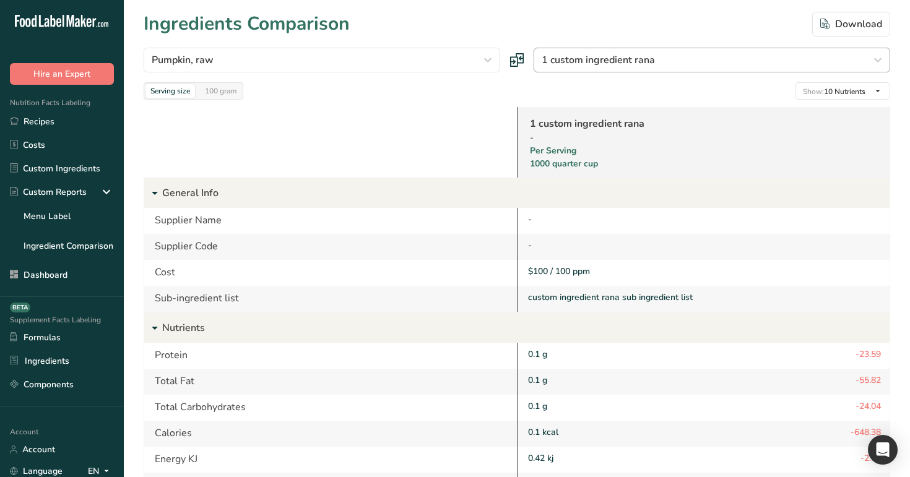
click at [0, 0] on div at bounding box center [0, 0] width 0 height 0
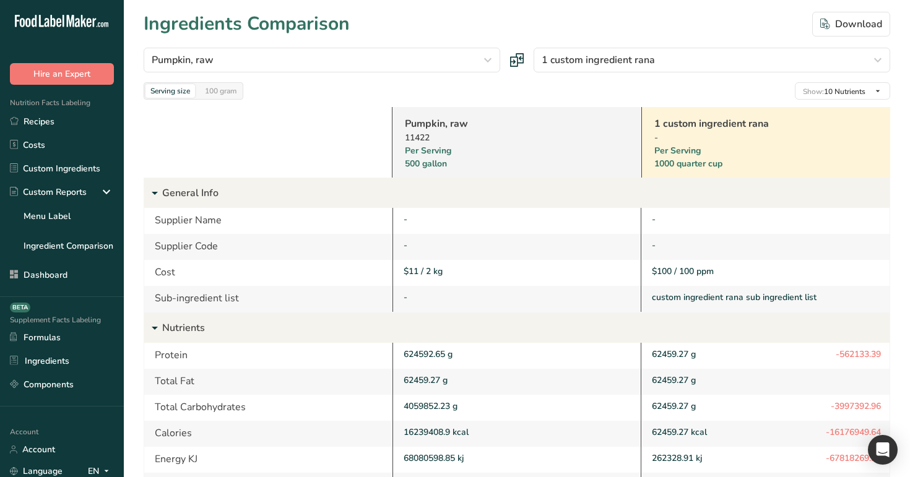
click at [437, 122] on link "Pumpkin, raw" at bounding box center [500, 123] width 191 height 15
click at [215, 89] on div "100 gram" at bounding box center [220, 91] width 41 height 14
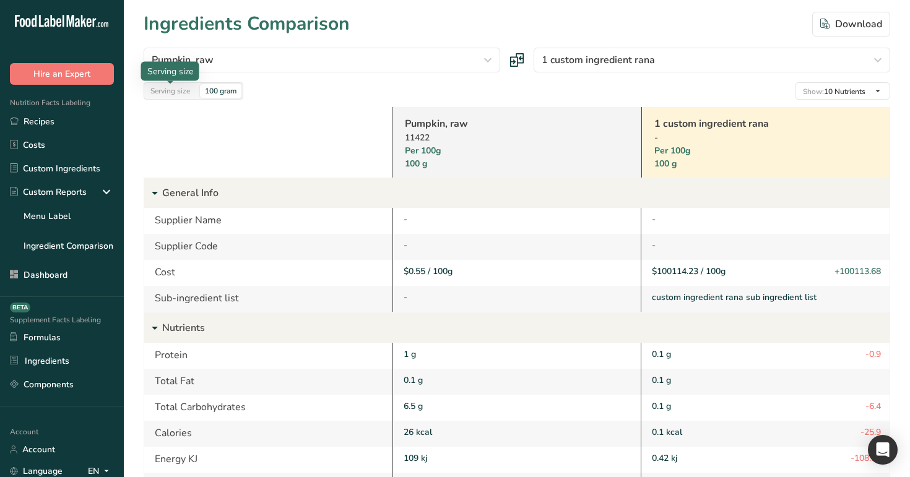
click at [173, 88] on div "Serving size" at bounding box center [170, 91] width 50 height 14
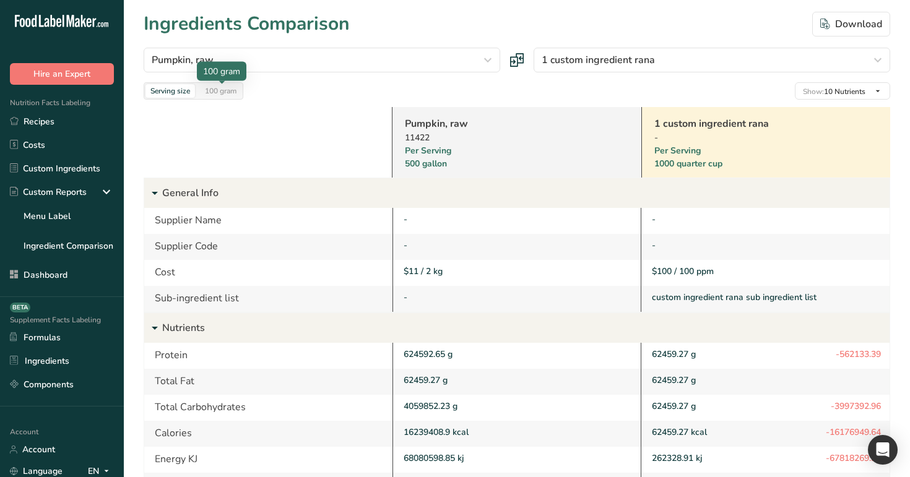
click at [232, 93] on div "100 gram" at bounding box center [220, 91] width 41 height 14
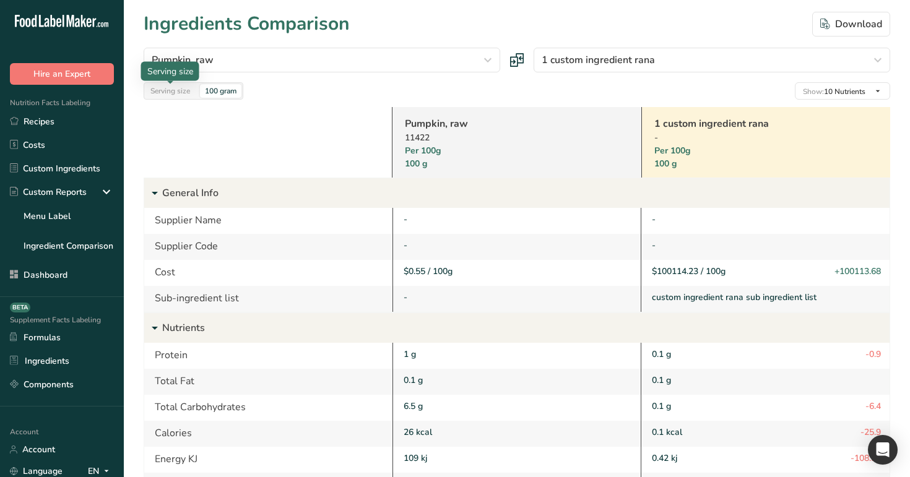
click at [187, 93] on div "Serving size" at bounding box center [170, 91] width 50 height 14
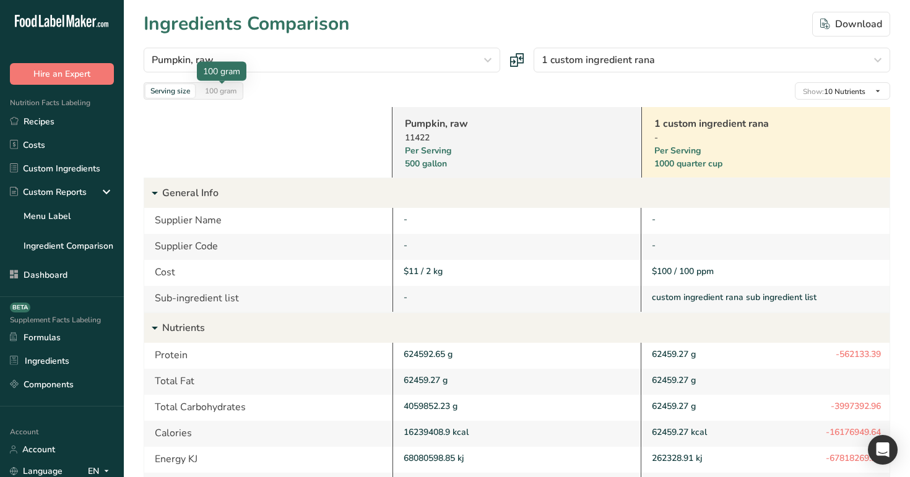
click at [228, 90] on div "100 gram" at bounding box center [220, 91] width 41 height 14
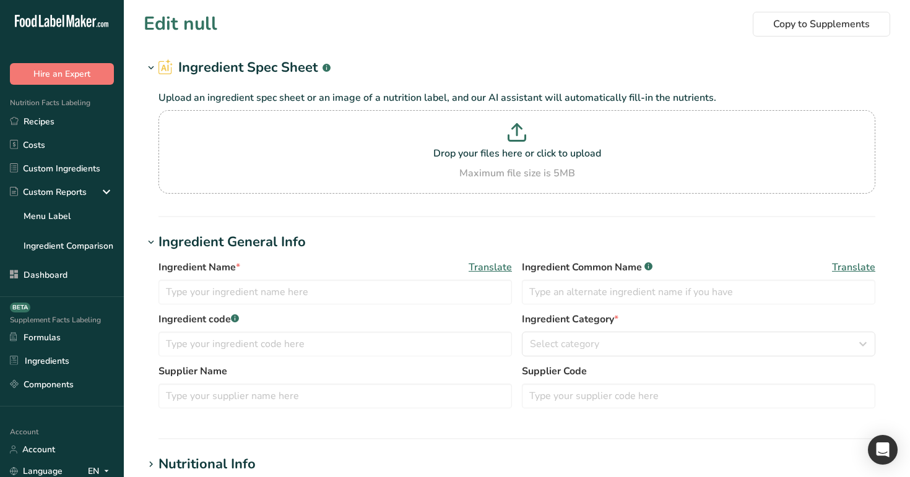
type input "Pumpkin, raw"
type input "Pumpkin"
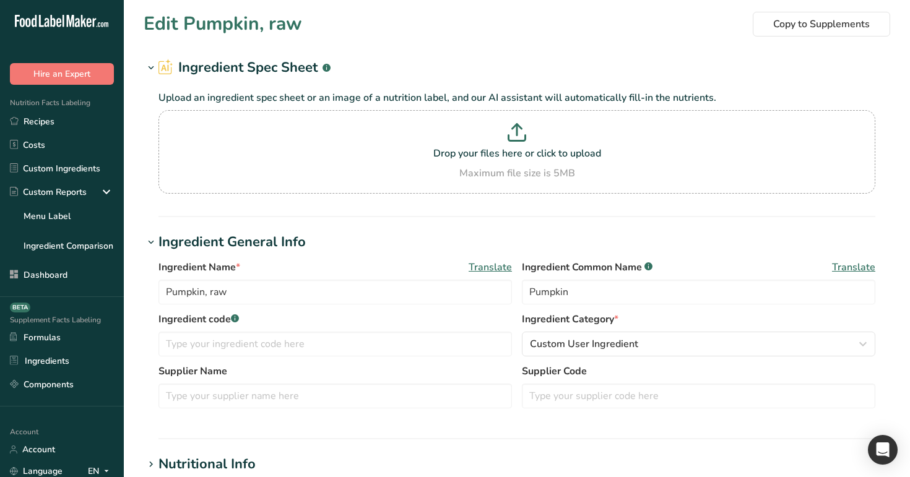
scroll to position [472, 0]
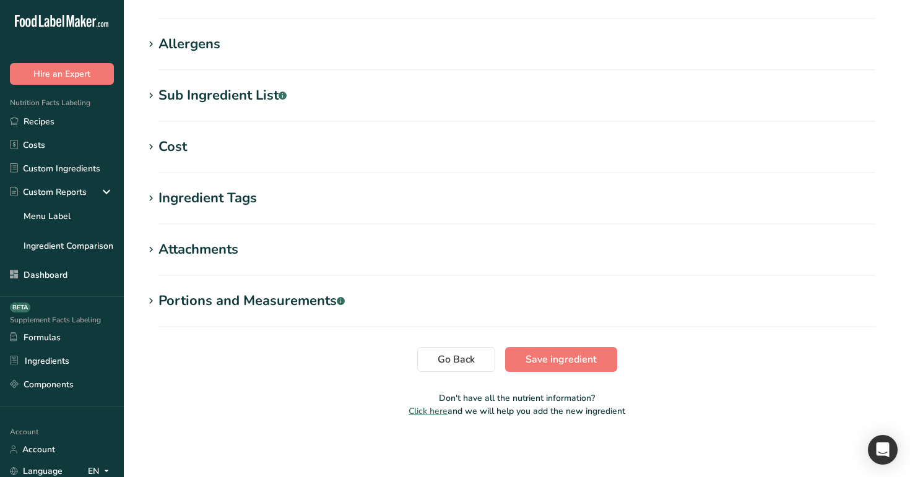
click at [352, 147] on h1 "Cost" at bounding box center [517, 147] width 746 height 20
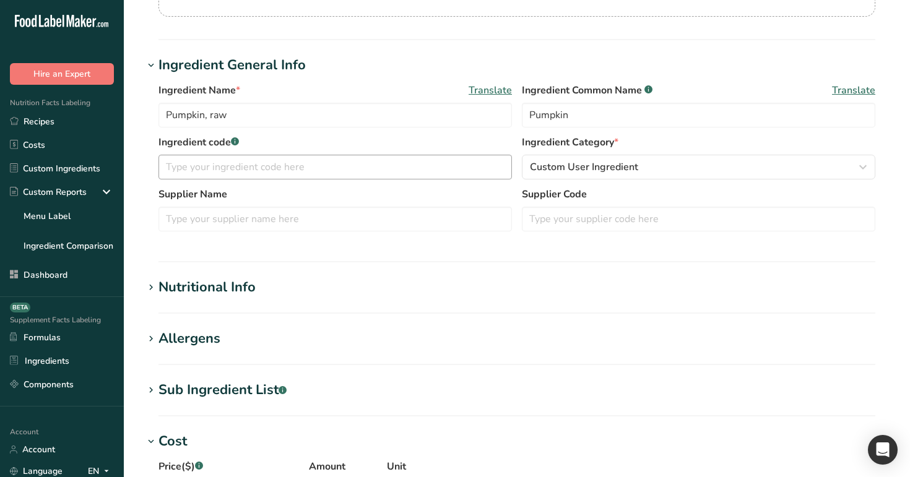
scroll to position [162, 0]
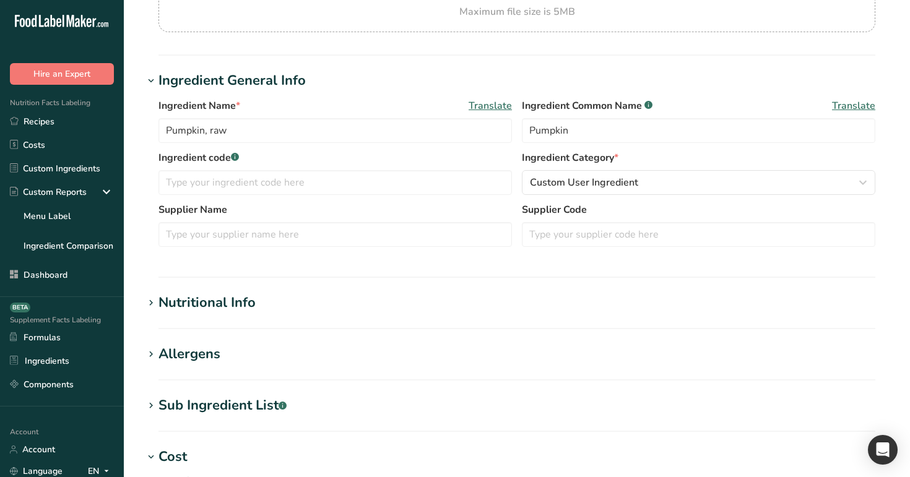
click at [215, 306] on div "Nutritional Info" at bounding box center [206, 303] width 97 height 20
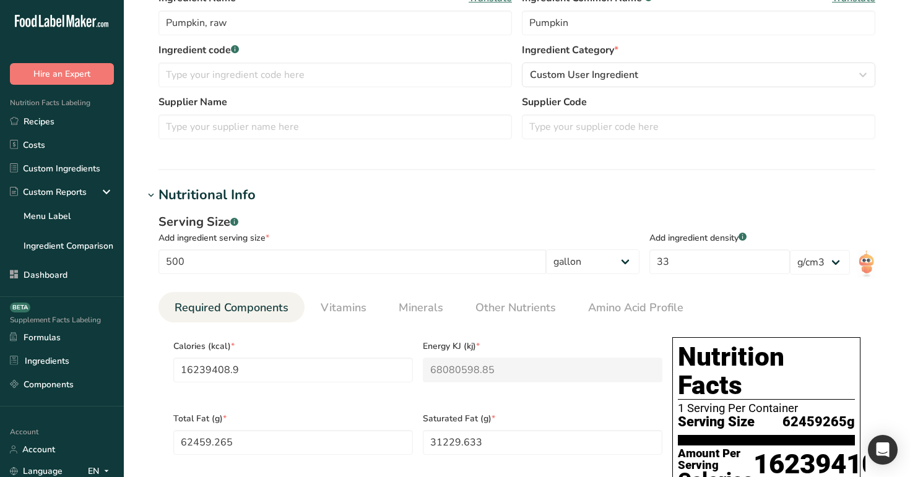
scroll to position [270, 0]
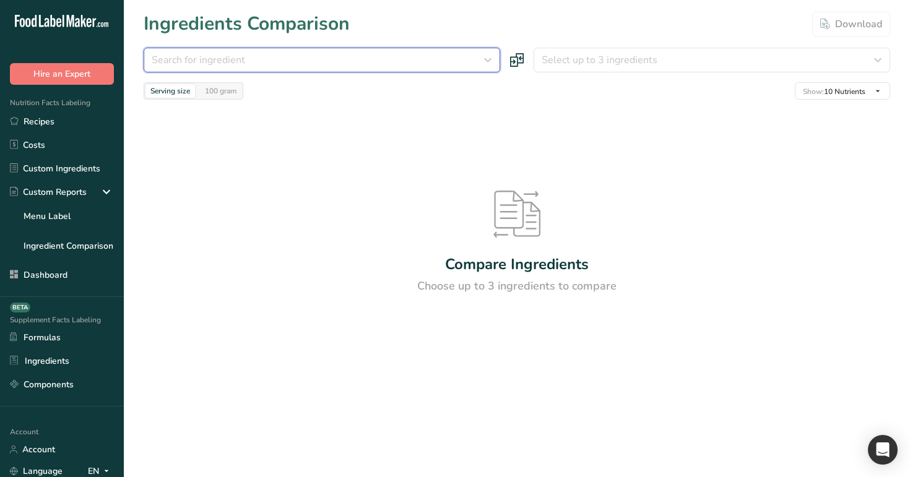
click at [317, 55] on div "Search for ingredient" at bounding box center [318, 60] width 333 height 15
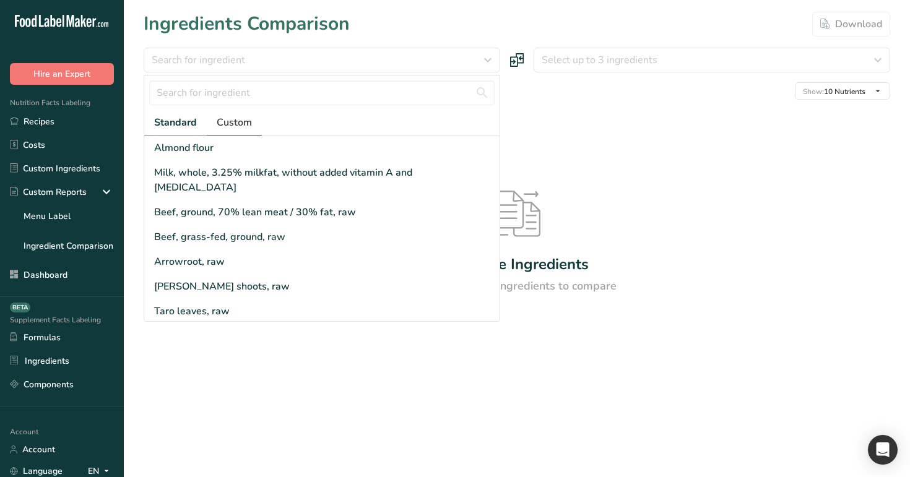
click at [231, 123] on span "Custom" at bounding box center [234, 122] width 35 height 15
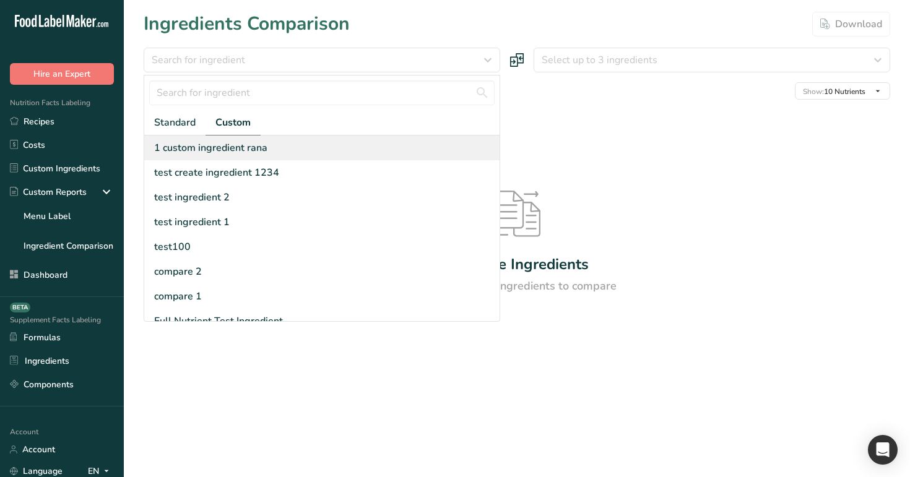
click at [241, 148] on div "1 custom ingredient rana" at bounding box center [210, 147] width 113 height 15
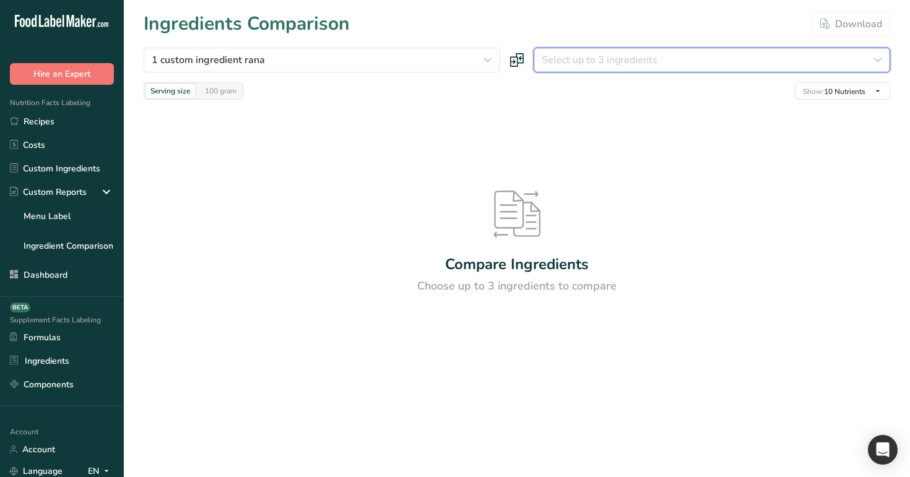
click at [600, 66] on span "Select up to 3 ingredients" at bounding box center [599, 60] width 116 height 15
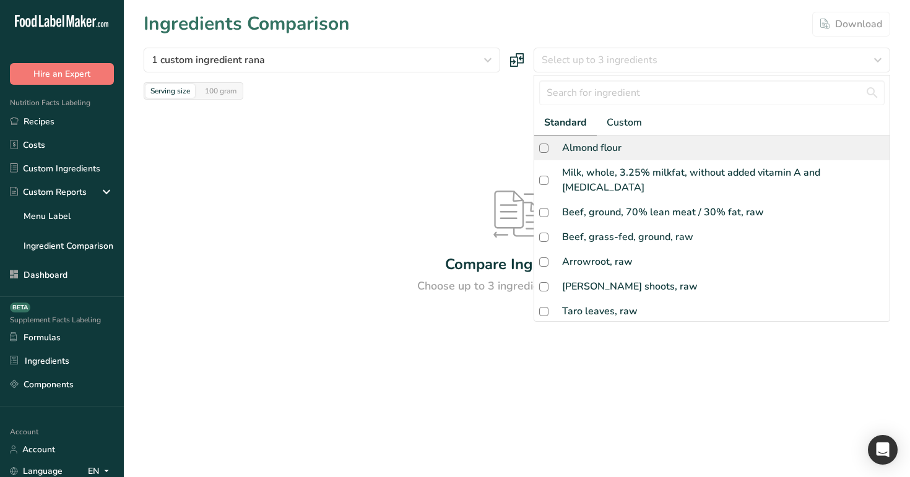
click at [608, 146] on div "Almond flour" at bounding box center [591, 147] width 59 height 15
checkbox input "true"
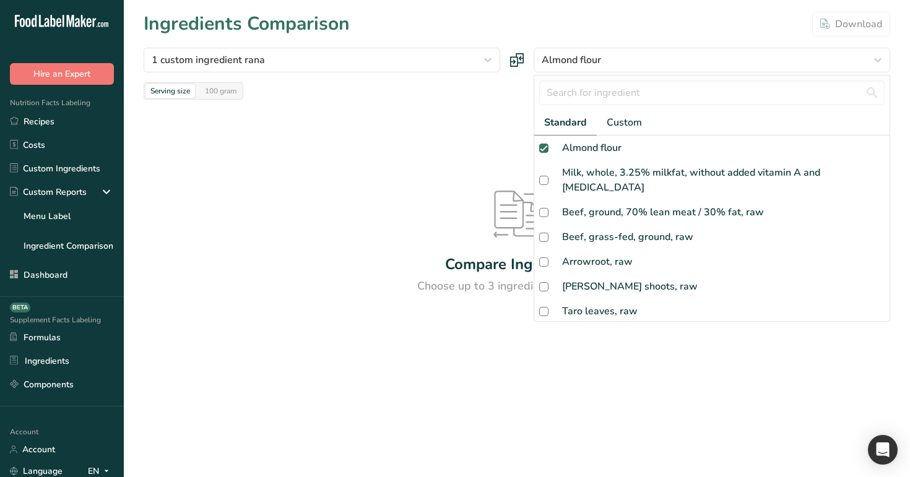
click at [530, 30] on div "Ingredients Comparison Download" at bounding box center [517, 24] width 746 height 28
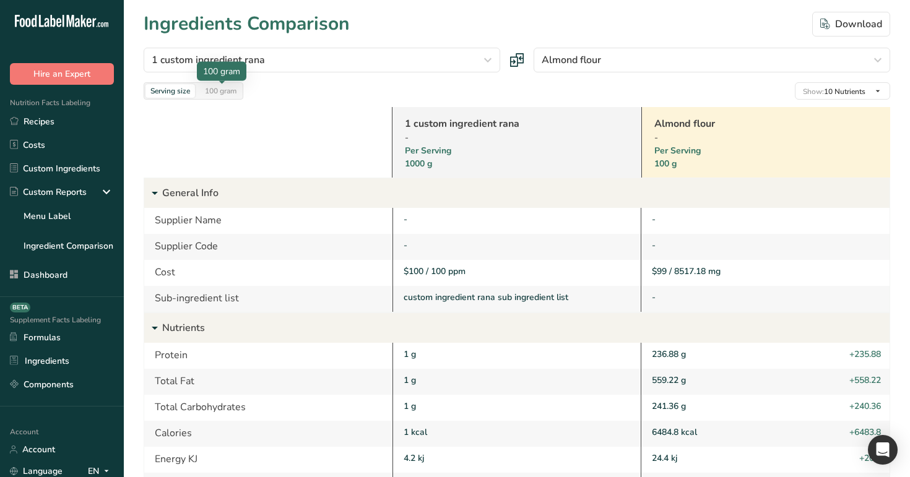
click at [218, 87] on div "100 gram" at bounding box center [220, 91] width 41 height 14
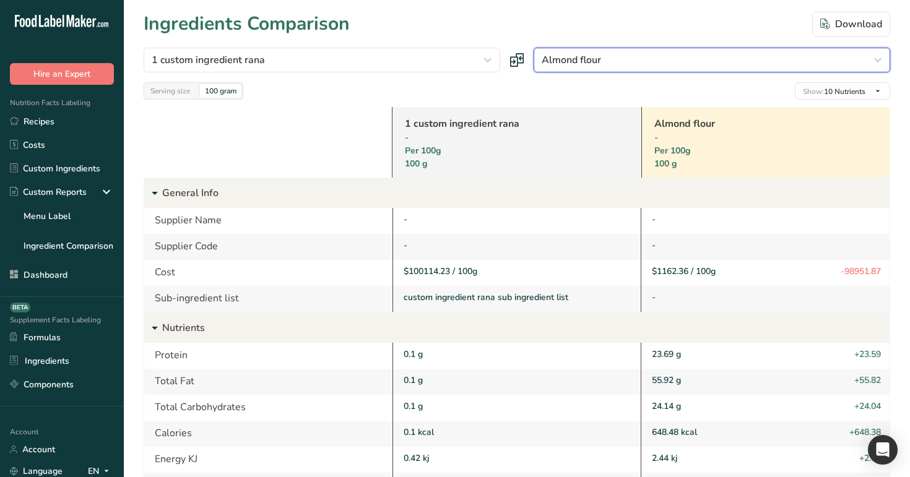
click at [599, 69] on button "Almond flour" at bounding box center [711, 60] width 356 height 25
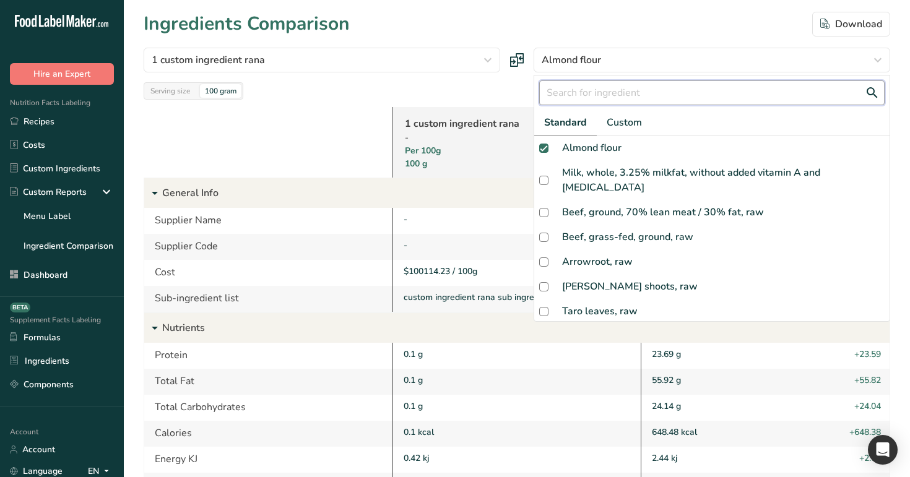
click at [624, 97] on input "text" at bounding box center [711, 92] width 345 height 25
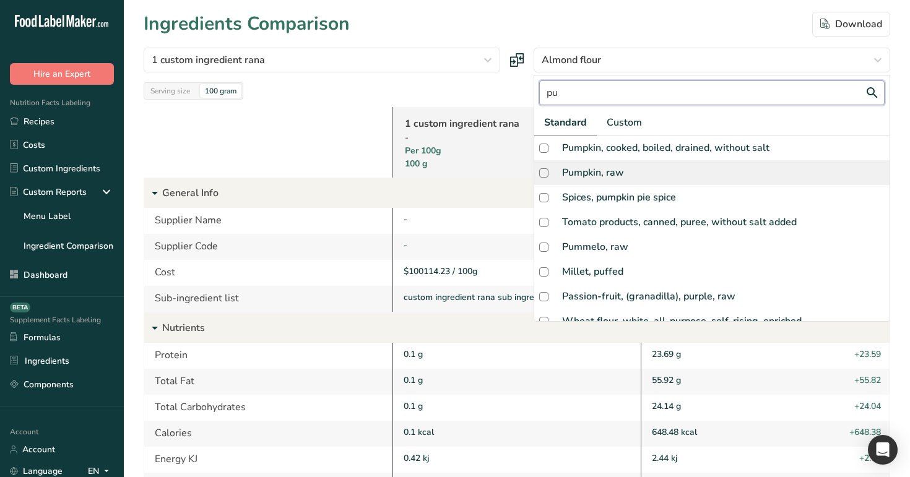
type input "pu"
click at [626, 177] on div "Pumpkin, raw" at bounding box center [711, 172] width 355 height 25
checkbox input "true"
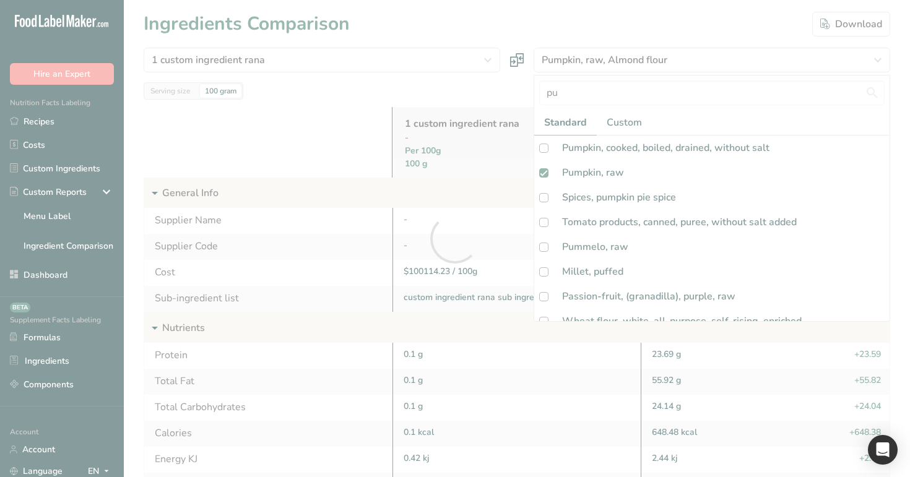
click at [513, 103] on div at bounding box center [455, 238] width 910 height 477
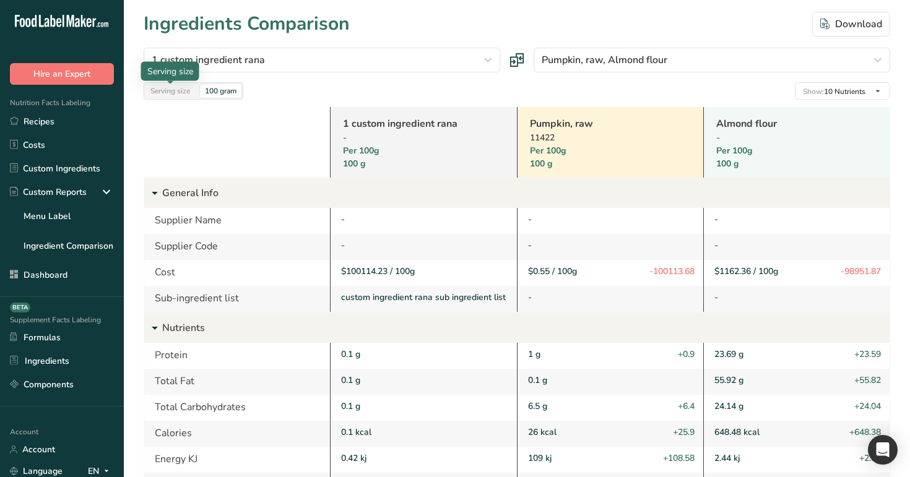
click at [180, 88] on div "Serving size" at bounding box center [170, 91] width 50 height 14
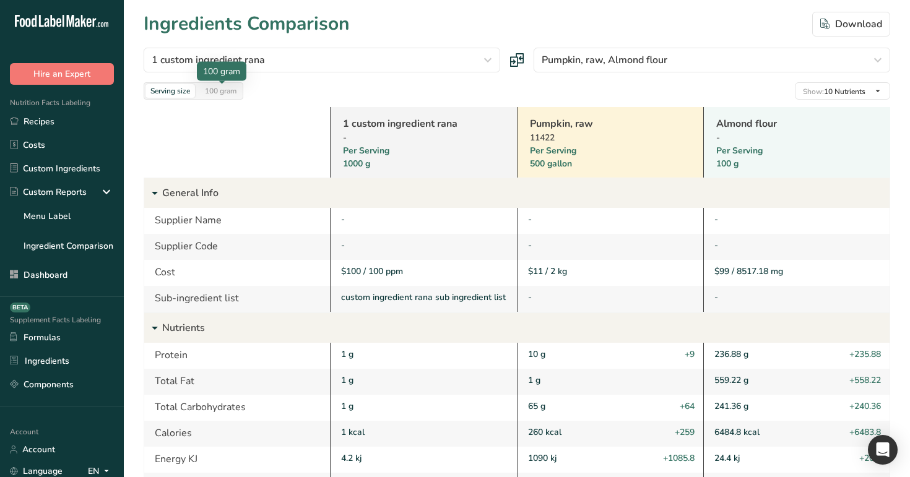
click at [228, 87] on div "100 gram" at bounding box center [220, 91] width 41 height 14
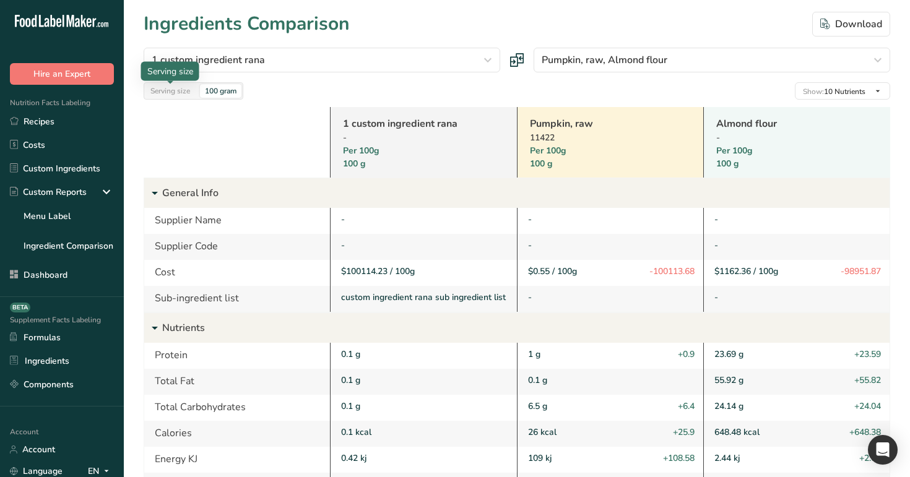
click at [170, 92] on div "Serving size" at bounding box center [170, 91] width 50 height 14
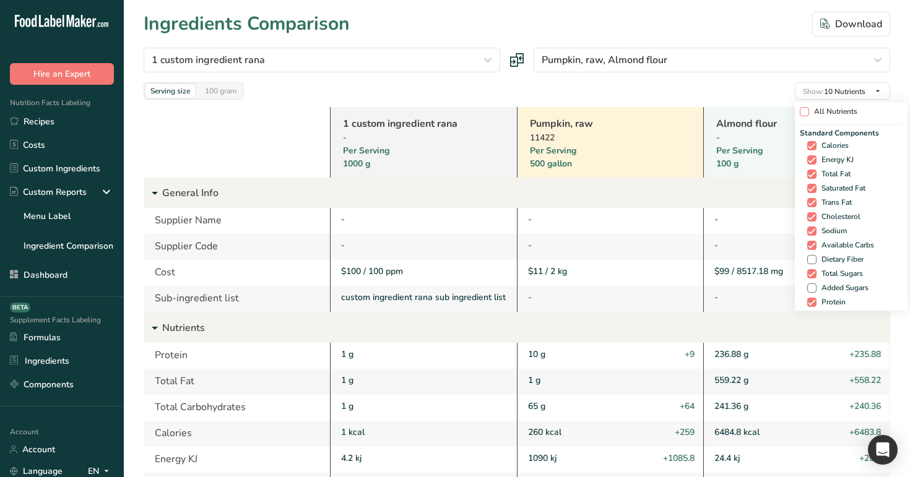
click at [818, 108] on span "All Nutrients" at bounding box center [833, 111] width 48 height 9
click at [808, 108] on input "All Nutrients" at bounding box center [803, 112] width 8 height 8
checkbox input "true"
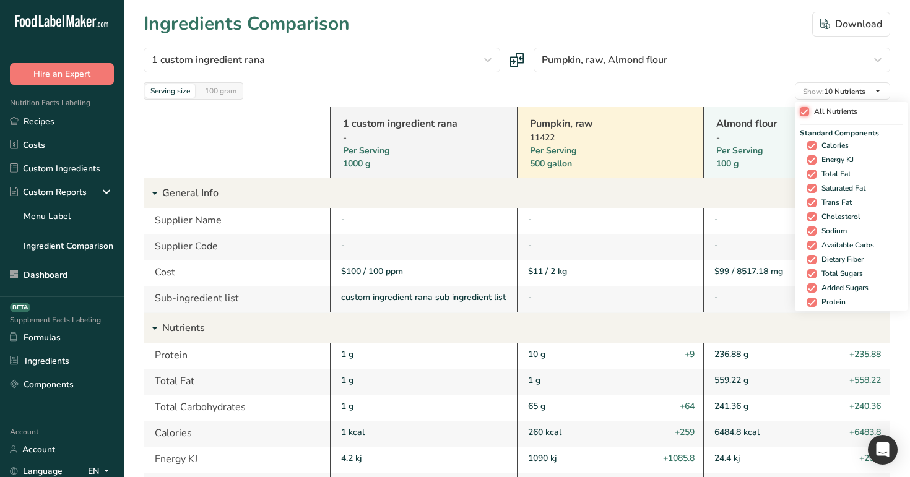
checkbox input "true"
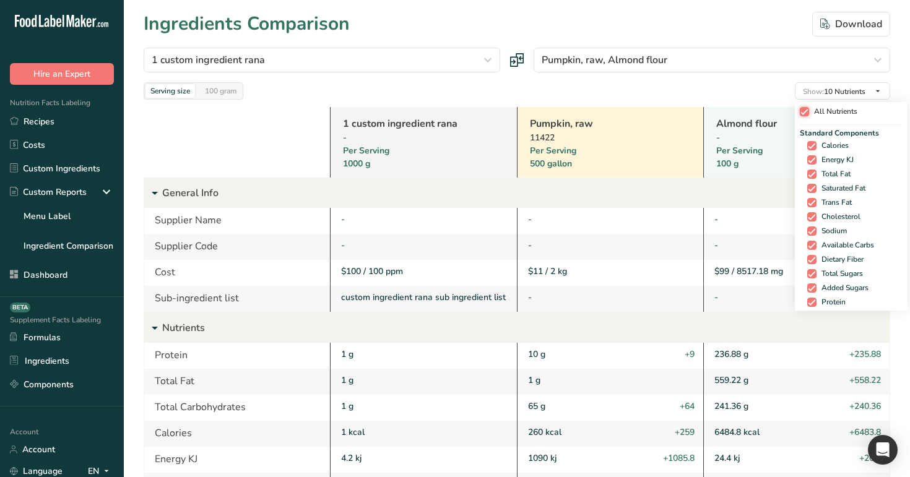
checkbox input "true"
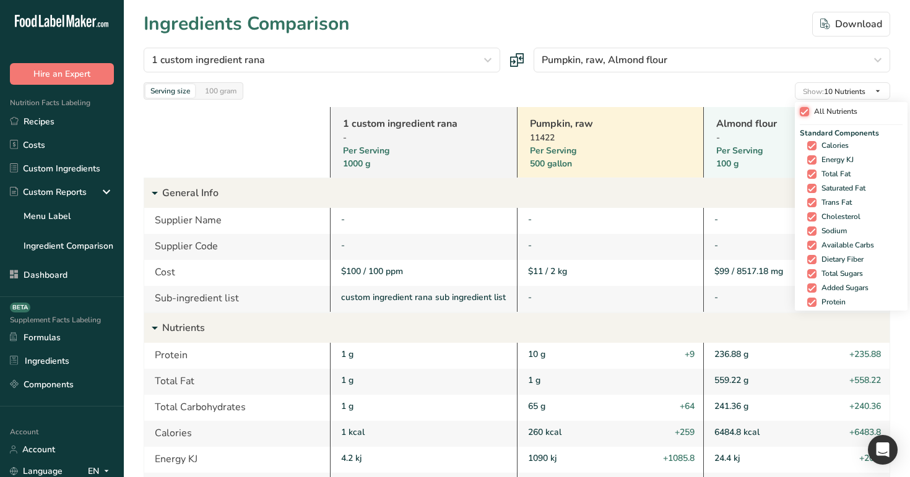
checkbox input "true"
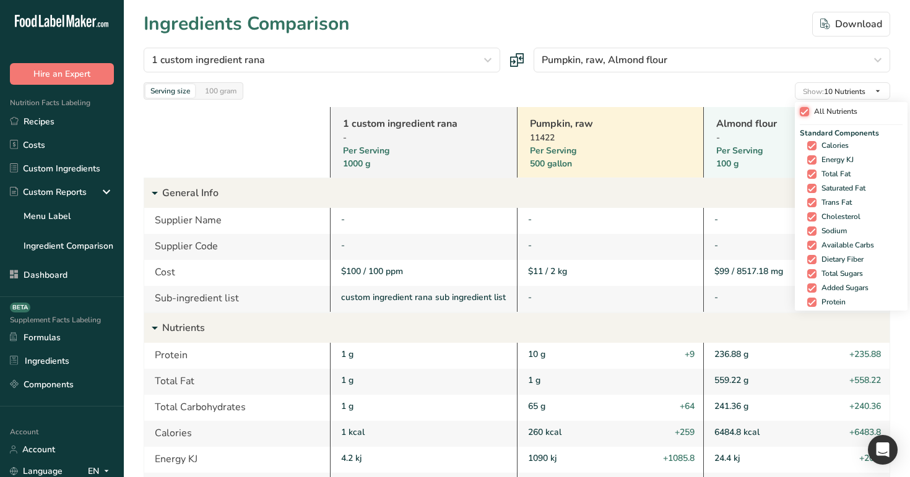
checkbox input "true"
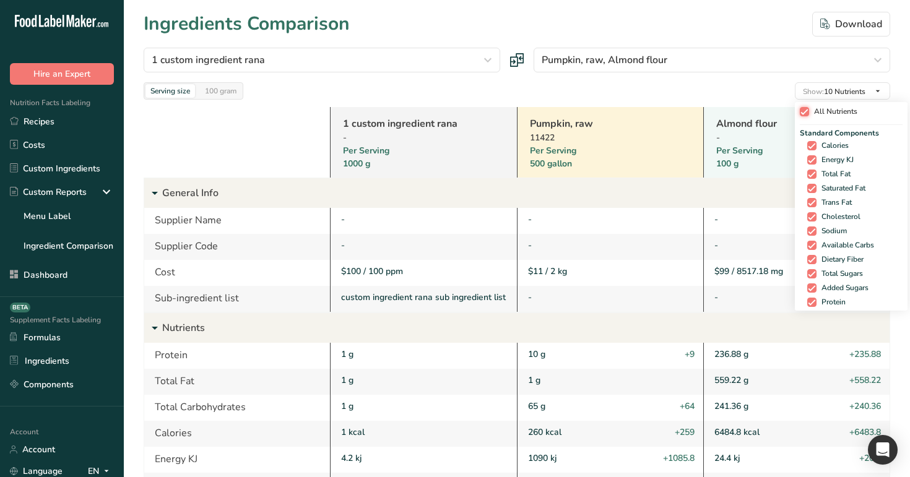
checkbox input "true"
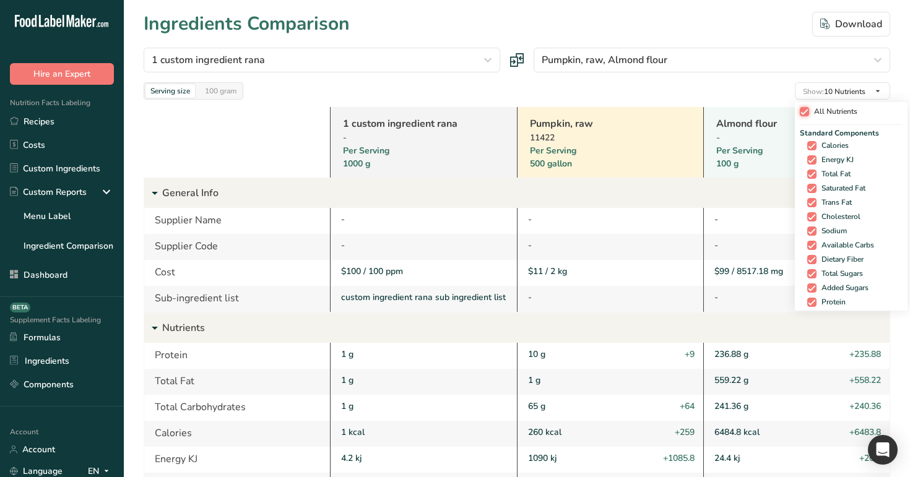
checkbox input "true"
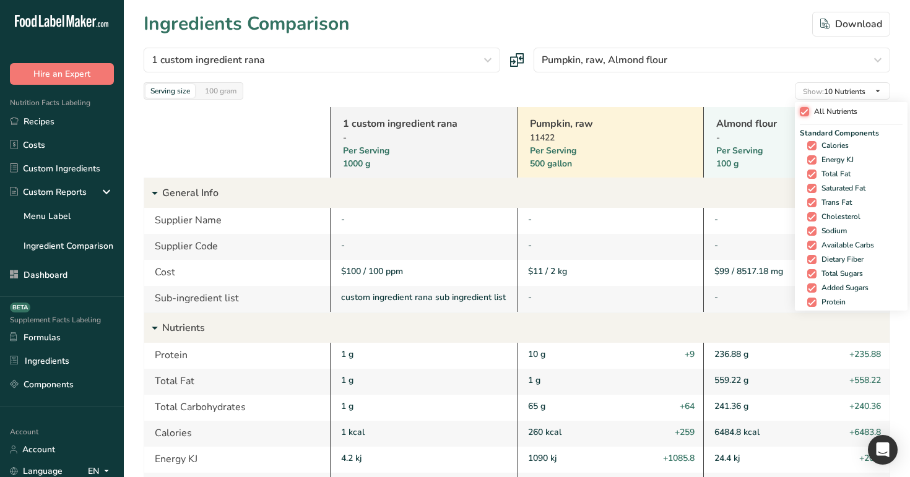
checkbox input "true"
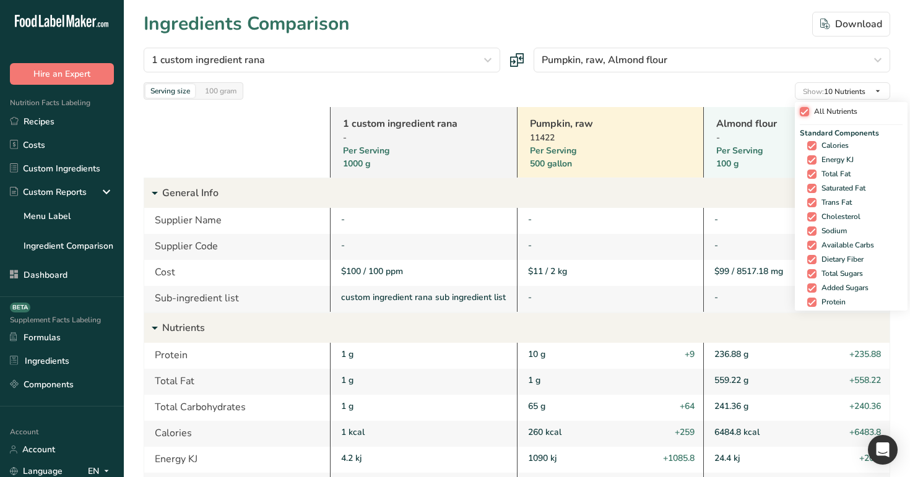
checkbox input "true"
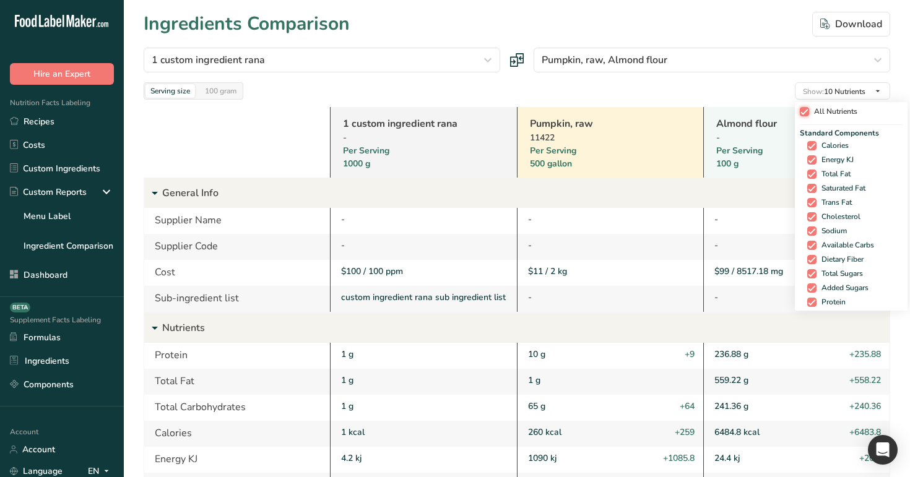
checkbox input "true"
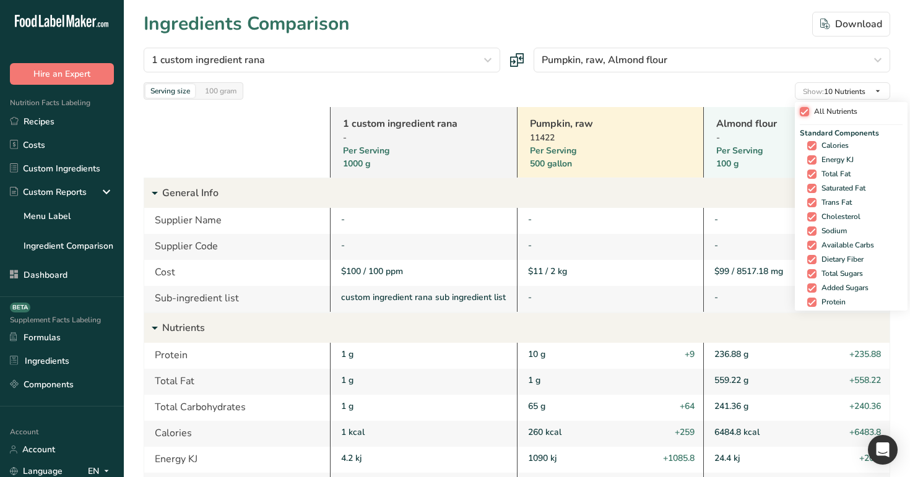
checkbox input "true"
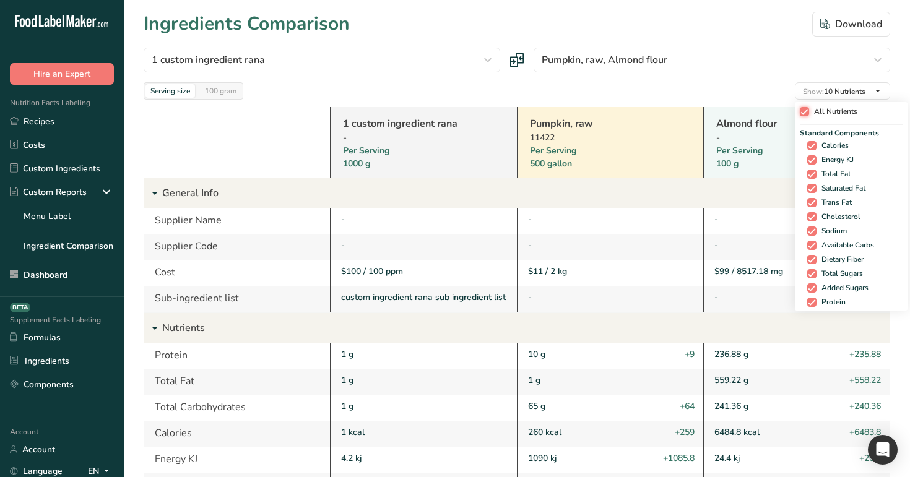
checkbox input "true"
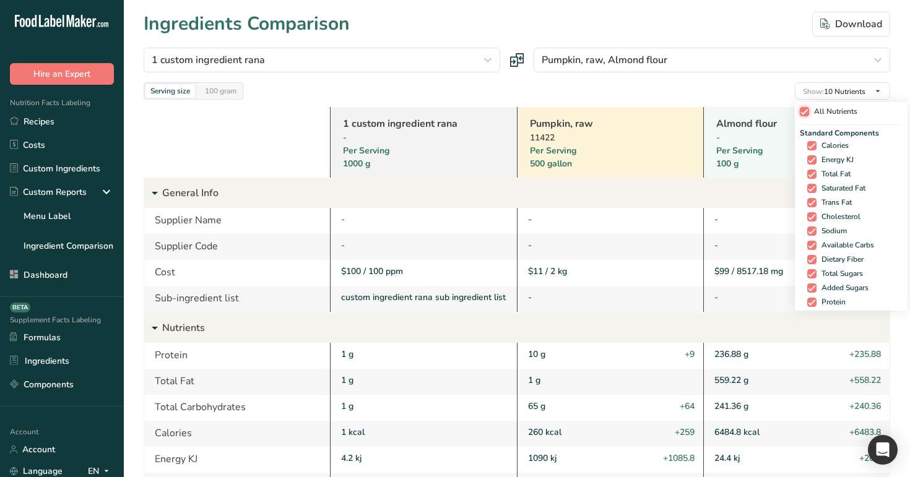
checkbox input "true"
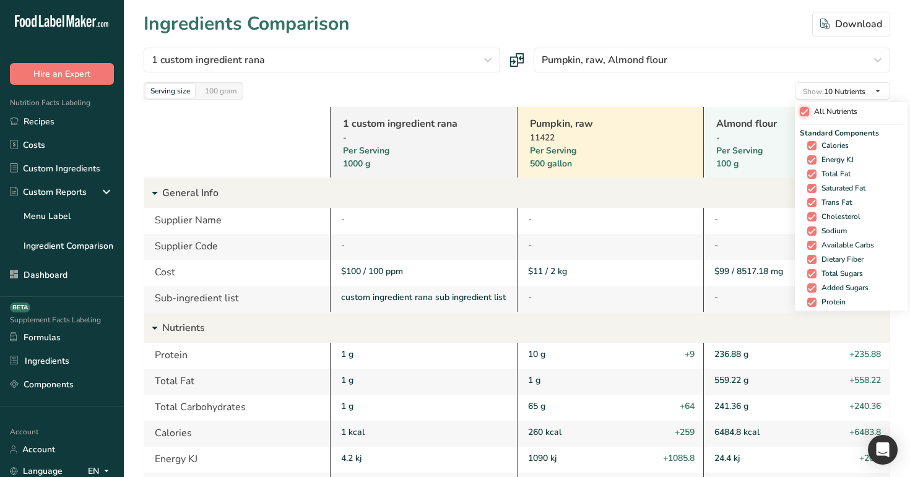
checkbox input "true"
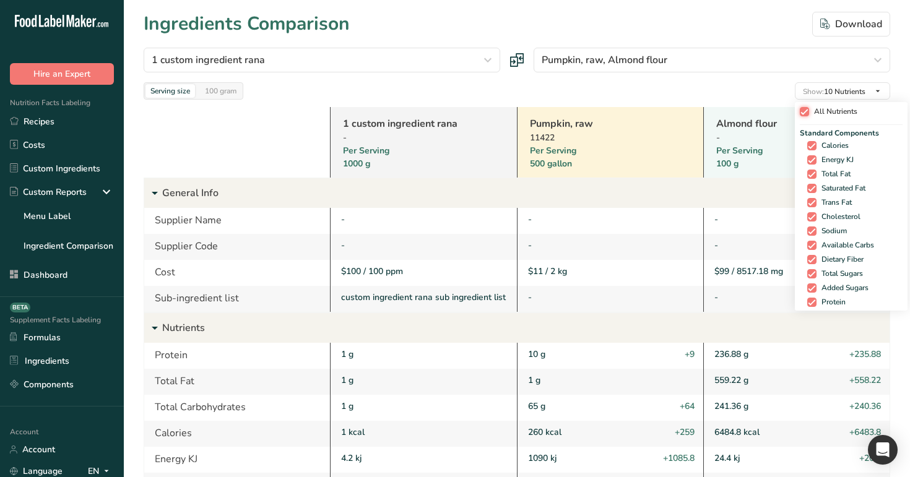
checkbox input "true"
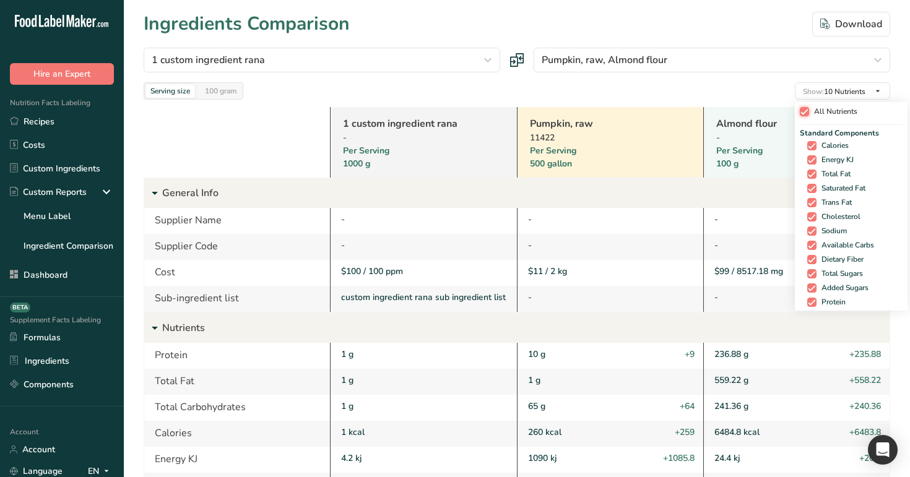
checkbox input "true"
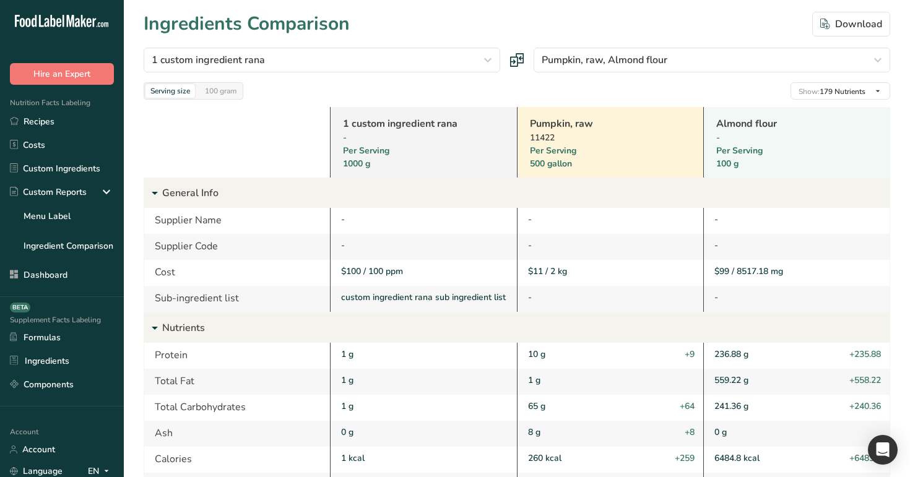
click at [691, 97] on div "Serving size 100 gram Show: 179 Nutrients All Nutrients Standard Components Cal…" at bounding box center [517, 90] width 746 height 17
click at [842, 31] on div "Download" at bounding box center [851, 24] width 62 height 15
click at [552, 124] on link "Pumpkin, raw" at bounding box center [594, 123] width 129 height 15
drag, startPoint x: 192, startPoint y: 357, endPoint x: 145, endPoint y: 355, distance: 47.1
click at [145, 355] on div "Protein" at bounding box center [237, 356] width 186 height 26
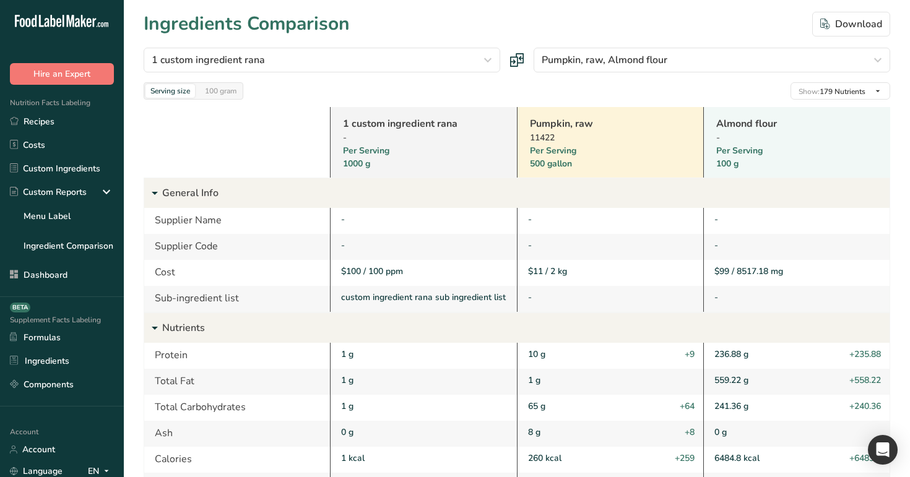
copy div "Protein"
drag, startPoint x: 548, startPoint y: 355, endPoint x: 521, endPoint y: 353, distance: 27.3
click at [521, 353] on div "10 g +9" at bounding box center [610, 356] width 186 height 26
click at [742, 121] on link "Almond flour" at bounding box center [780, 123] width 129 height 15
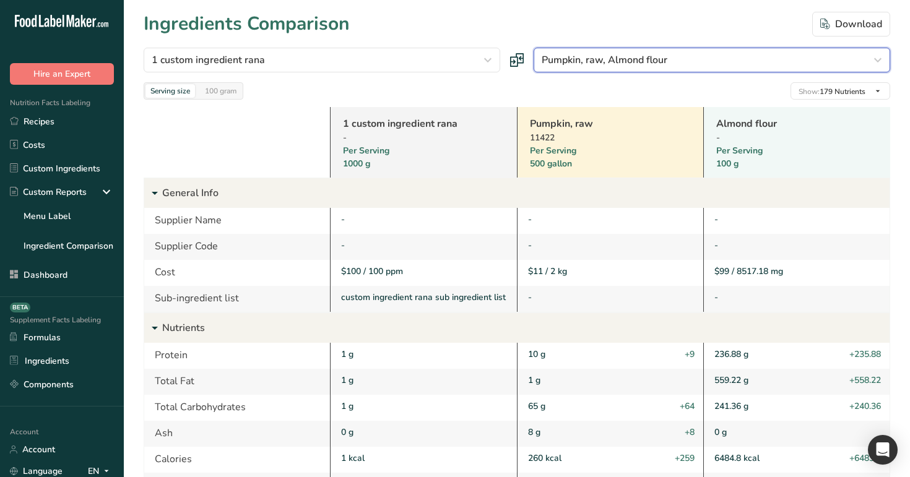
click at [661, 57] on span "Pumpkin, raw, Almond flour" at bounding box center [604, 60] width 126 height 15
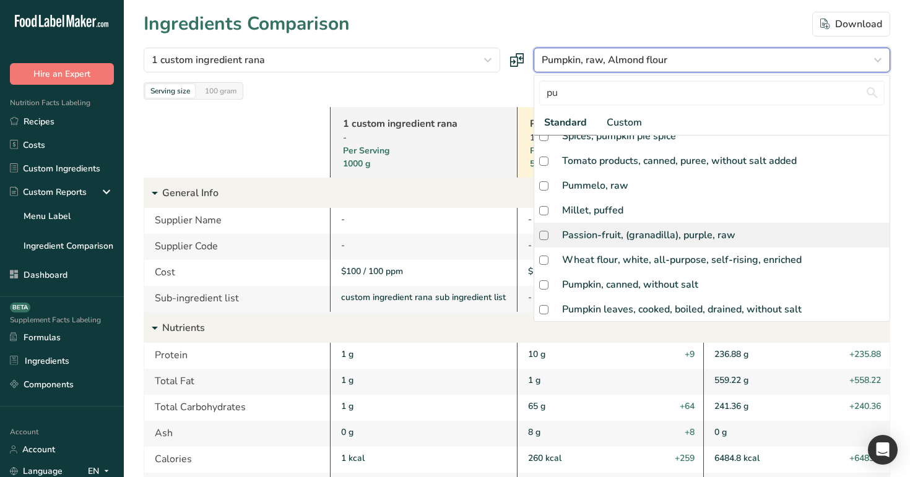
scroll to position [72, 0]
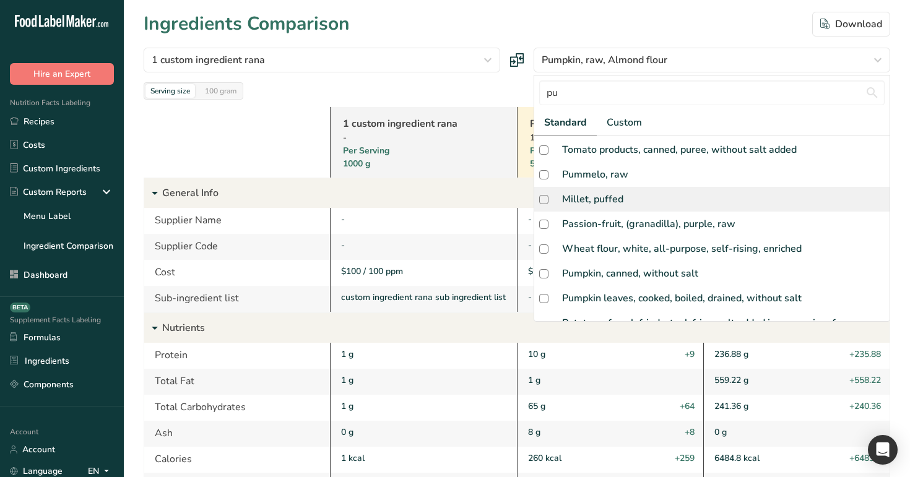
click at [607, 197] on div "Millet, puffed" at bounding box center [592, 199] width 61 height 15
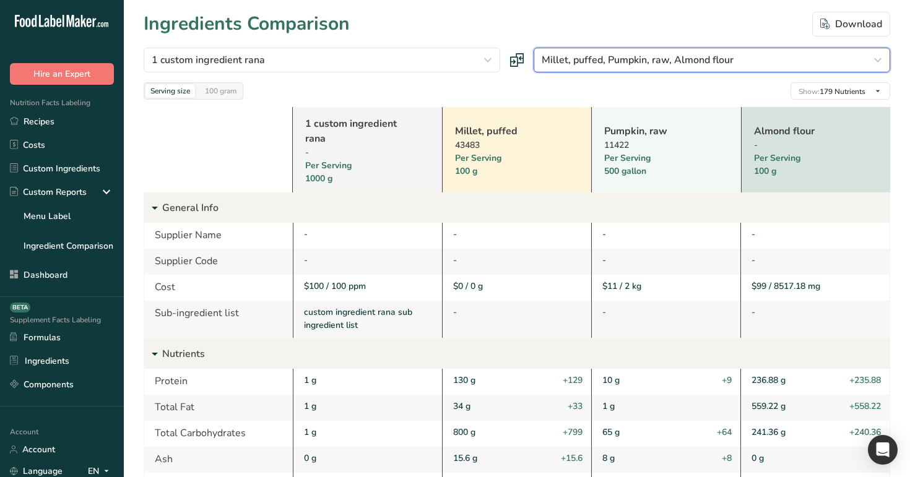
click at [622, 62] on span "Millet, puffed, Pumpkin, raw, Almond flour" at bounding box center [637, 60] width 192 height 15
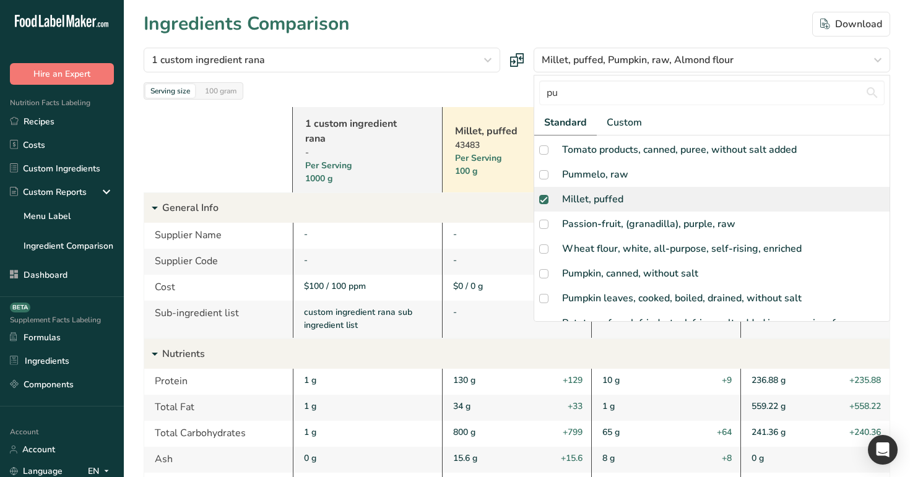
click at [582, 207] on div "Millet, puffed" at bounding box center [711, 199] width 355 height 25
checkbox input "false"
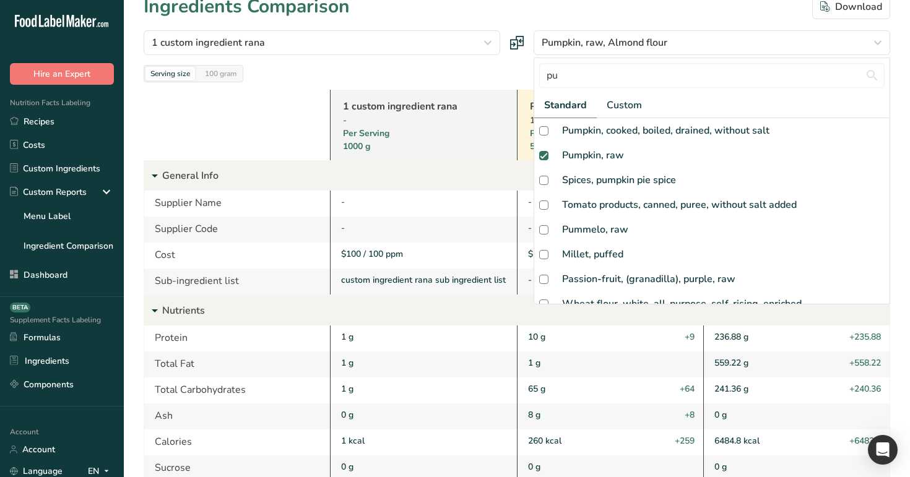
scroll to position [0, 0]
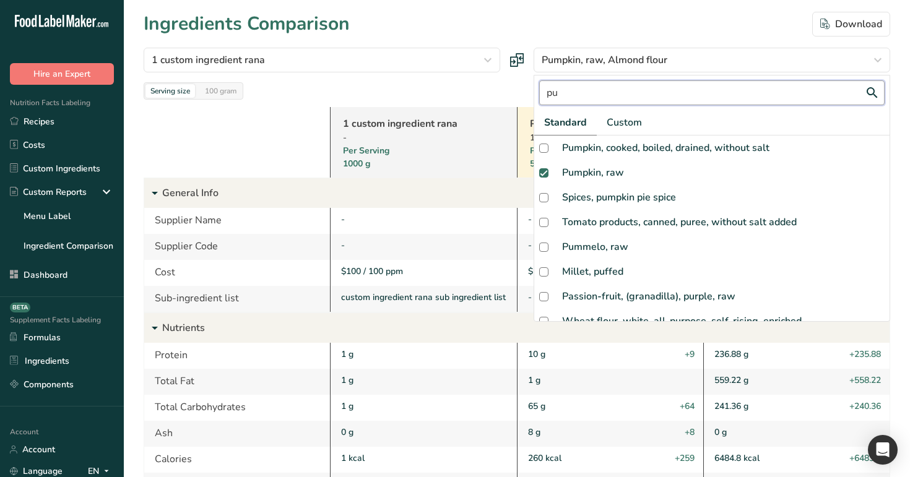
click at [600, 92] on input "pu" at bounding box center [711, 92] width 345 height 25
type input "p"
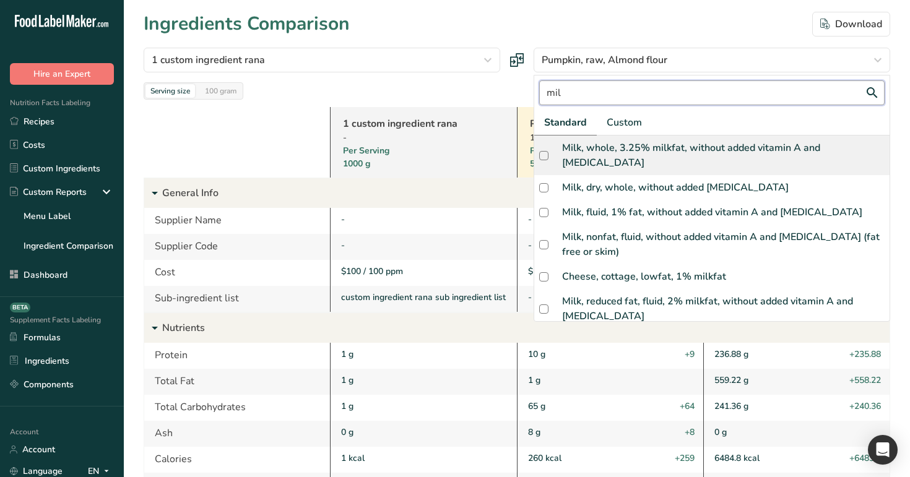
type input "mil"
click at [636, 149] on div "Milk, whole, 3.25% milkfat, without added vitamin A and vitamin D" at bounding box center [723, 155] width 322 height 30
checkbox input "true"
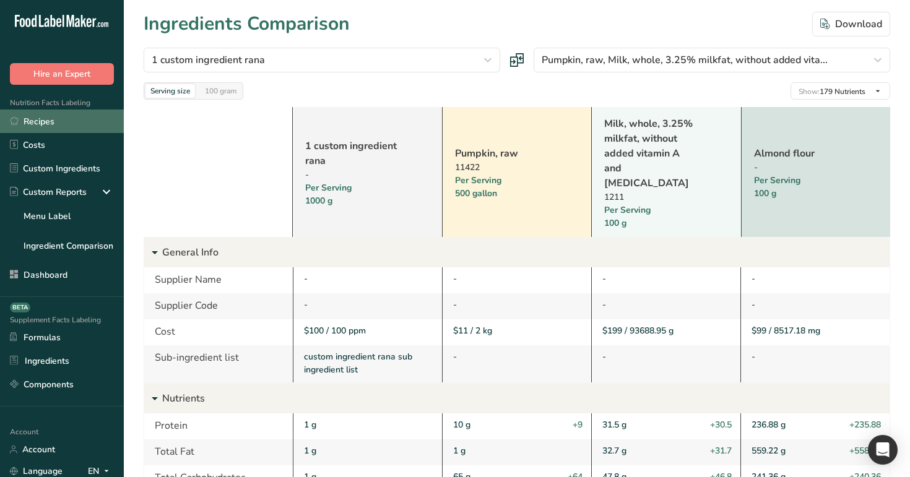
click at [53, 120] on link "Recipes" at bounding box center [62, 122] width 124 height 24
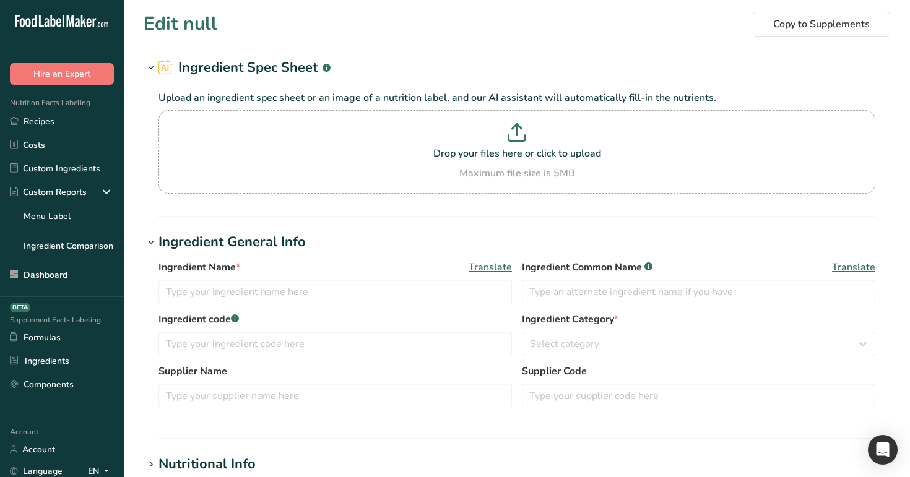
type input "Pumpkin, raw"
type input "Pumpkin"
type input "500"
select select "6"
select select "29"
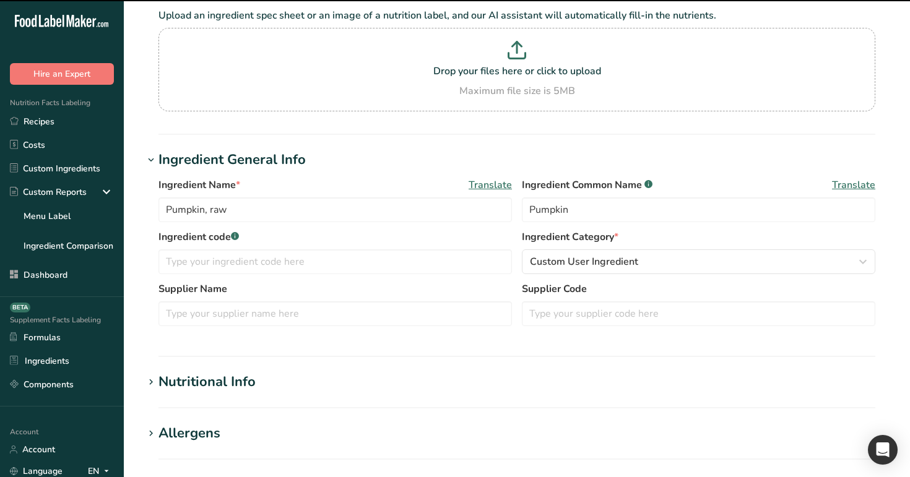
click at [192, 384] on div "Nutritional Info" at bounding box center [206, 382] width 97 height 20
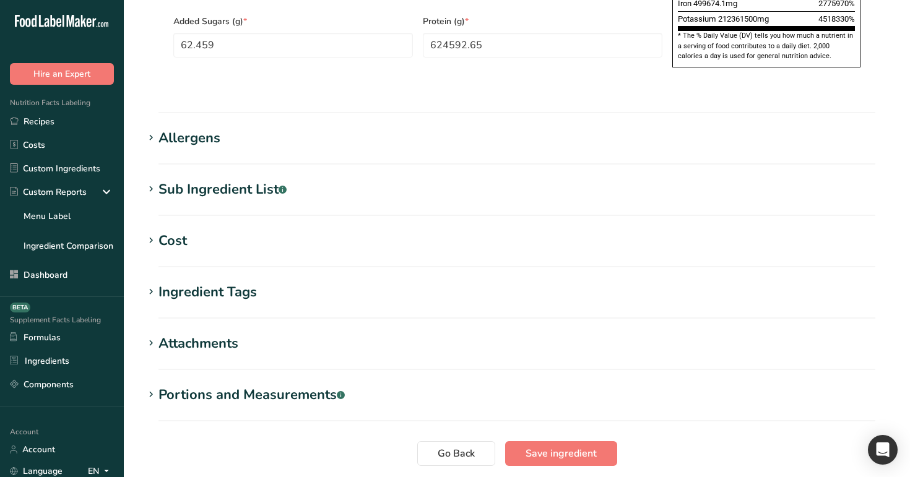
scroll to position [1022, 0]
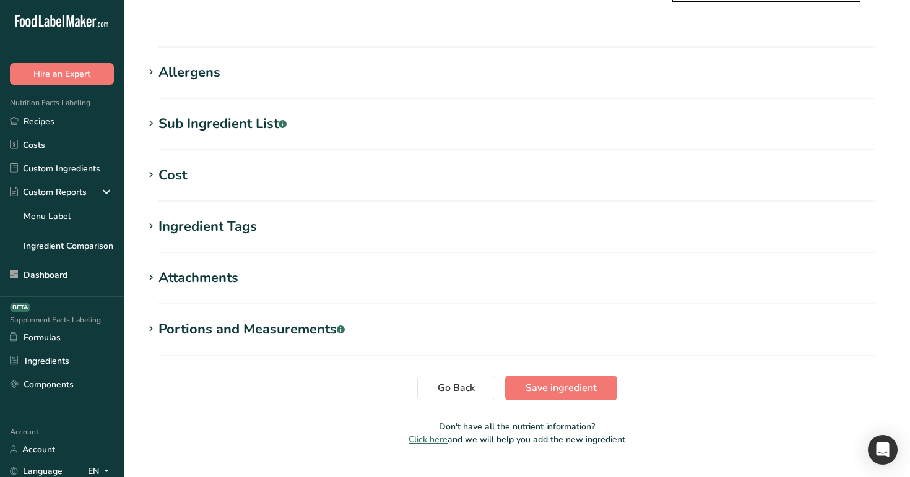
click at [241, 165] on h1 "Cost" at bounding box center [517, 175] width 746 height 20
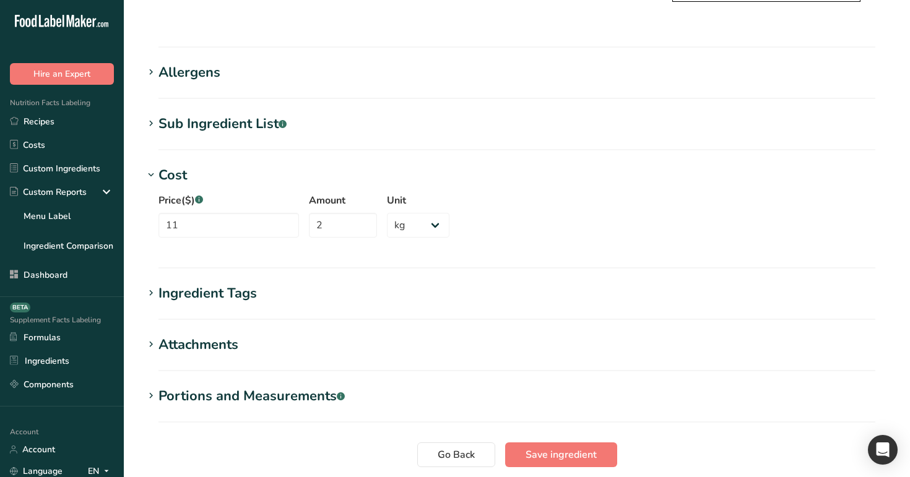
click at [241, 165] on h1 "Cost" at bounding box center [517, 175] width 746 height 20
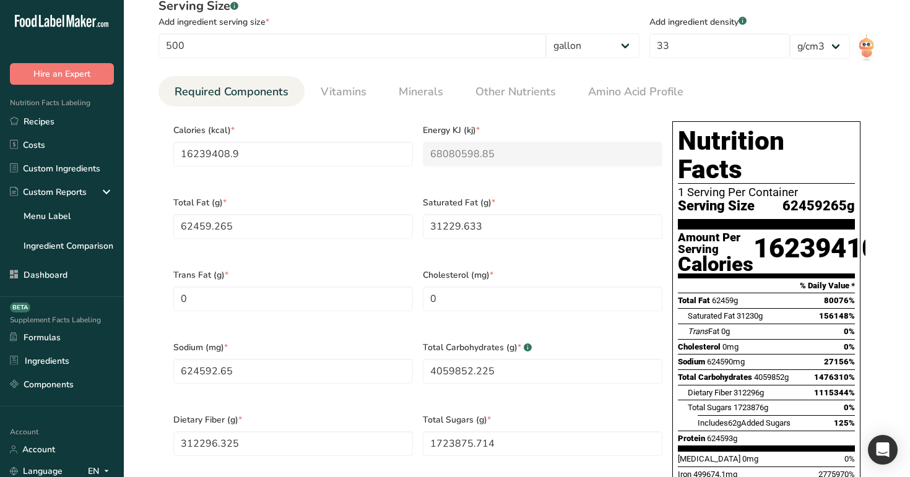
scroll to position [478, 0]
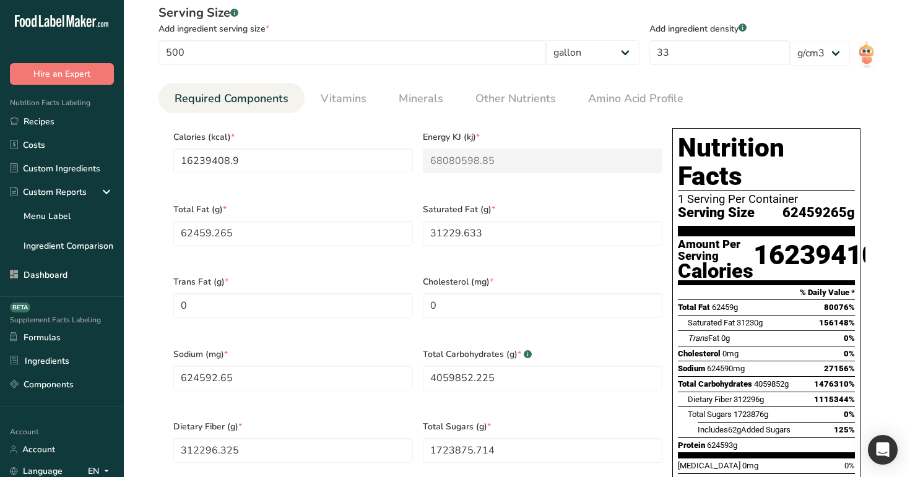
click at [504, 77] on div "Serving Size .a-a{fill:#347362;}.b-a{fill:#fff;} Add ingredient serving size * …" at bounding box center [517, 285] width 746 height 579
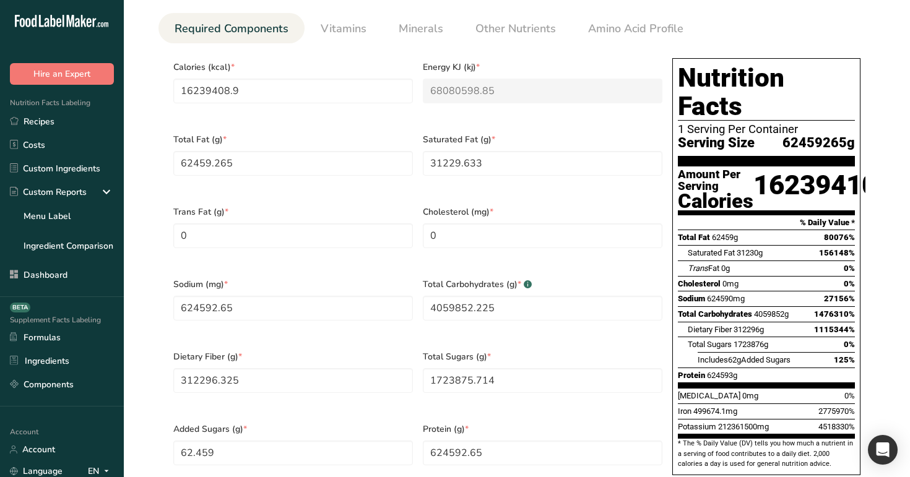
scroll to position [628, 0]
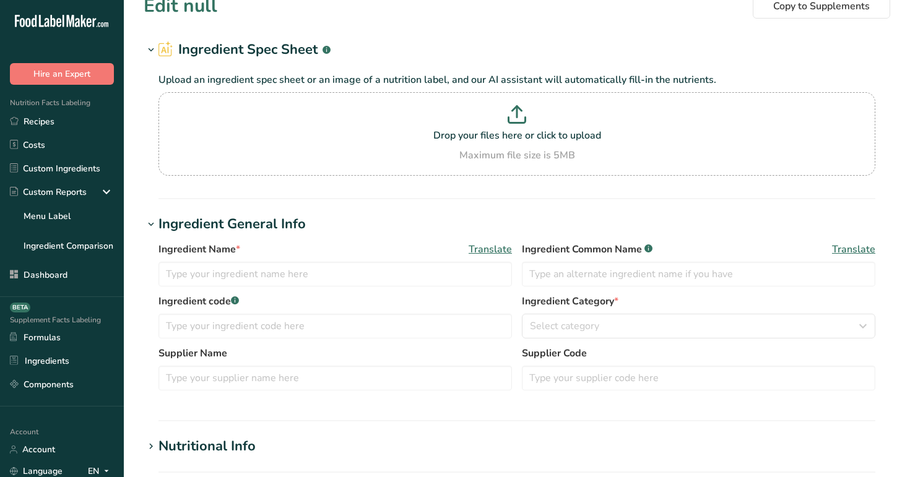
type input "Almond flour"
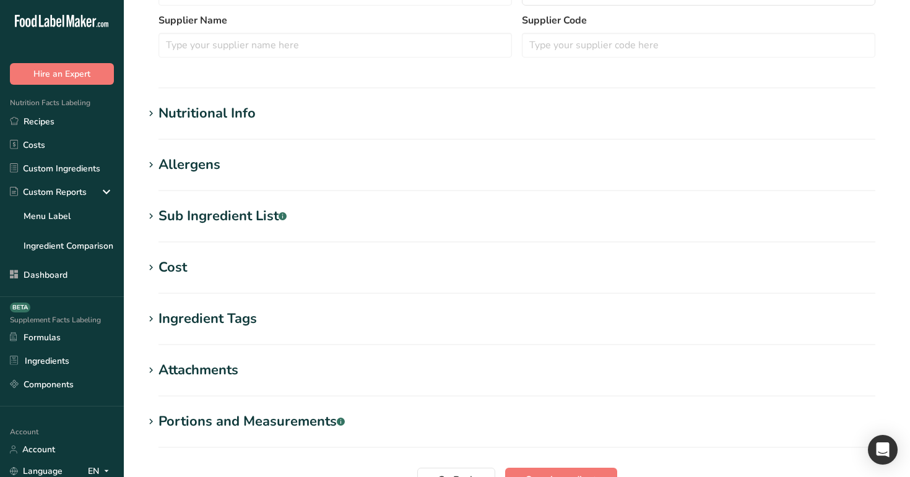
scroll to position [353, 0]
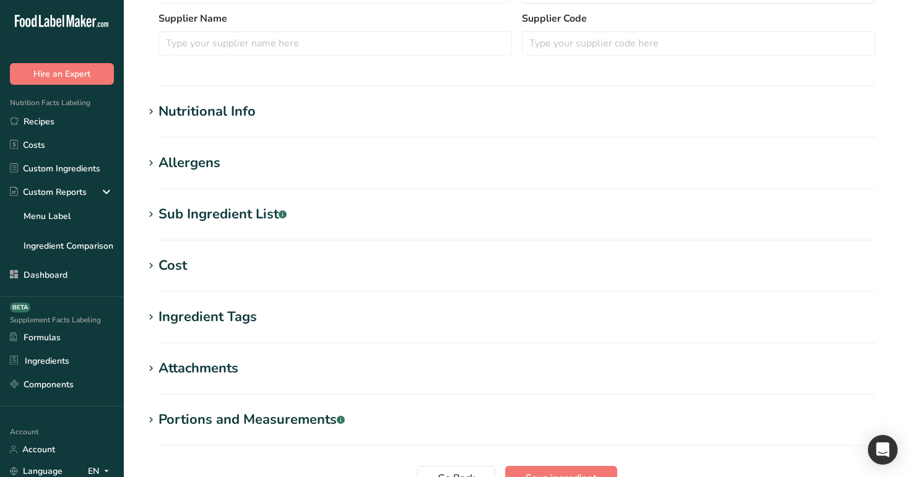
click at [290, 103] on h1 "Nutritional Info" at bounding box center [517, 111] width 746 height 20
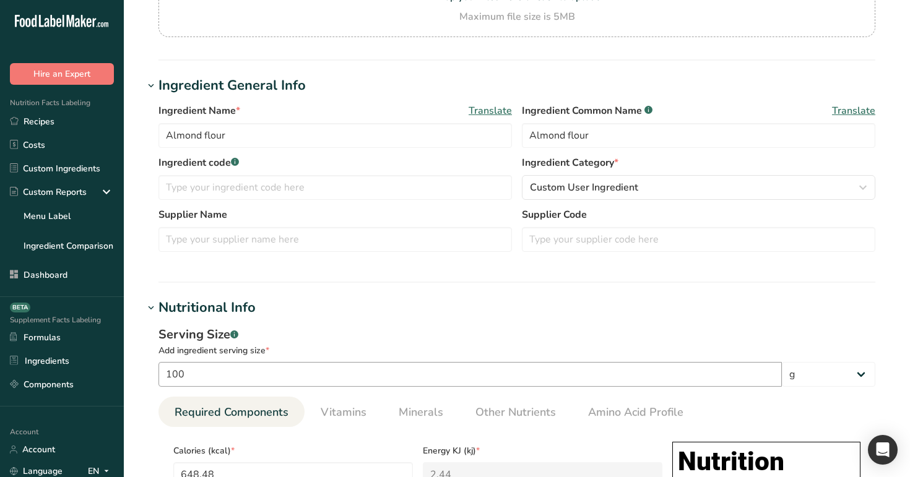
scroll to position [100, 0]
